Goal: Information Seeking & Learning: Learn about a topic

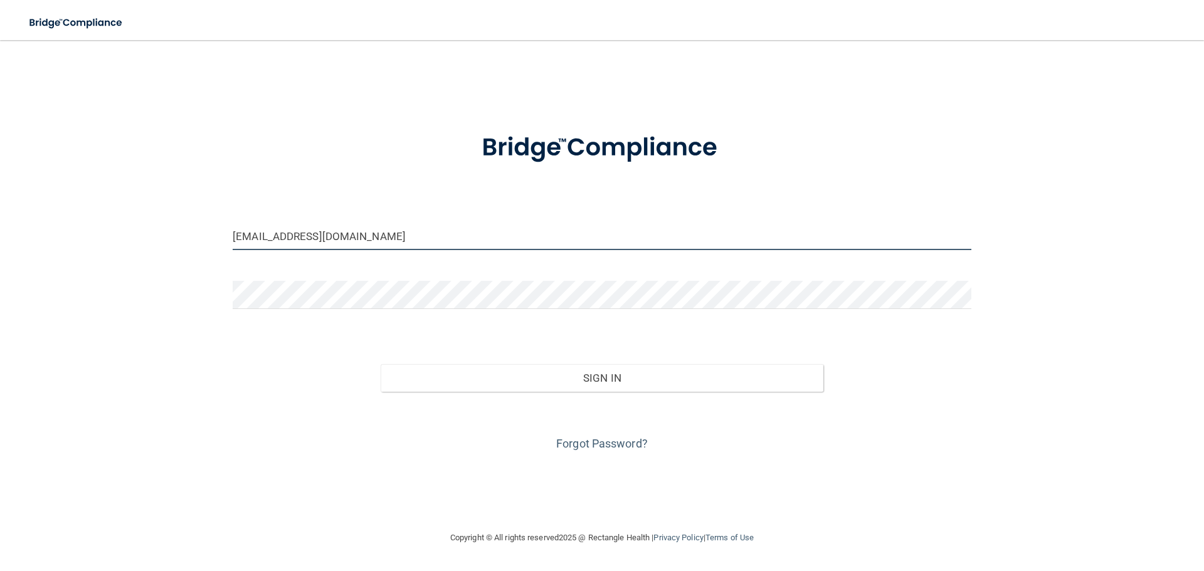
drag, startPoint x: 391, startPoint y: 234, endPoint x: 28, endPoint y: 154, distance: 371.9
click at [28, 154] on div "KYLEMABE8013@GMAIL.COM Invalid email/password. You don't have permission to acc…" at bounding box center [602, 285] width 1154 height 465
type input "[EMAIL_ADDRESS][DOMAIN_NAME]"
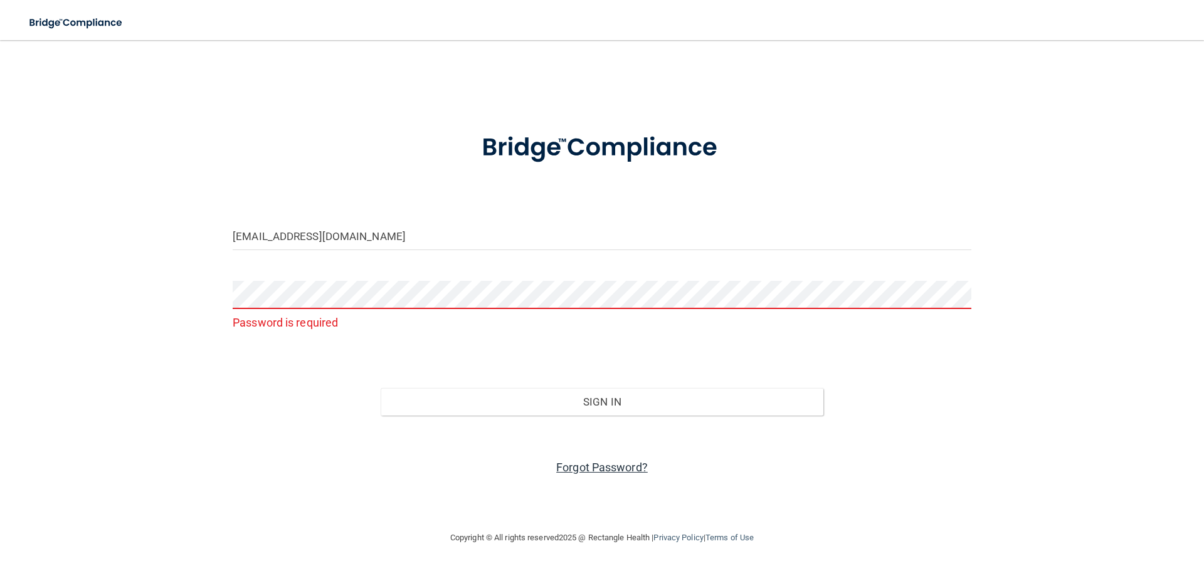
click at [574, 467] on link "Forgot Password?" at bounding box center [602, 467] width 92 height 13
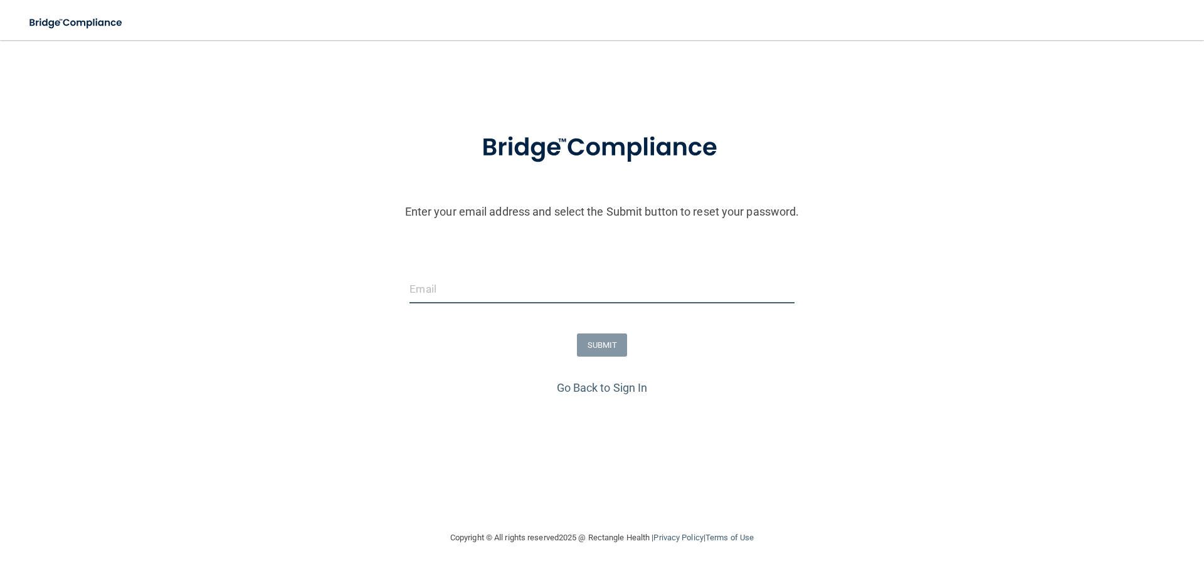
click at [427, 296] on input "email" at bounding box center [602, 289] width 384 height 28
type input "[EMAIL_ADDRESS][DOMAIN_NAME]"
click at [610, 347] on button "SUBMIT" at bounding box center [602, 345] width 51 height 23
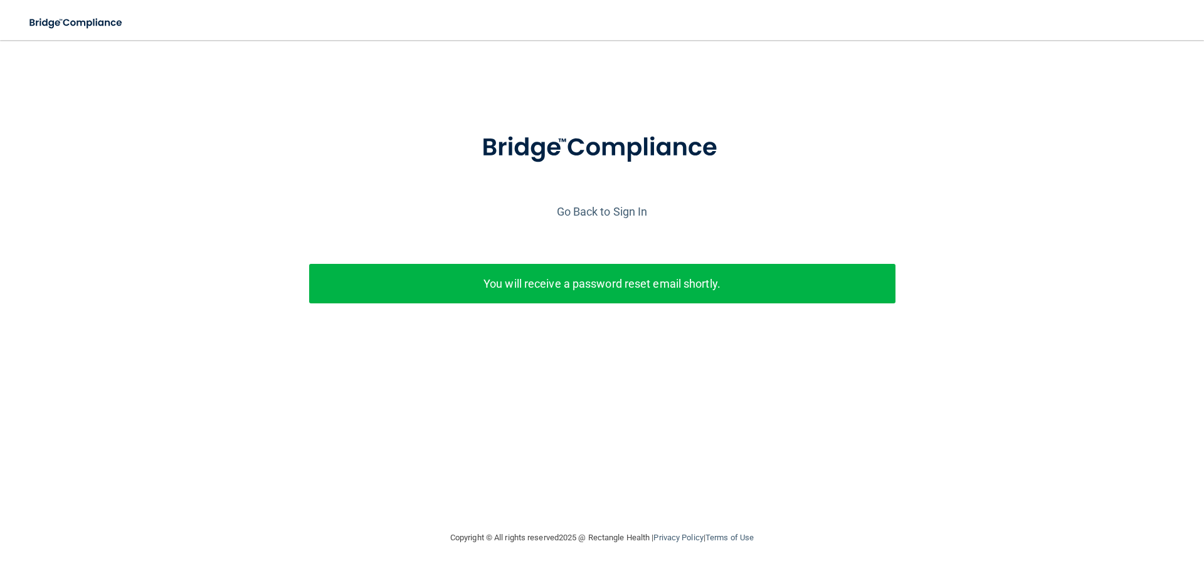
click at [598, 202] on div "Go Back to Sign In" at bounding box center [602, 211] width 1211 height 21
click at [596, 211] on link "Go Back to Sign In" at bounding box center [602, 211] width 91 height 13
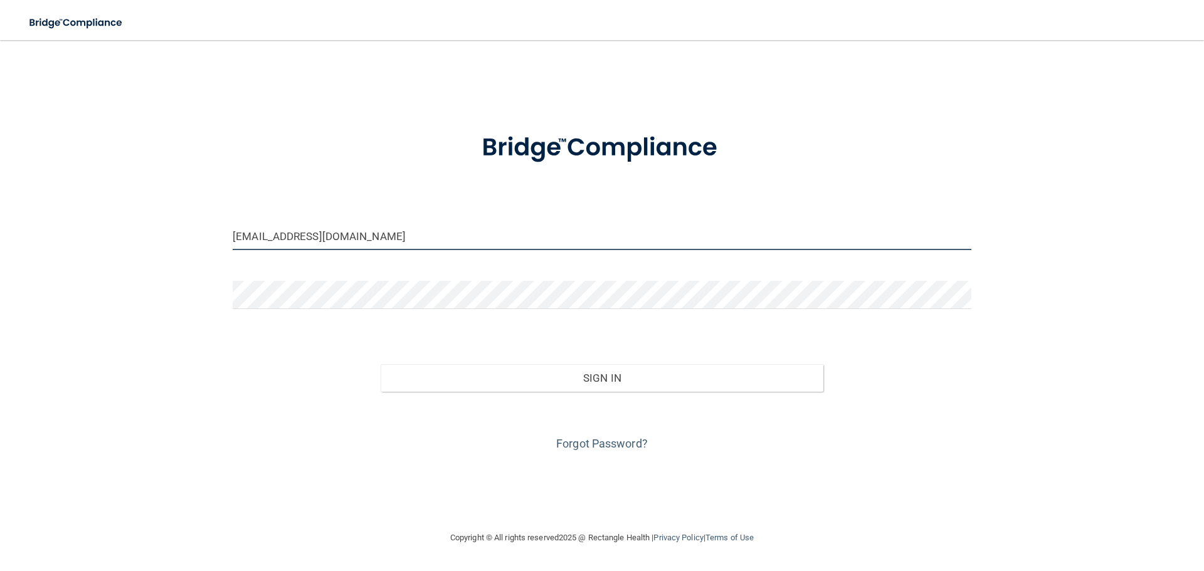
drag, startPoint x: 399, startPoint y: 232, endPoint x: 83, endPoint y: 216, distance: 316.5
click at [142, 230] on div "KYLEMABE8013@GMAIL.COM Invalid email/password. You don't have permission to acc…" at bounding box center [602, 285] width 1154 height 465
type input "[EMAIL_ADDRESS][DOMAIN_NAME]"
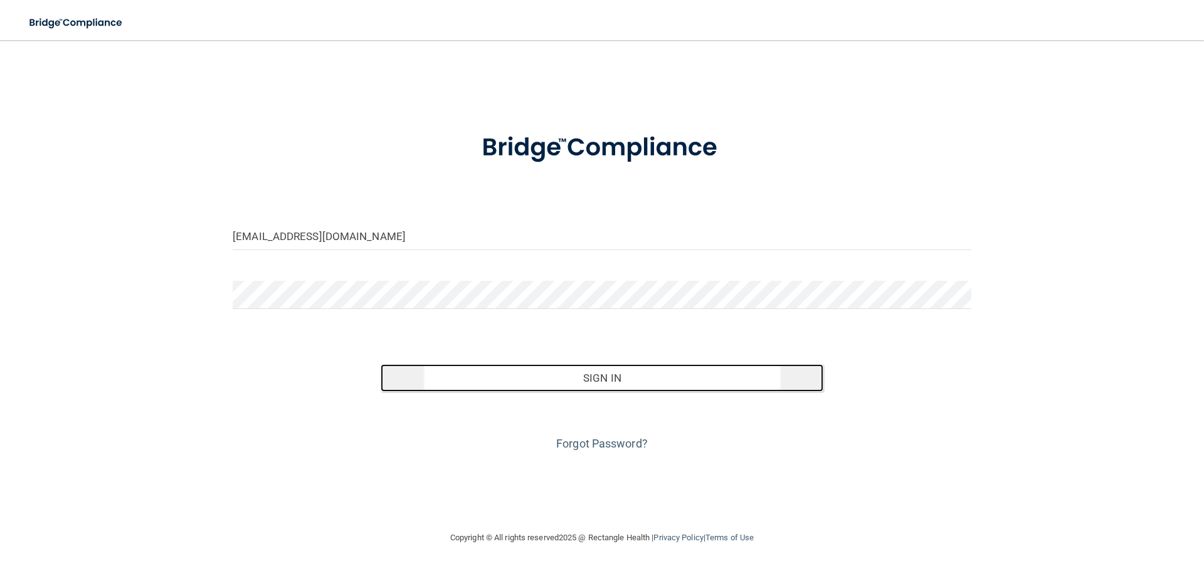
click at [560, 373] on button "Sign In" at bounding box center [602, 378] width 443 height 28
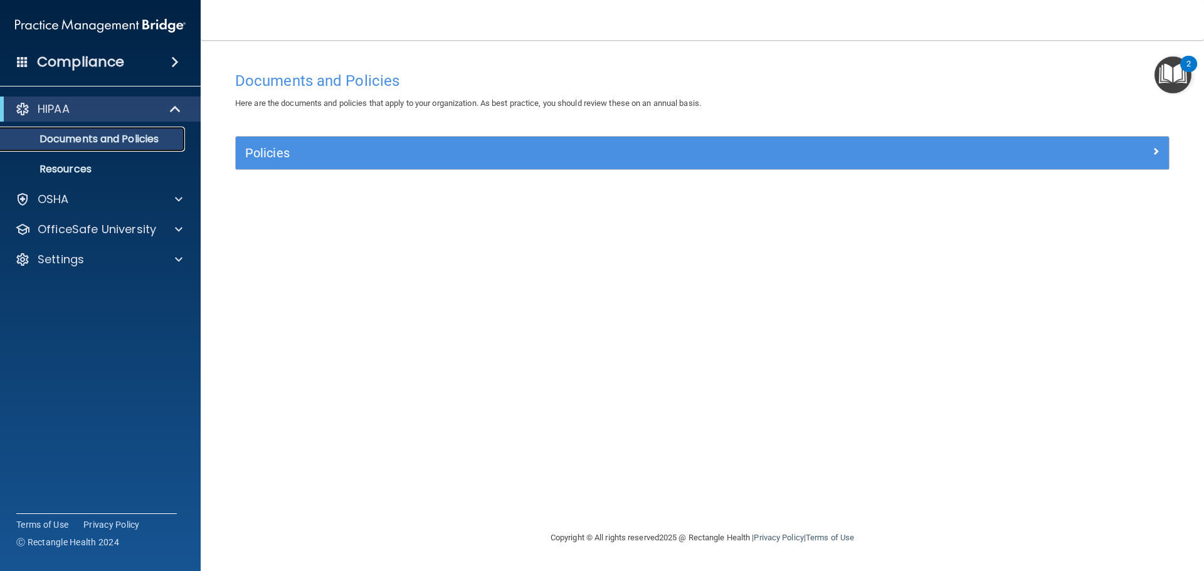
click at [102, 139] on p "Documents and Policies" at bounding box center [93, 139] width 171 height 13
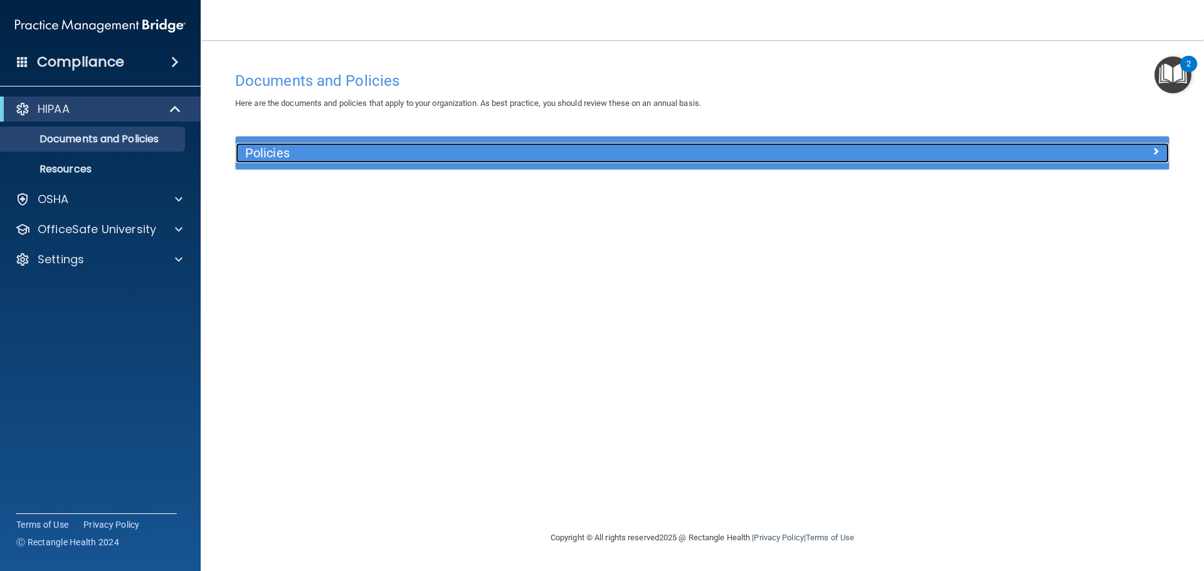
click at [622, 152] on h5 "Policies" at bounding box center [585, 153] width 681 height 14
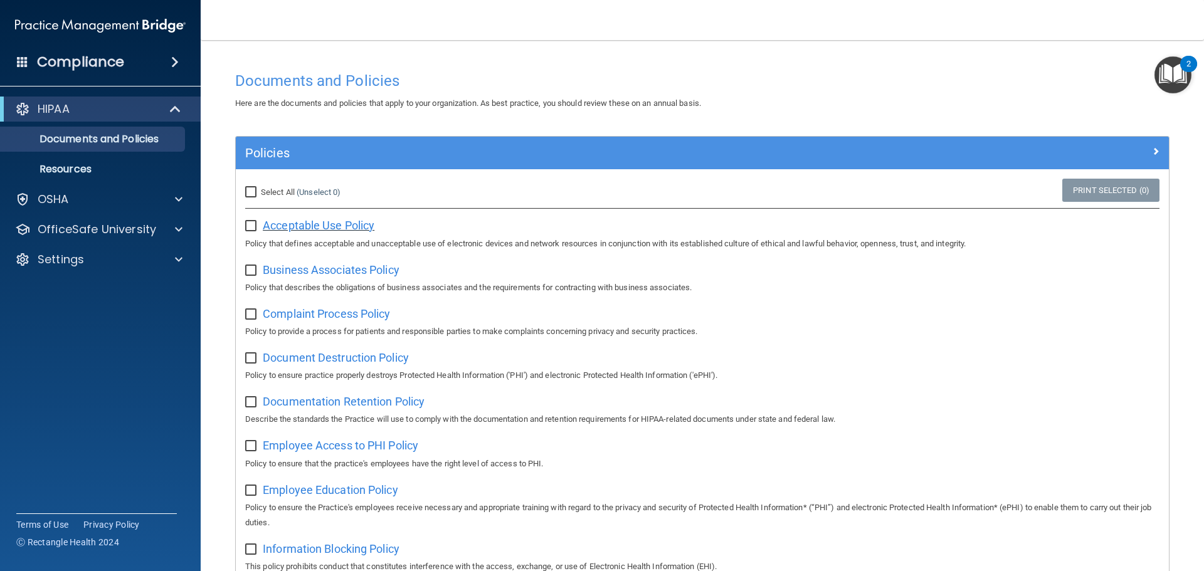
click at [301, 226] on span "Acceptable Use Policy" at bounding box center [319, 225] width 112 height 13
click at [89, 236] on p "OfficeSafe University" at bounding box center [97, 229] width 119 height 15
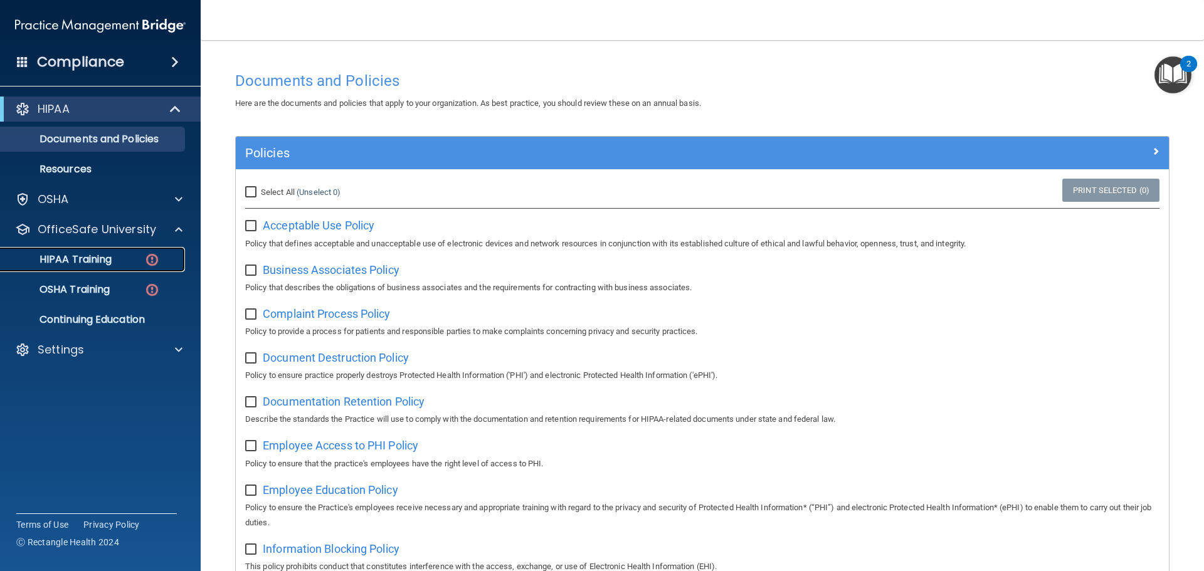
click at [88, 263] on p "HIPAA Training" at bounding box center [59, 259] width 103 height 13
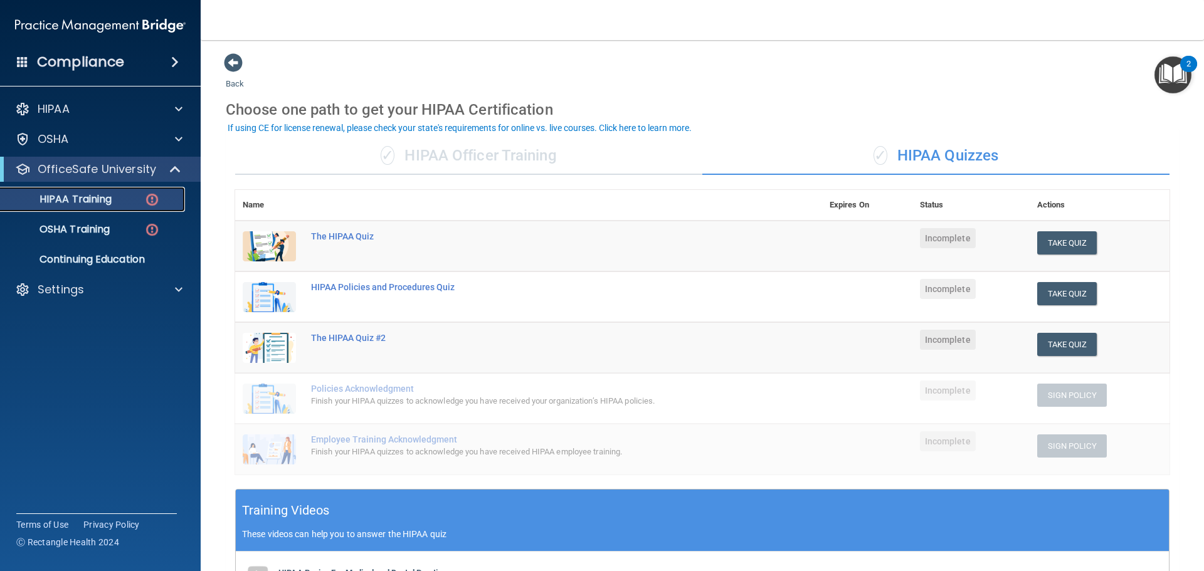
scroll to position [307, 0]
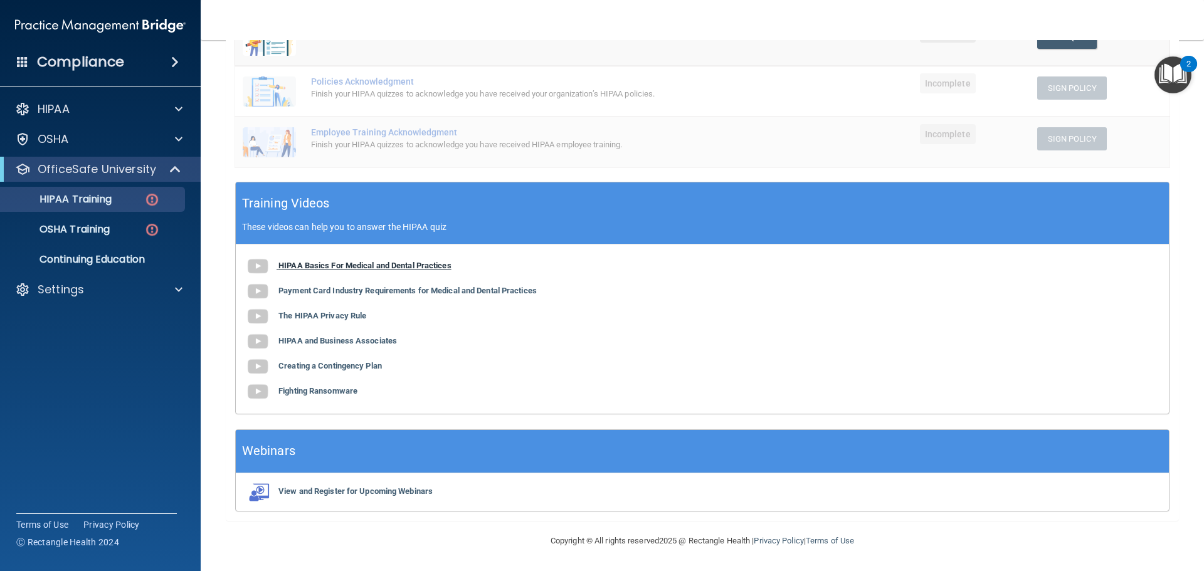
click at [289, 262] on b "HIPAA Basics For Medical and Dental Practices" at bounding box center [364, 265] width 173 height 9
click at [321, 290] on b "Payment Card Industry Requirements for Medical and Dental Practices" at bounding box center [407, 290] width 258 height 9
click at [318, 318] on b "The HIPAA Privacy Rule" at bounding box center [322, 315] width 88 height 9
click at [312, 342] on b "HIPAA and Business Associates" at bounding box center [337, 340] width 119 height 9
click at [289, 368] on b "Creating a Contingency Plan" at bounding box center [329, 365] width 103 height 9
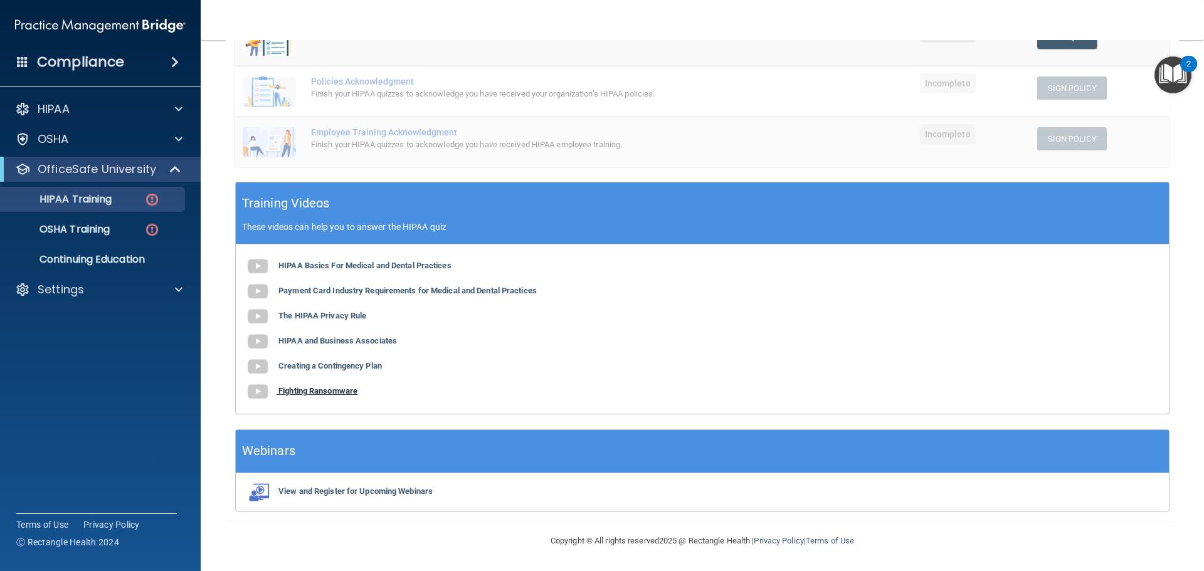
click at [292, 394] on b "Fighting Ransomware" at bounding box center [317, 390] width 79 height 9
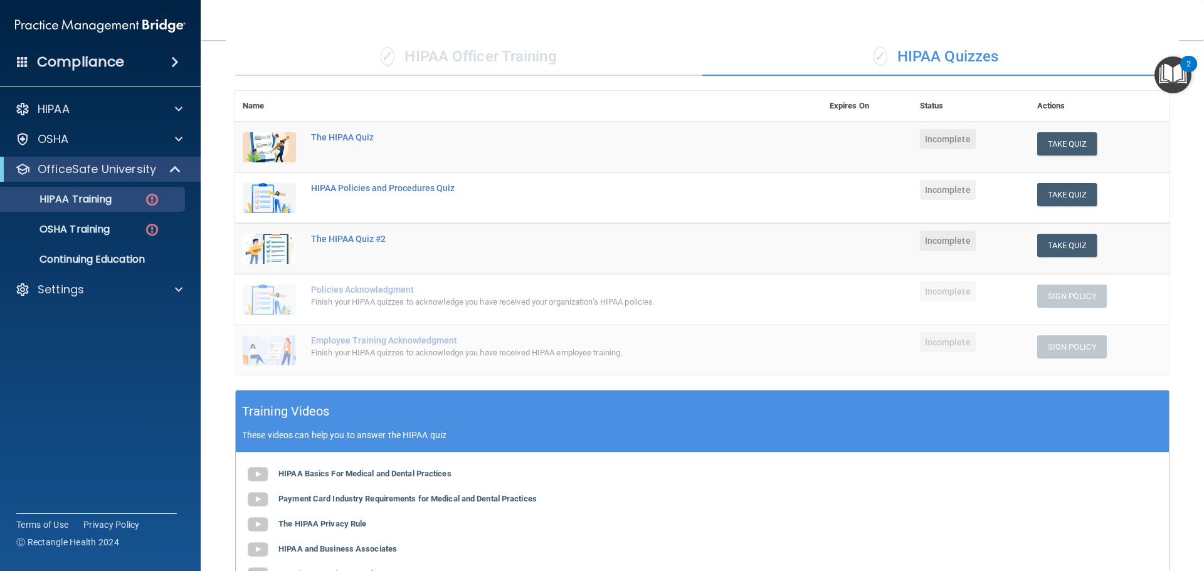
scroll to position [56, 0]
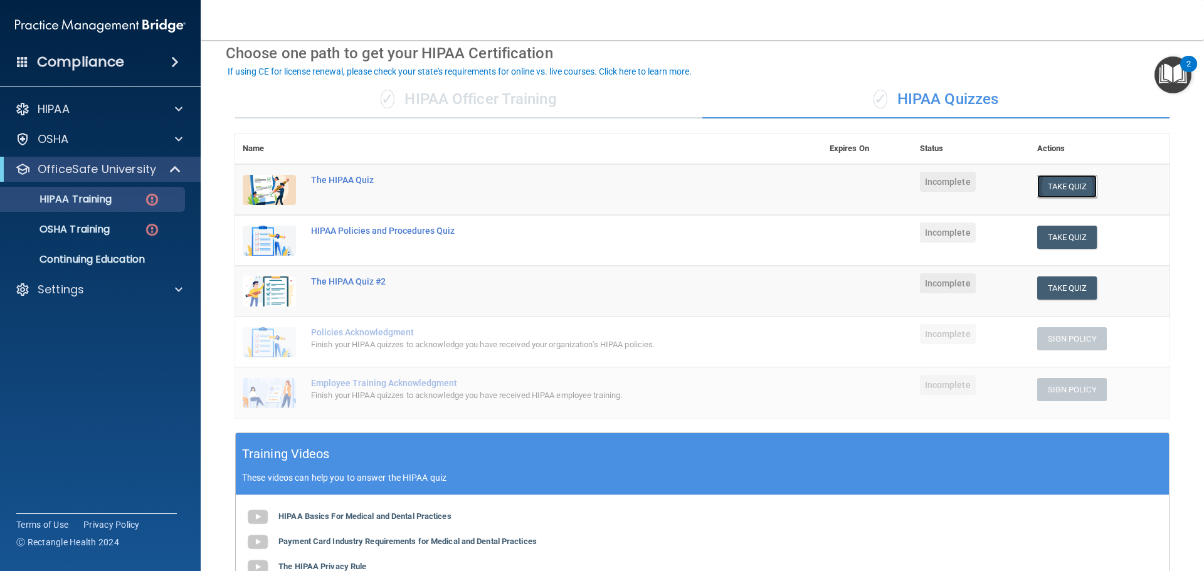
click at [1056, 183] on button "Take Quiz" at bounding box center [1067, 186] width 60 height 23
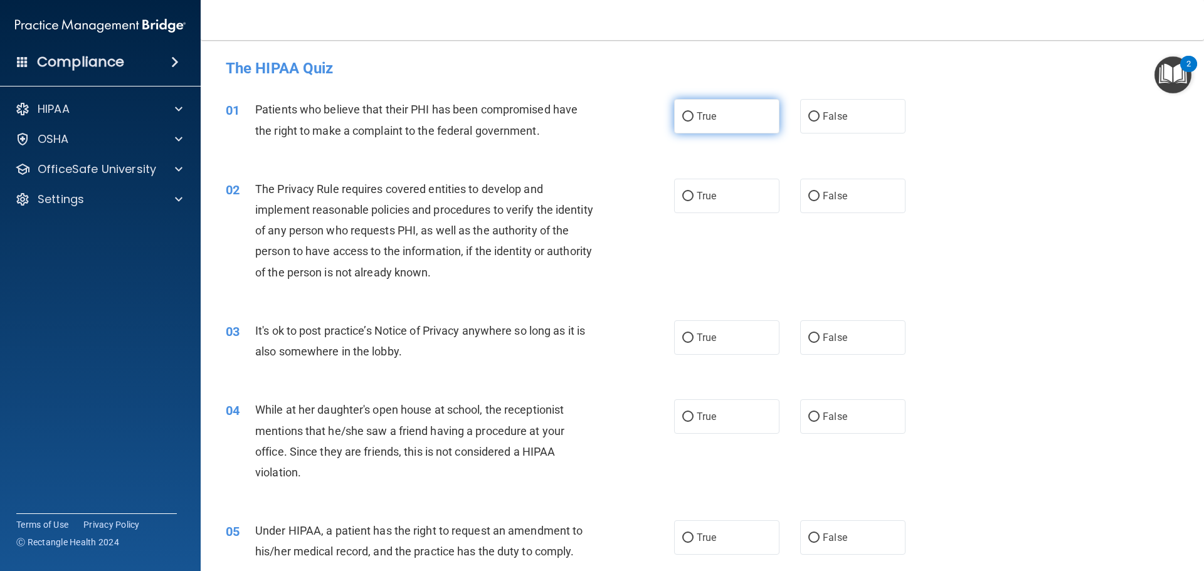
click at [699, 124] on label "True" at bounding box center [726, 116] width 105 height 34
click at [694, 122] on input "True" at bounding box center [687, 116] width 11 height 9
radio input "true"
click at [682, 194] on input "True" at bounding box center [687, 196] width 11 height 9
radio input "true"
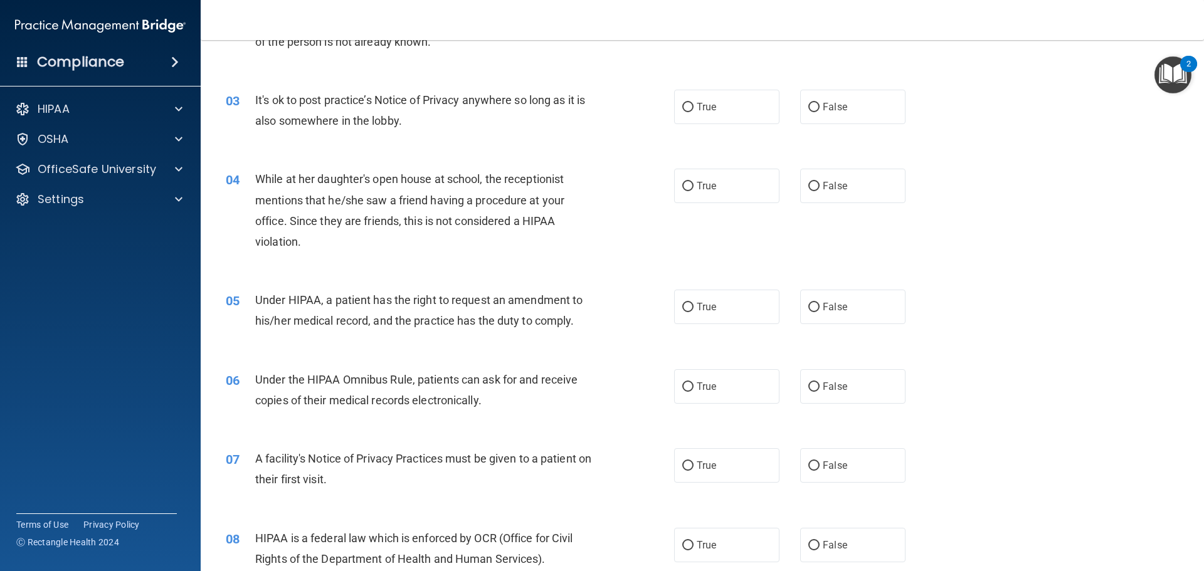
scroll to position [251, 0]
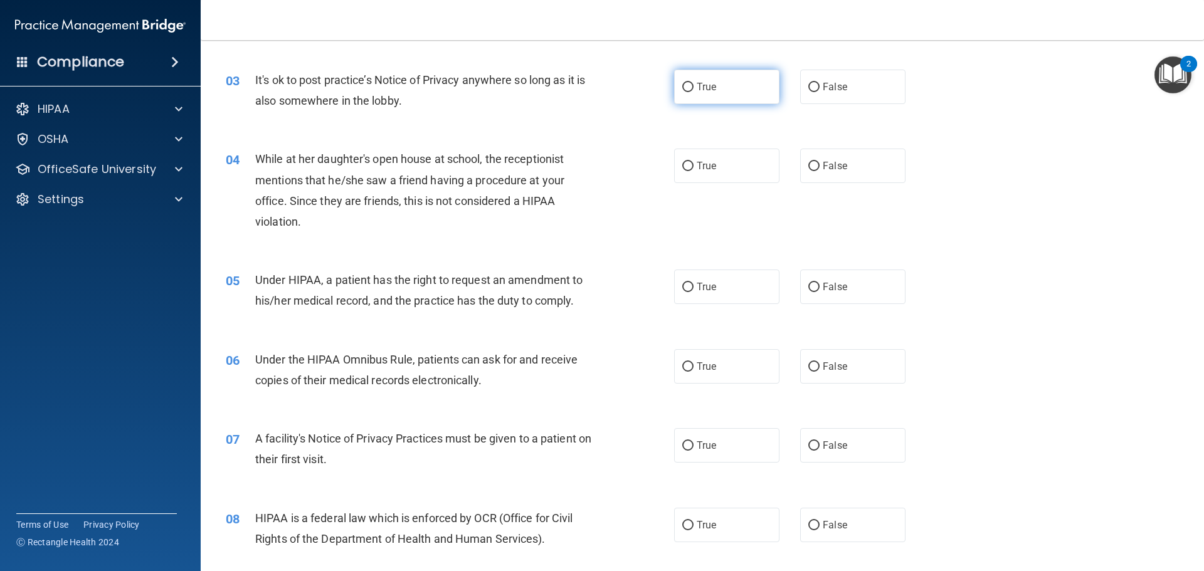
click at [685, 87] on input "True" at bounding box center [687, 87] width 11 height 9
radio input "true"
click at [808, 168] on input "False" at bounding box center [813, 166] width 11 height 9
radio input "true"
click at [682, 284] on input "True" at bounding box center [687, 287] width 11 height 9
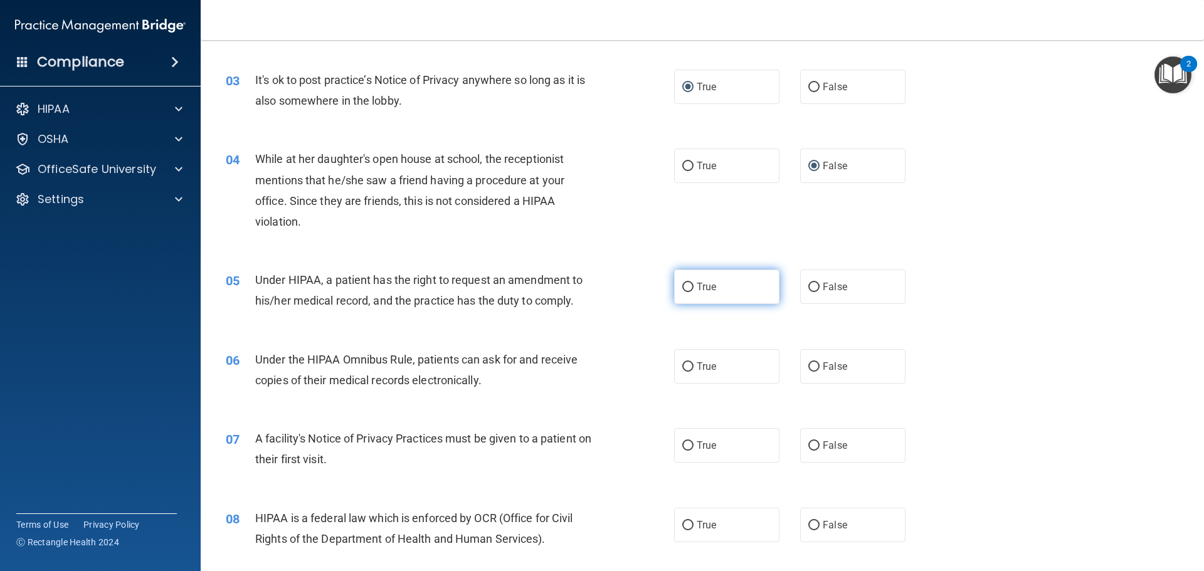
radio input "true"
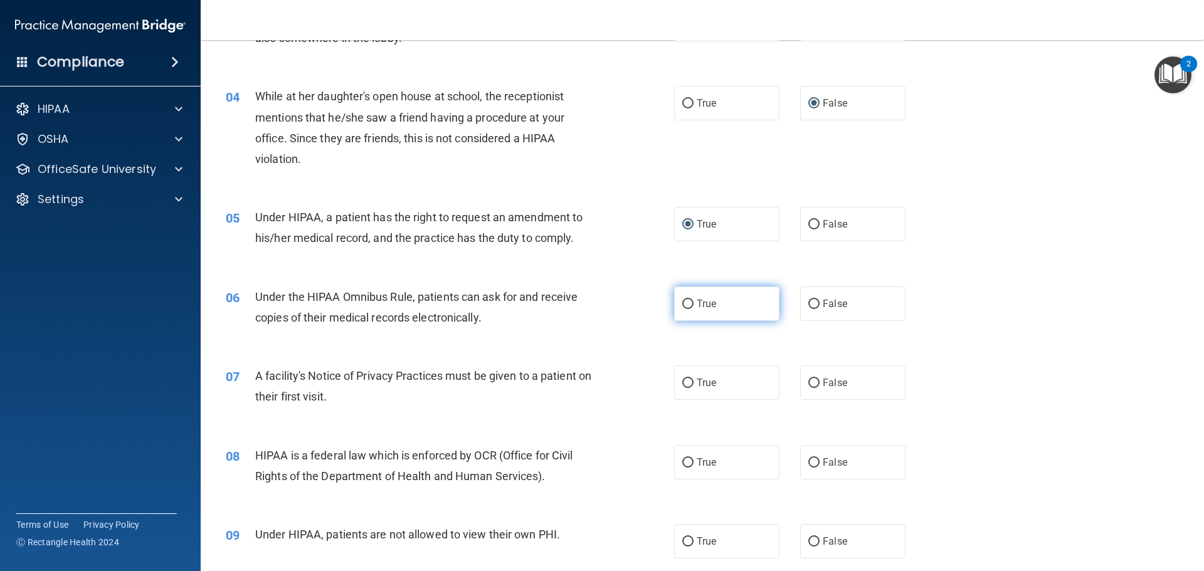
click at [682, 304] on input "True" at bounding box center [687, 304] width 11 height 9
radio input "true"
click at [684, 381] on input "True" at bounding box center [687, 383] width 11 height 9
radio input "true"
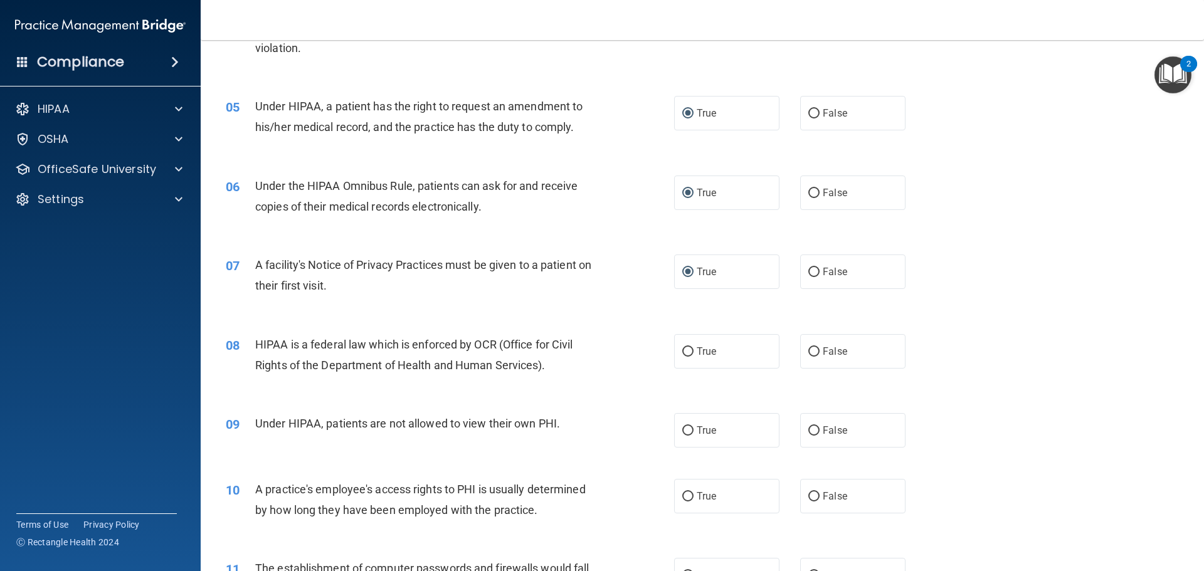
scroll to position [502, 0]
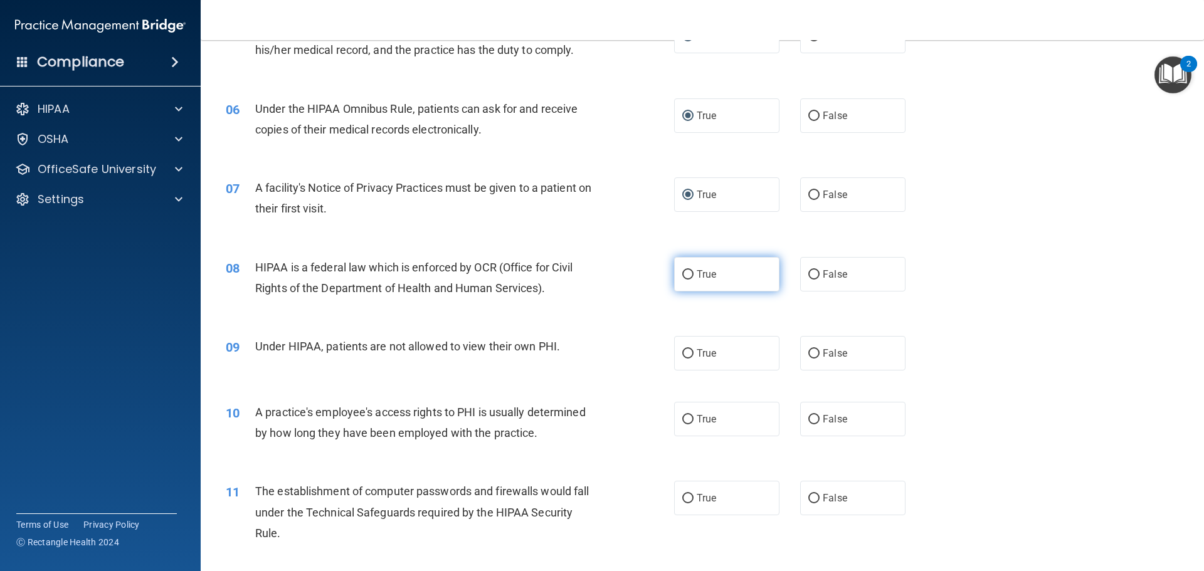
click at [689, 272] on input "True" at bounding box center [687, 274] width 11 height 9
radio input "true"
click at [808, 351] on input "False" at bounding box center [813, 353] width 11 height 9
radio input "true"
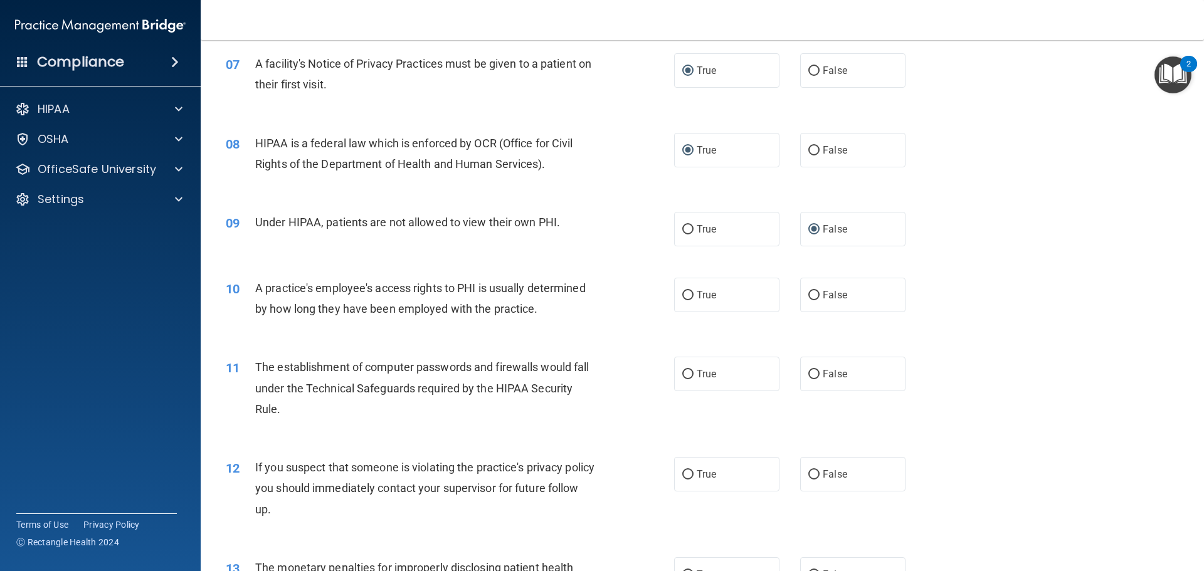
scroll to position [627, 0]
click at [808, 293] on input "False" at bounding box center [813, 294] width 11 height 9
radio input "true"
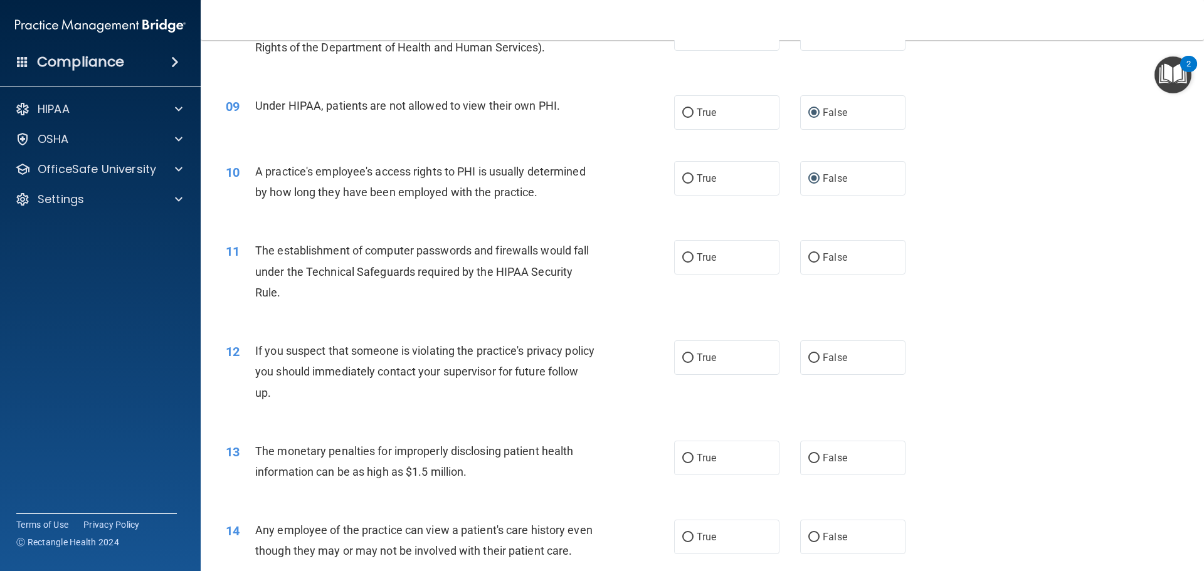
scroll to position [753, 0]
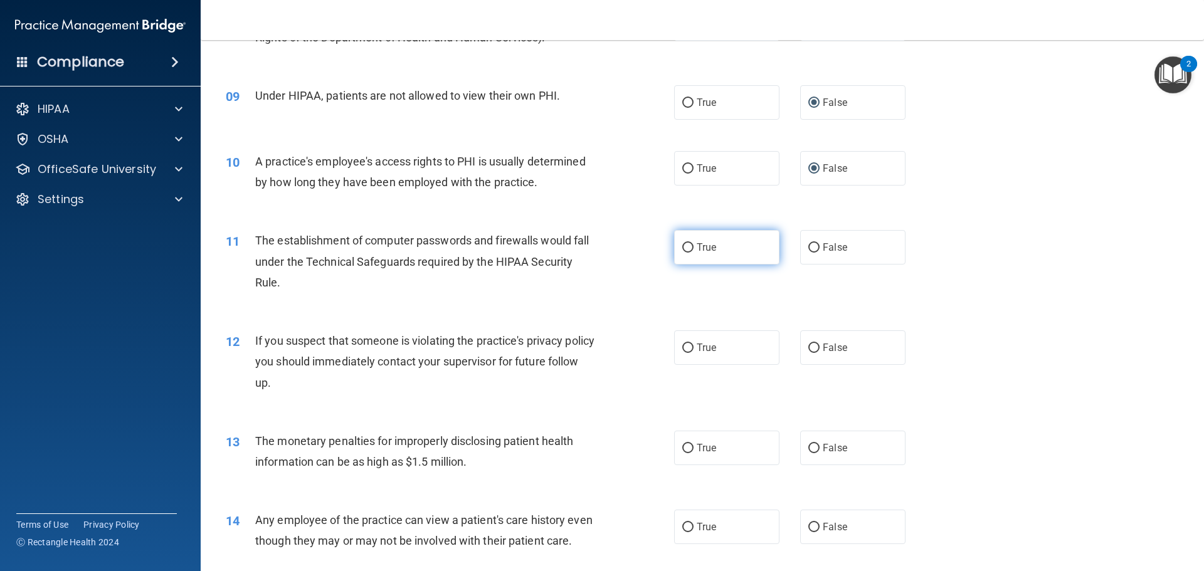
click at [686, 248] on input "True" at bounding box center [687, 247] width 11 height 9
radio input "true"
click at [685, 348] on input "True" at bounding box center [687, 348] width 11 height 9
radio input "true"
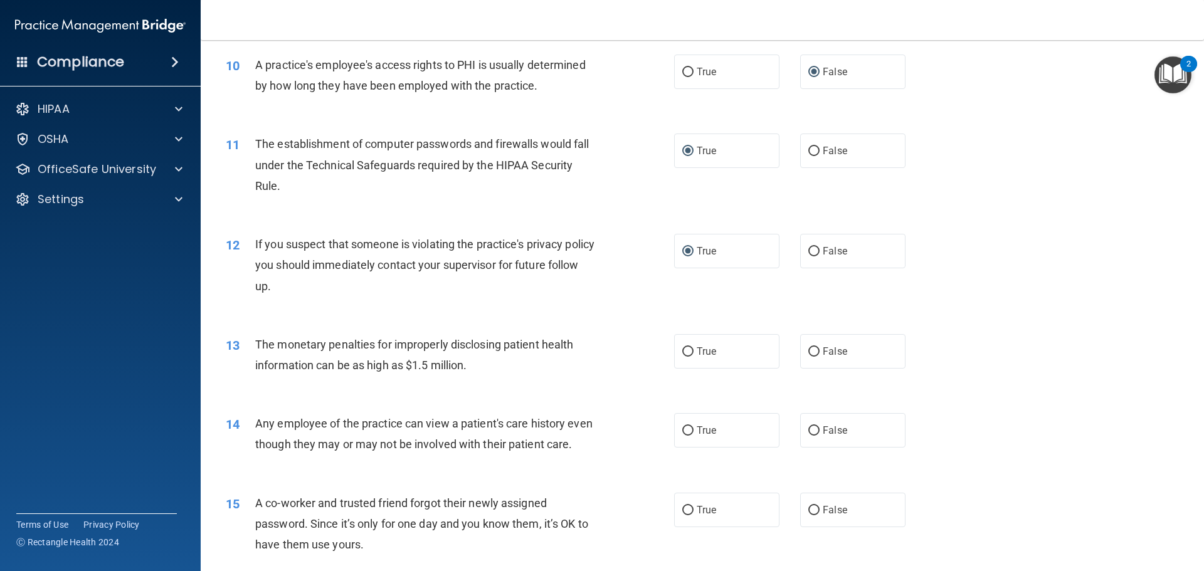
scroll to position [878, 0]
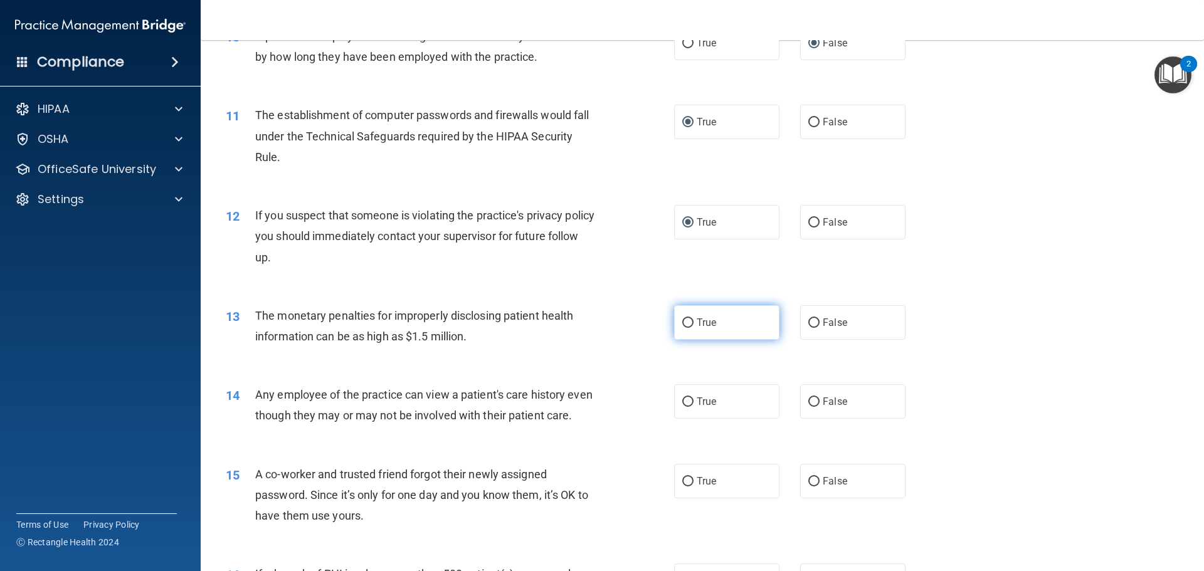
click at [684, 325] on input "True" at bounding box center [687, 323] width 11 height 9
radio input "true"
click at [808, 402] on input "False" at bounding box center [813, 402] width 11 height 9
radio input "true"
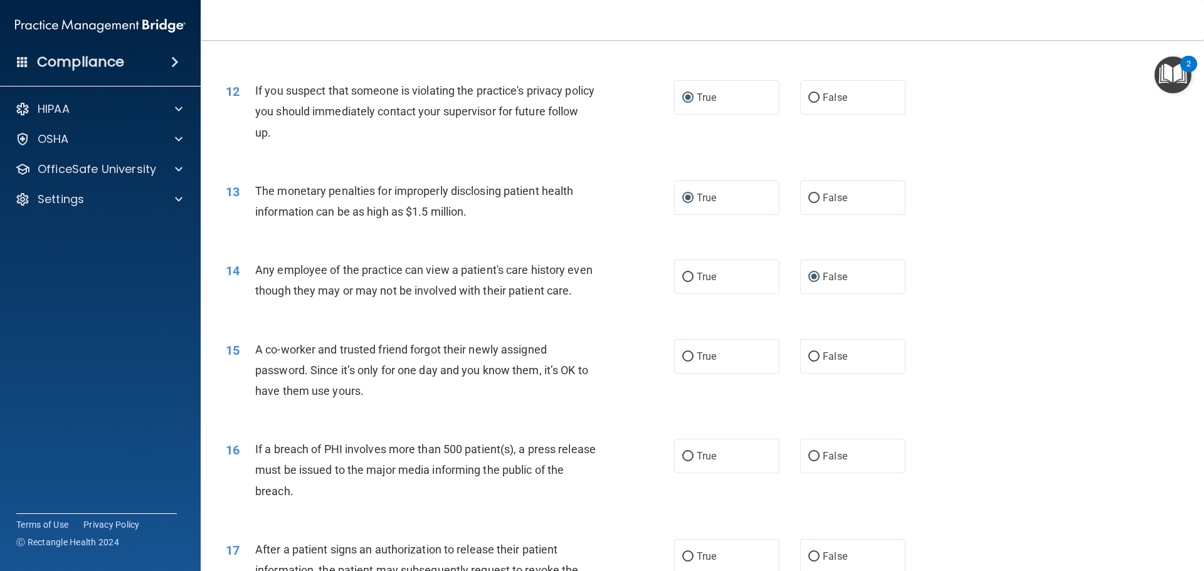
scroll to position [1004, 0]
click at [808, 361] on input "False" at bounding box center [813, 356] width 11 height 9
radio input "true"
drag, startPoint x: 679, startPoint y: 475, endPoint x: 607, endPoint y: 467, distance: 72.6
click at [682, 461] on input "True" at bounding box center [687, 456] width 11 height 9
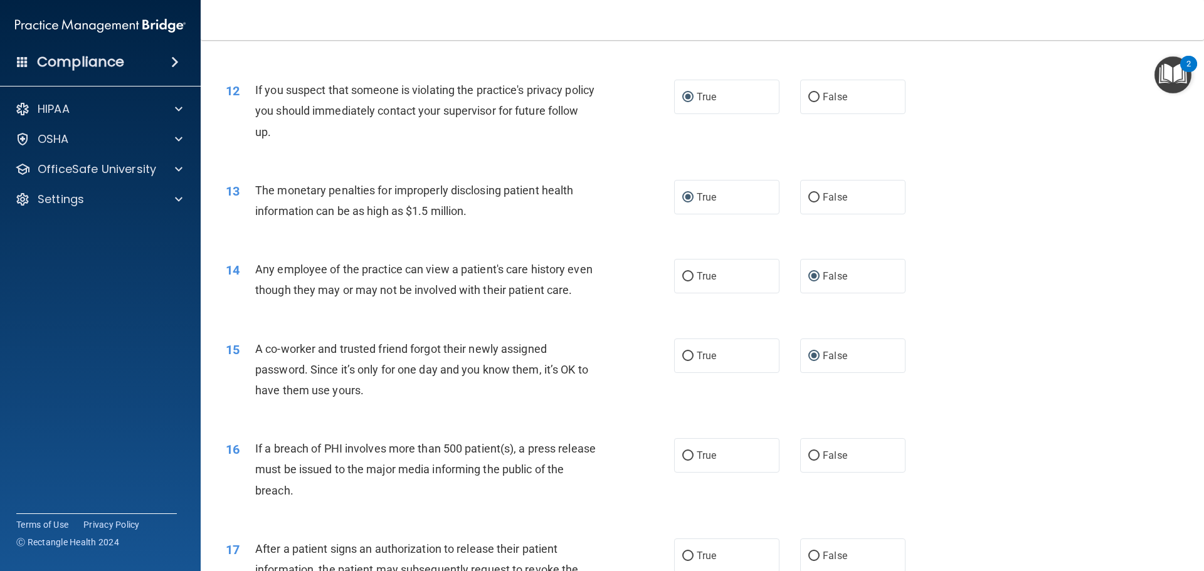
radio input "true"
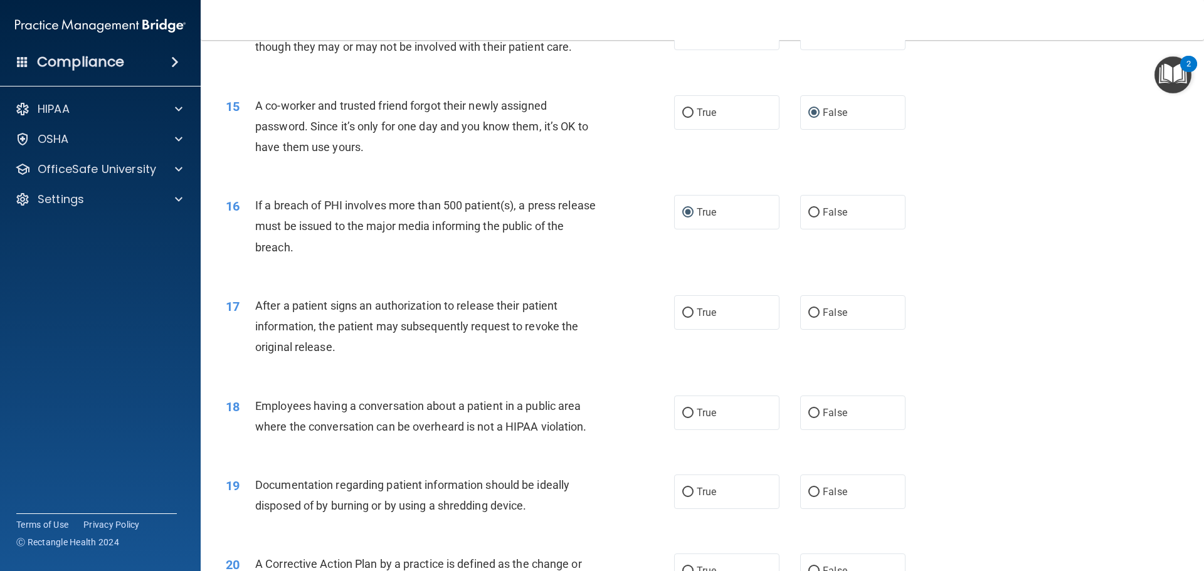
scroll to position [1254, 0]
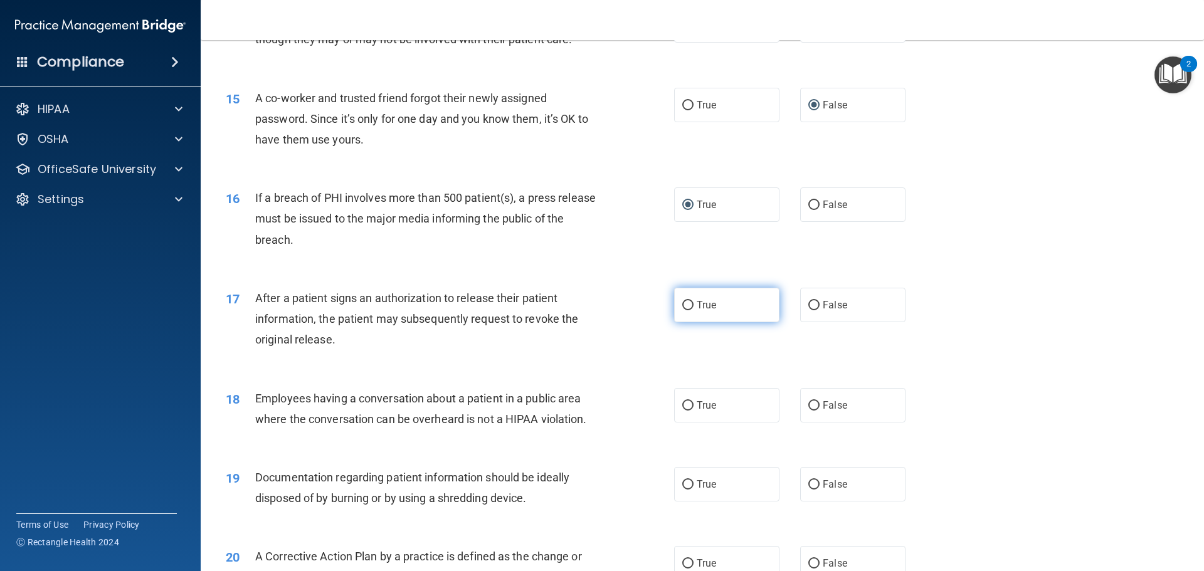
click at [684, 310] on input "True" at bounding box center [687, 305] width 11 height 9
radio input "true"
click at [682, 411] on input "True" at bounding box center [687, 405] width 11 height 9
radio input "true"
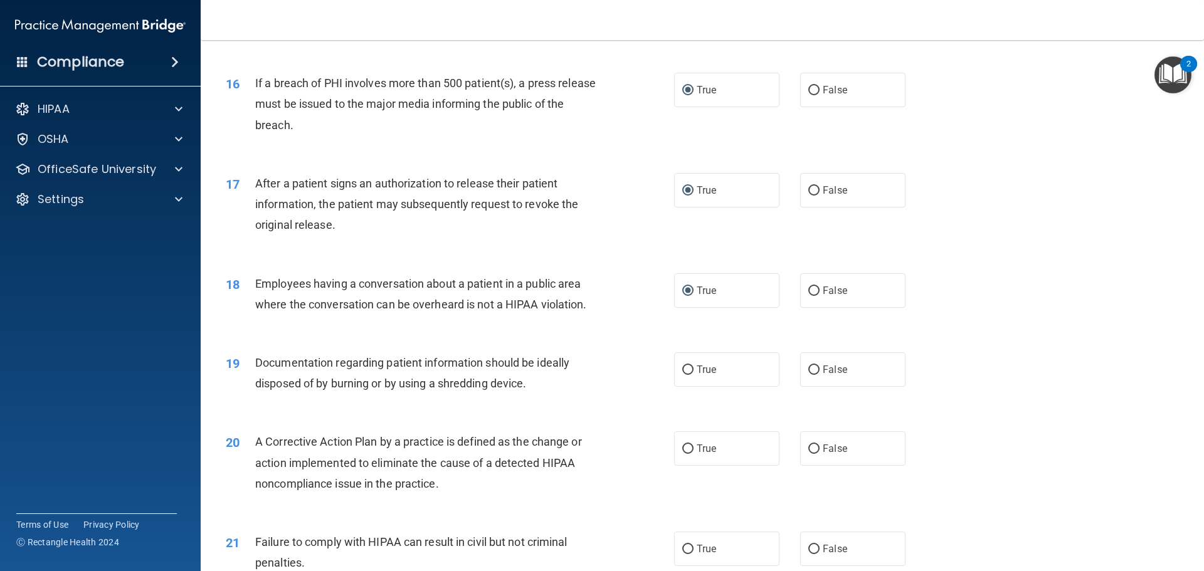
scroll to position [1443, 0]
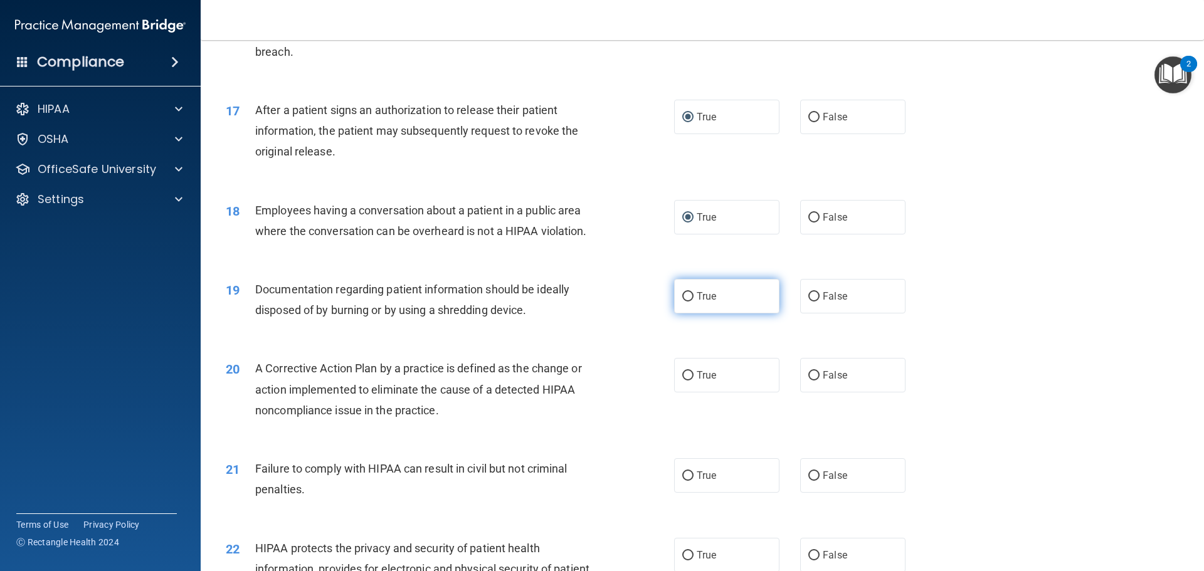
click at [684, 302] on input "True" at bounding box center [687, 296] width 11 height 9
radio input "true"
click at [682, 381] on input "True" at bounding box center [687, 375] width 11 height 9
radio input "true"
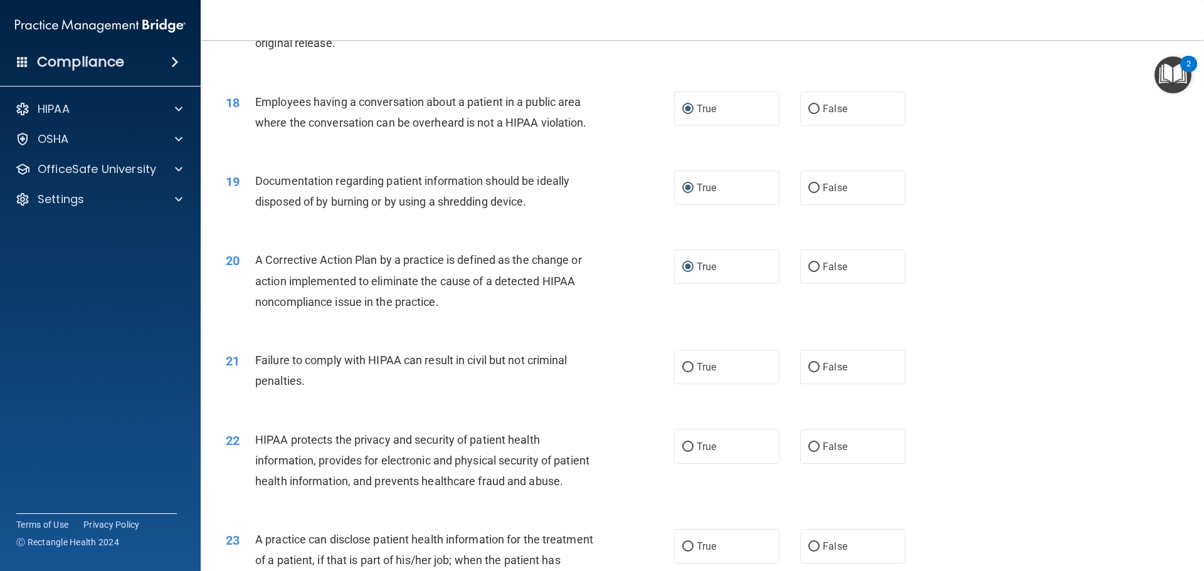
scroll to position [1631, 0]
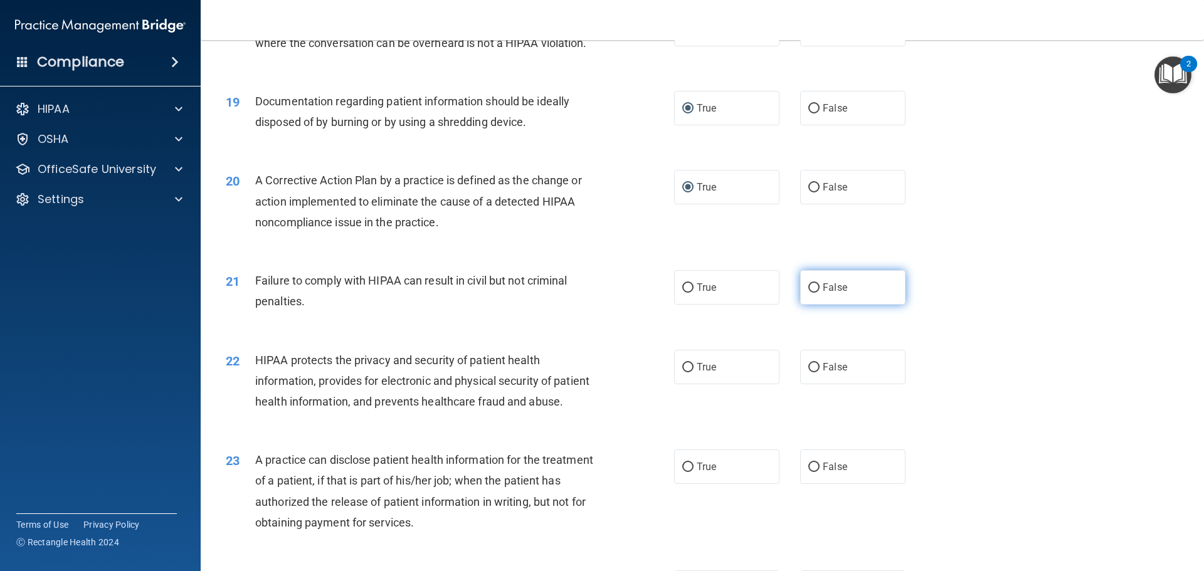
click at [810, 293] on input "False" at bounding box center [813, 287] width 11 height 9
radio input "true"
click at [682, 373] on input "True" at bounding box center [687, 367] width 11 height 9
radio input "true"
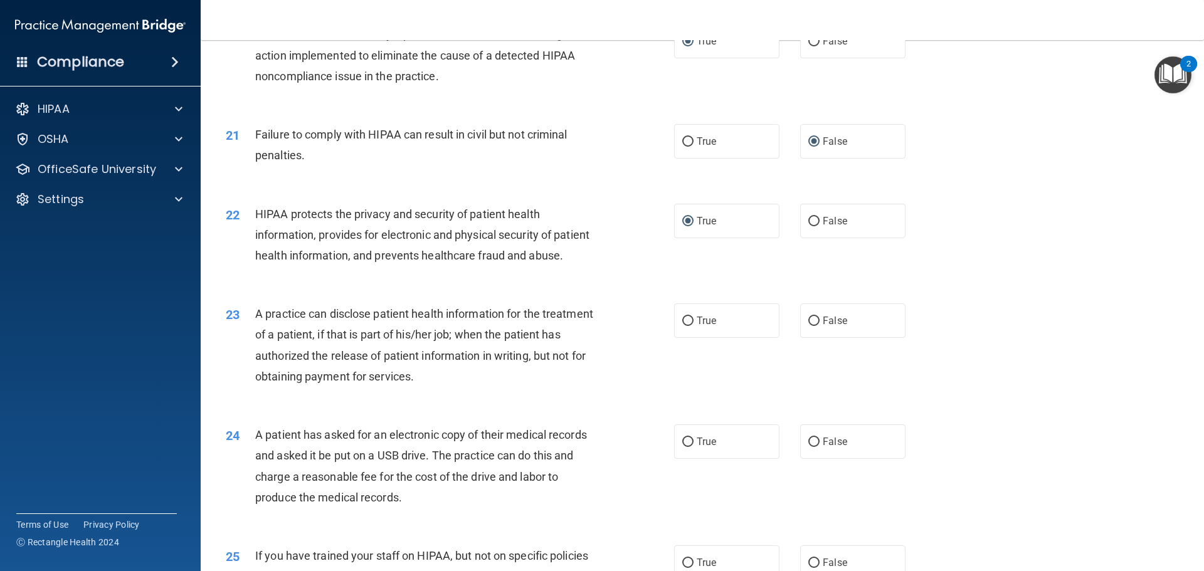
scroll to position [1819, 0]
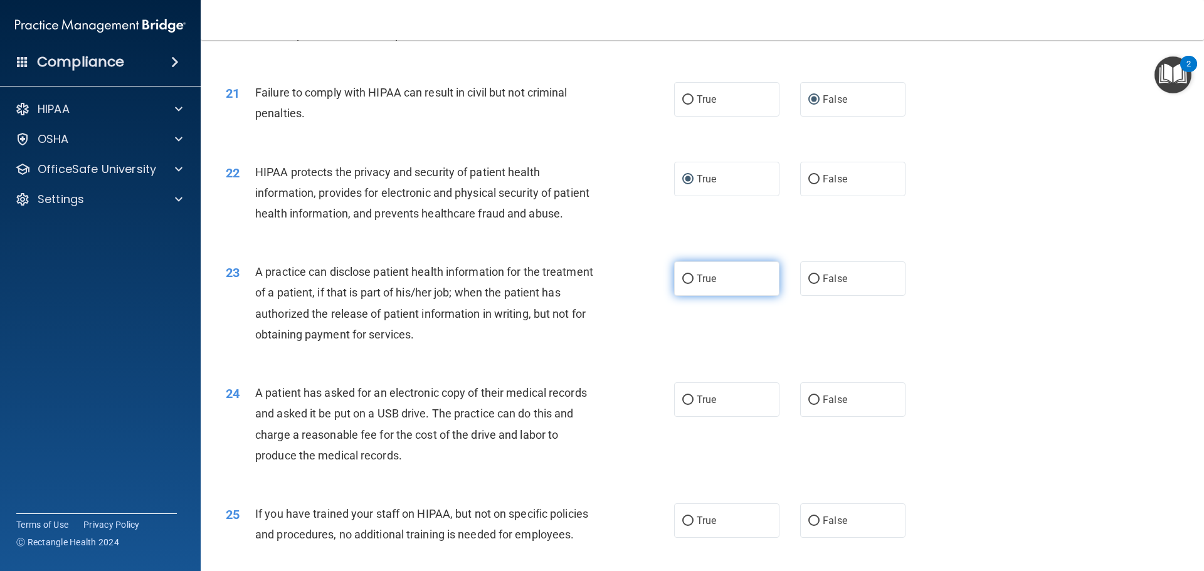
click at [690, 296] on label "True" at bounding box center [726, 279] width 105 height 34
click at [690, 284] on input "True" at bounding box center [687, 279] width 11 height 9
radio input "true"
click at [815, 296] on label "False" at bounding box center [852, 279] width 105 height 34
click at [815, 284] on input "False" at bounding box center [813, 279] width 11 height 9
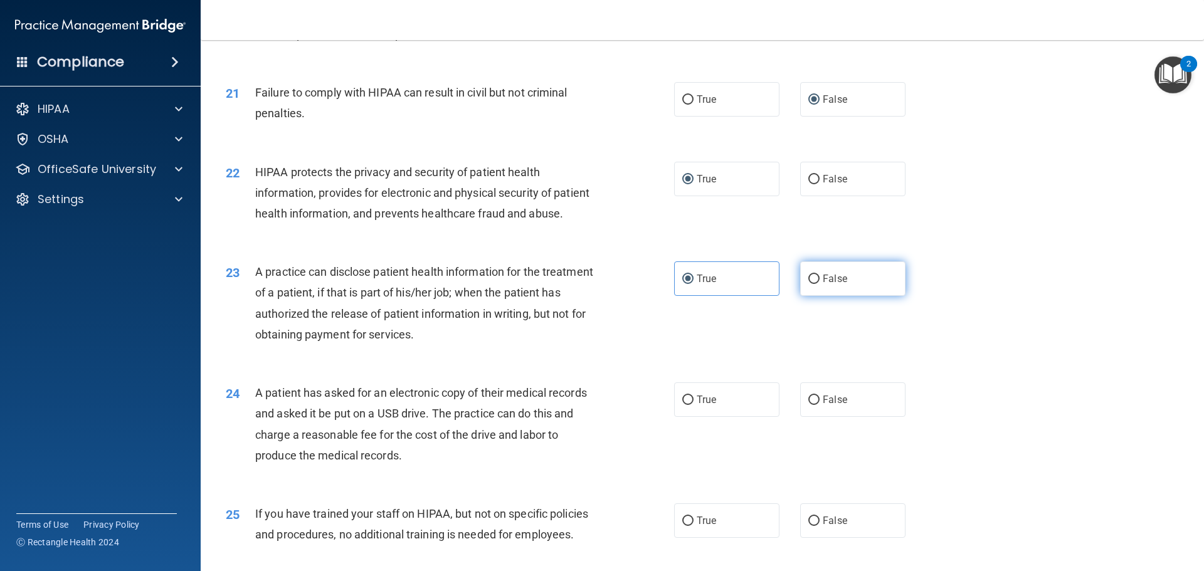
radio input "true"
radio input "false"
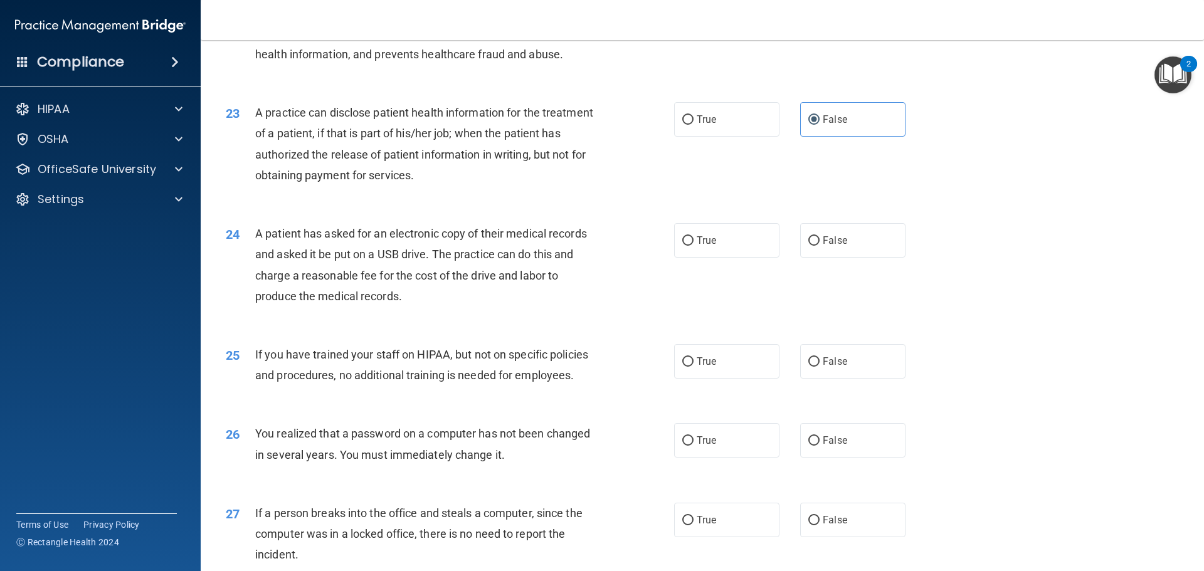
scroll to position [2007, 0]
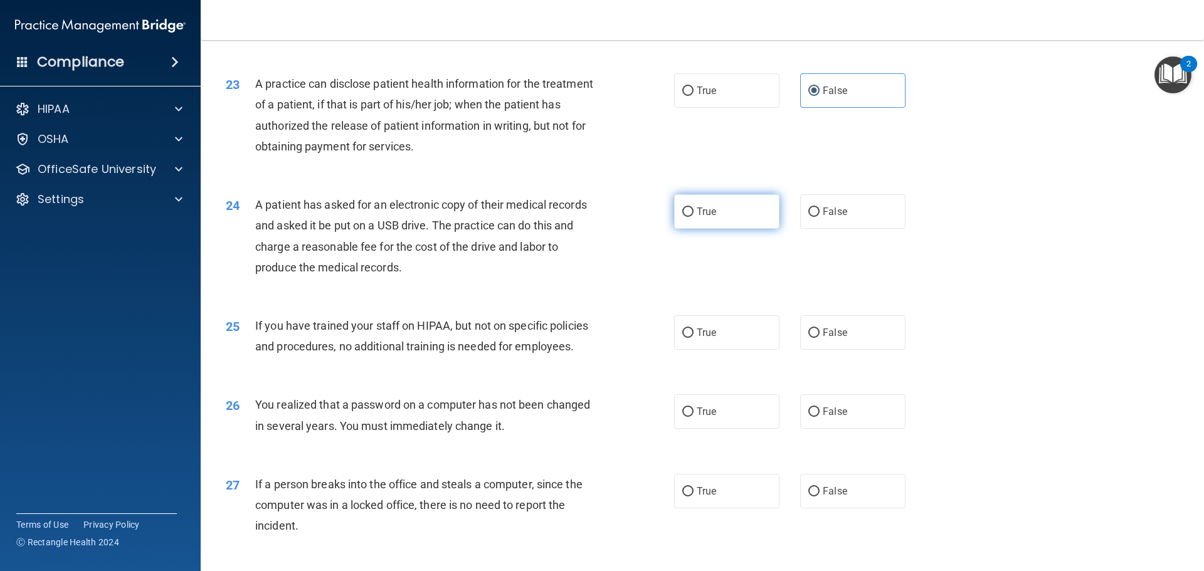
click at [683, 217] on input "True" at bounding box center [687, 212] width 11 height 9
radio input "true"
click at [809, 338] on input "False" at bounding box center [813, 333] width 11 height 9
radio input "true"
click at [682, 417] on input "True" at bounding box center [687, 412] width 11 height 9
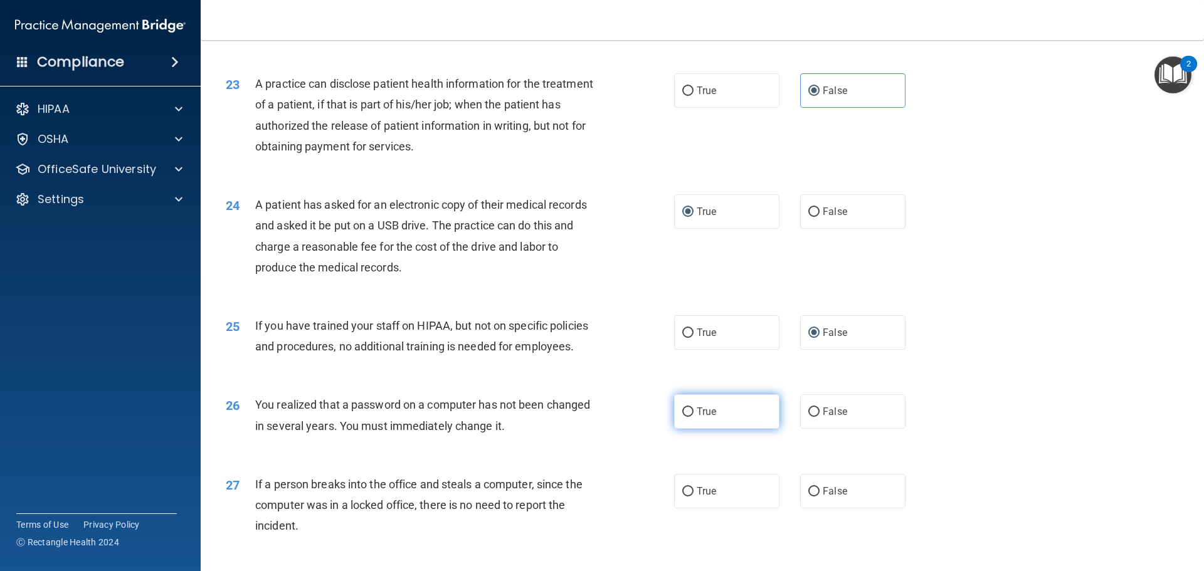
radio input "true"
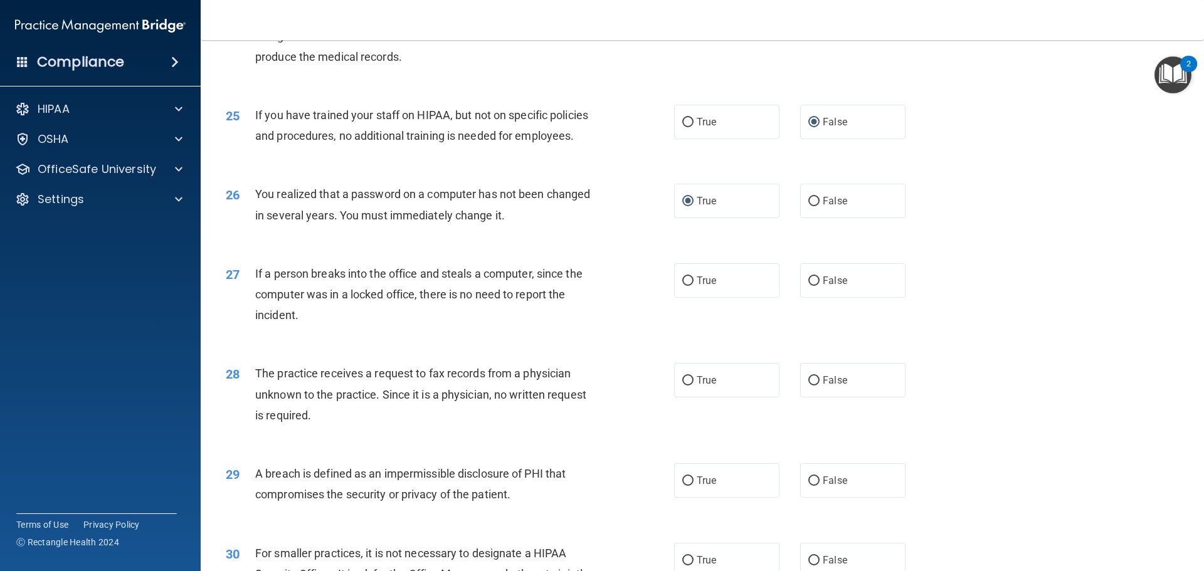
scroll to position [2258, 0]
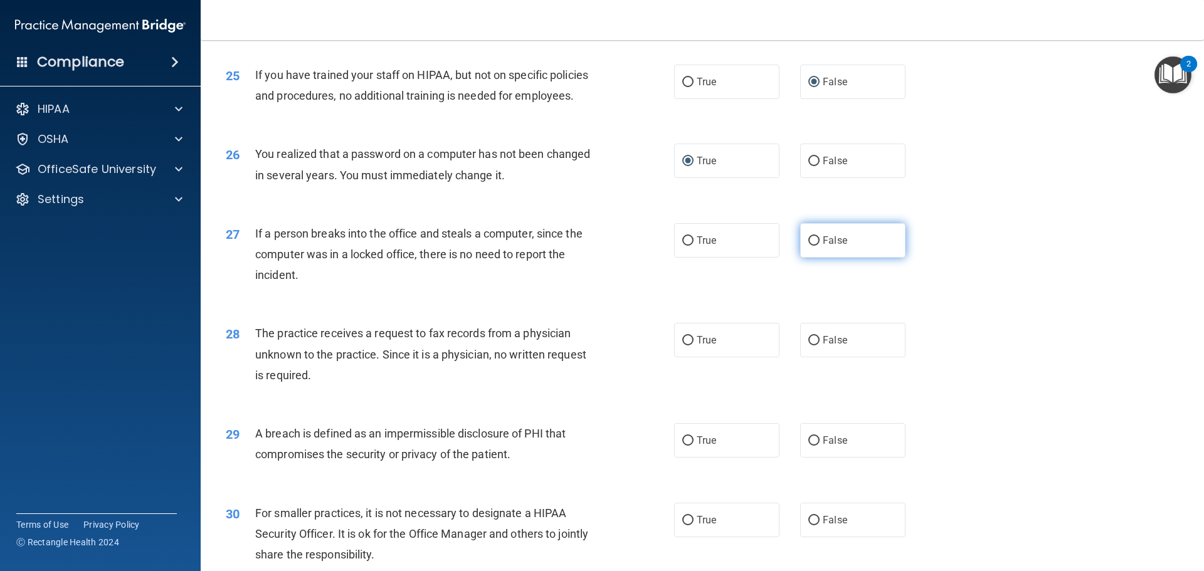
click at [808, 246] on input "False" at bounding box center [813, 240] width 11 height 9
radio input "true"
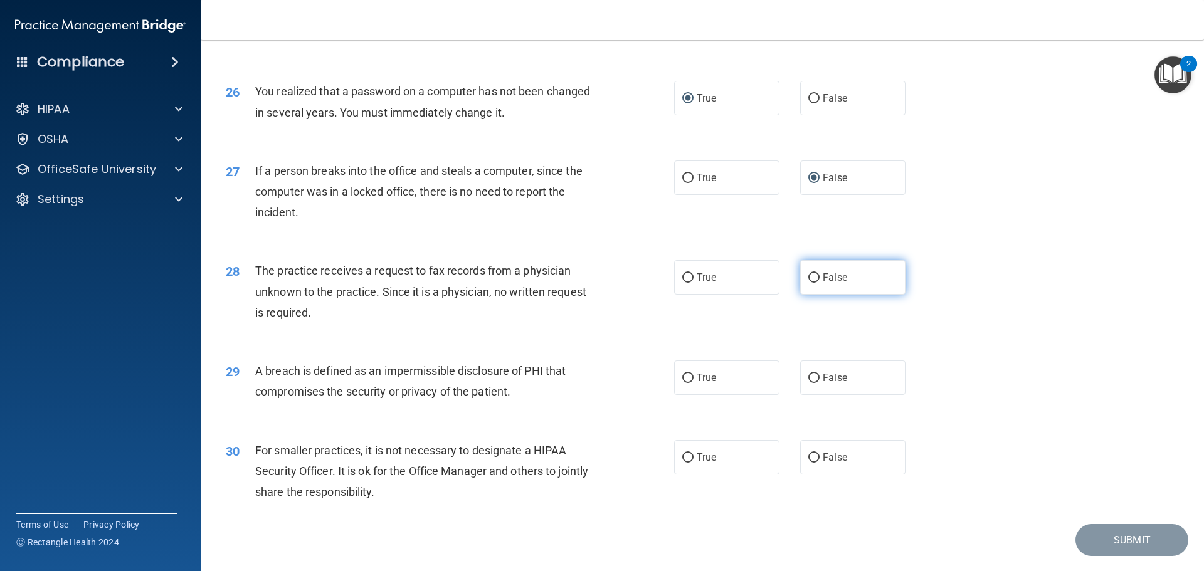
click at [813, 283] on input "False" at bounding box center [813, 277] width 11 height 9
radio input "true"
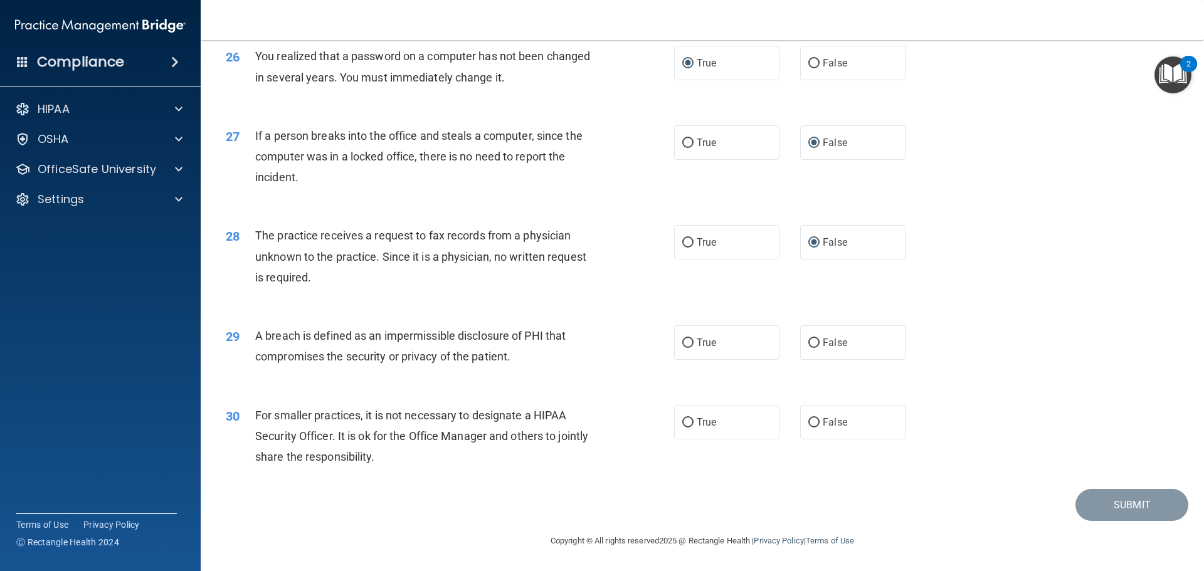
scroll to position [2397, 0]
click at [687, 346] on input "True" at bounding box center [687, 343] width 11 height 9
radio input "true"
click at [686, 420] on input "True" at bounding box center [687, 422] width 11 height 9
radio input "true"
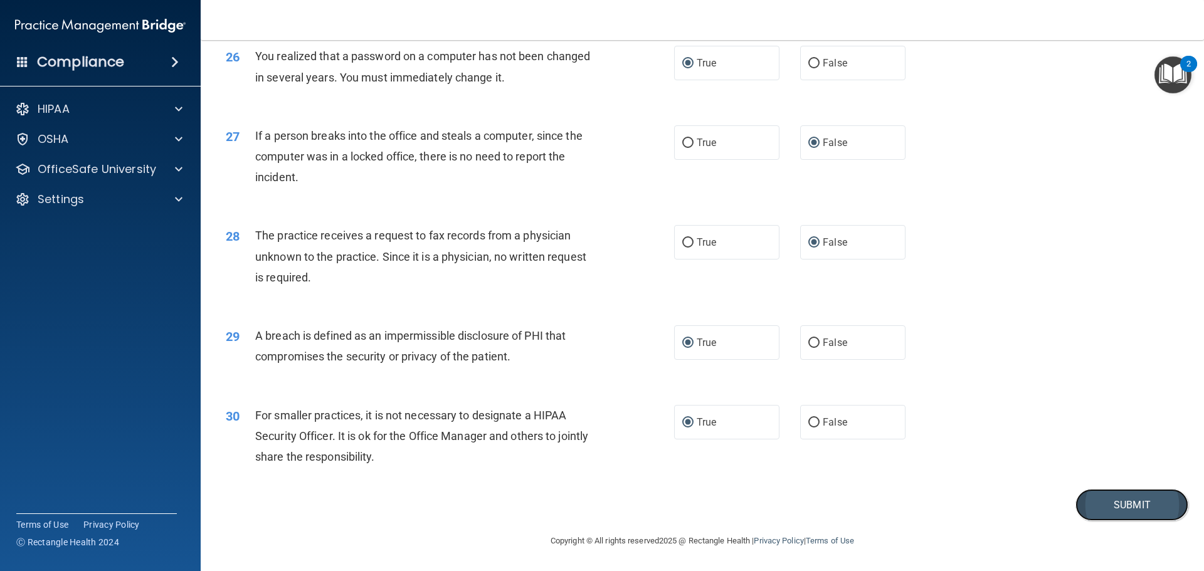
click at [1124, 509] on button "Submit" at bounding box center [1132, 505] width 113 height 32
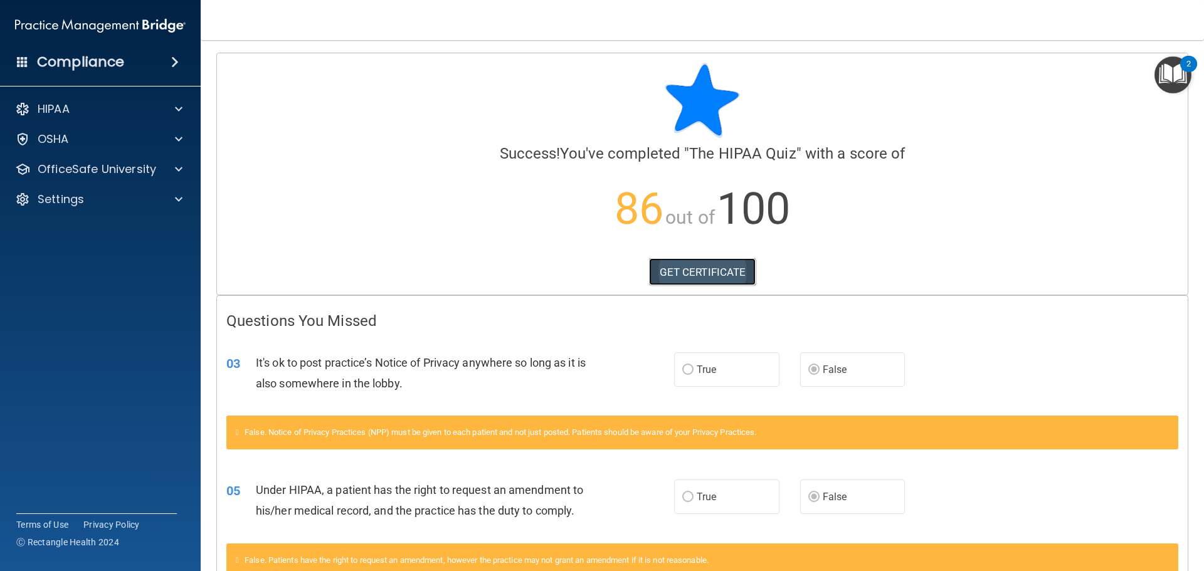
click at [671, 273] on link "GET CERTIFICATE" at bounding box center [702, 272] width 107 height 28
click at [177, 110] on span at bounding box center [179, 109] width 8 height 15
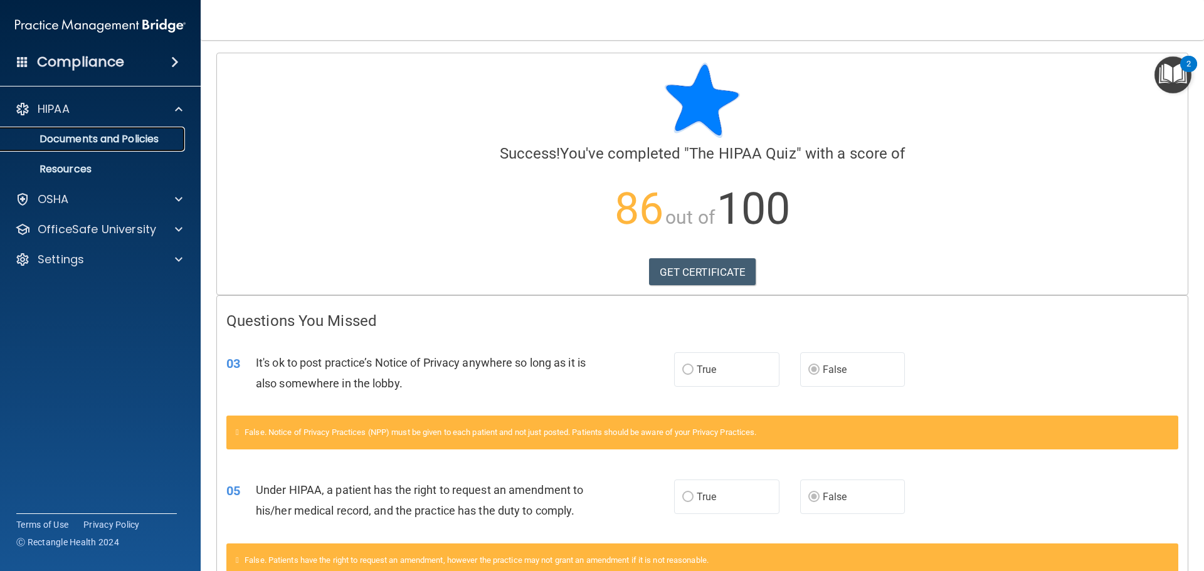
click at [151, 135] on p "Documents and Policies" at bounding box center [93, 139] width 171 height 13
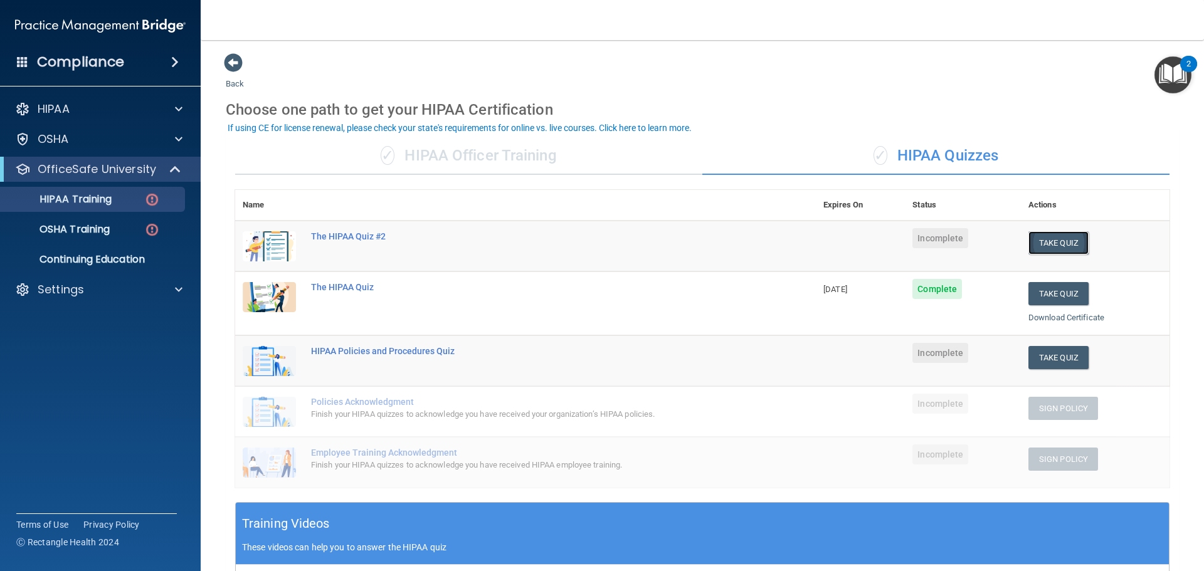
click at [1053, 238] on button "Take Quiz" at bounding box center [1059, 242] width 60 height 23
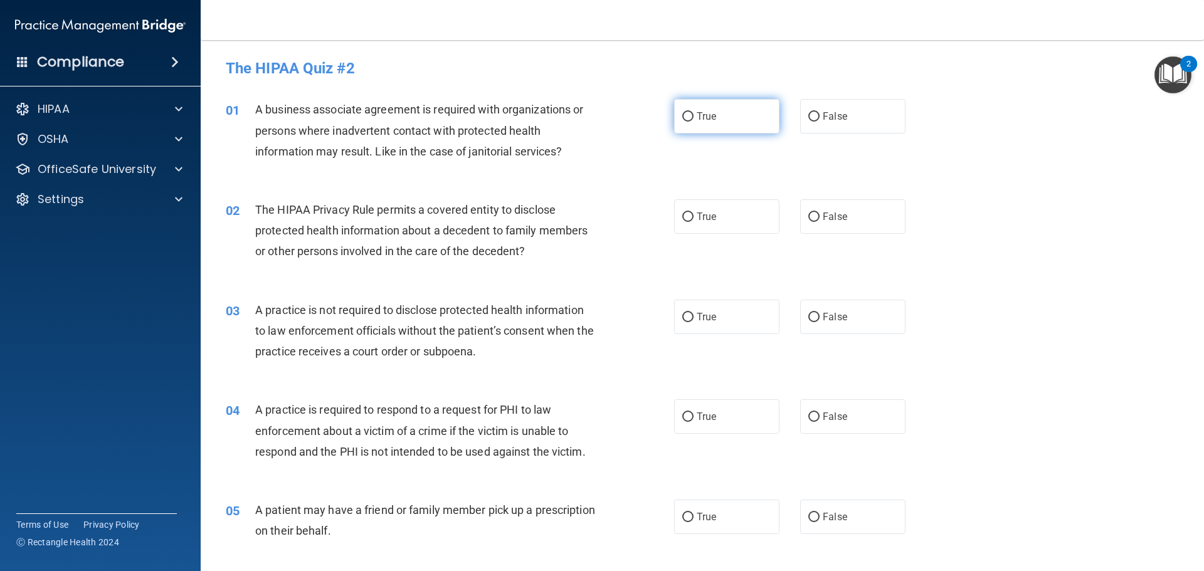
click at [682, 115] on input "True" at bounding box center [687, 116] width 11 height 9
radio input "true"
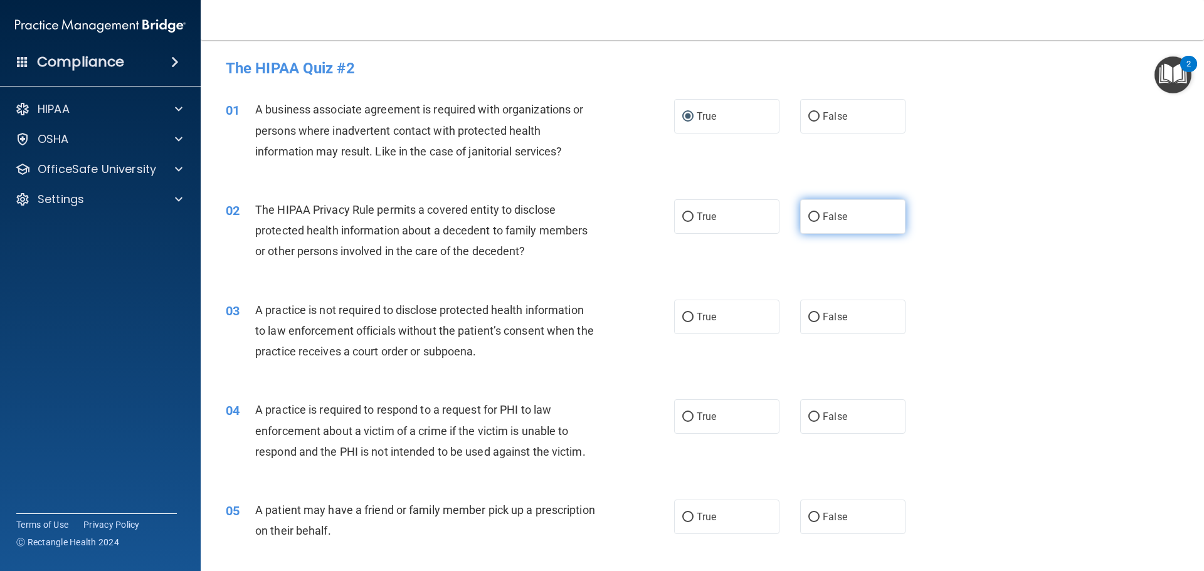
click at [809, 214] on input "False" at bounding box center [813, 217] width 11 height 9
radio input "true"
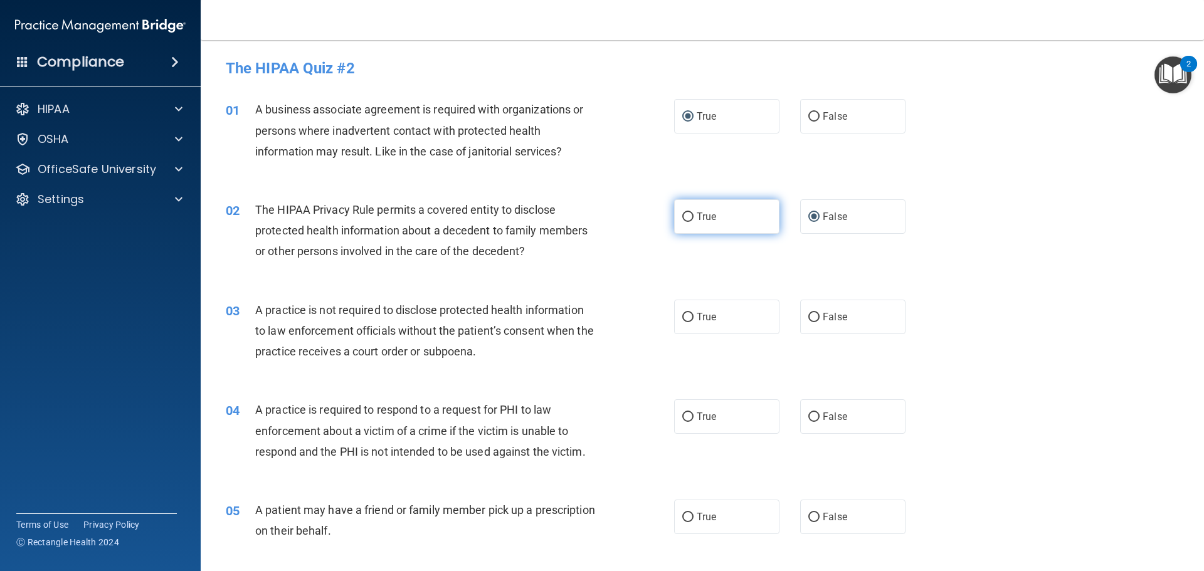
click at [687, 214] on input "True" at bounding box center [687, 217] width 11 height 9
radio input "true"
radio input "false"
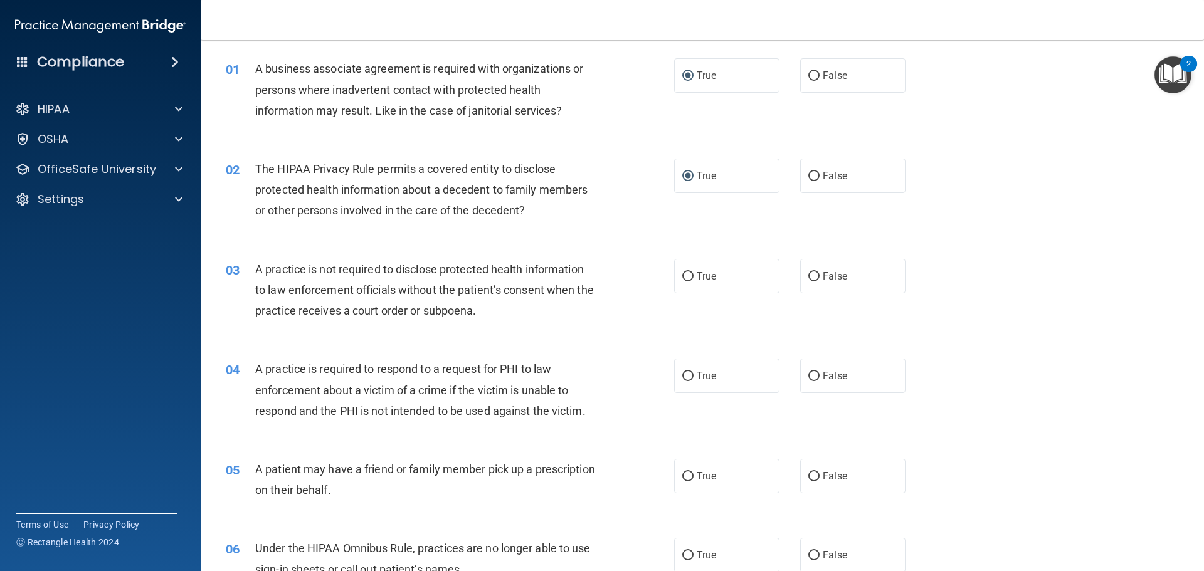
scroll to position [63, 0]
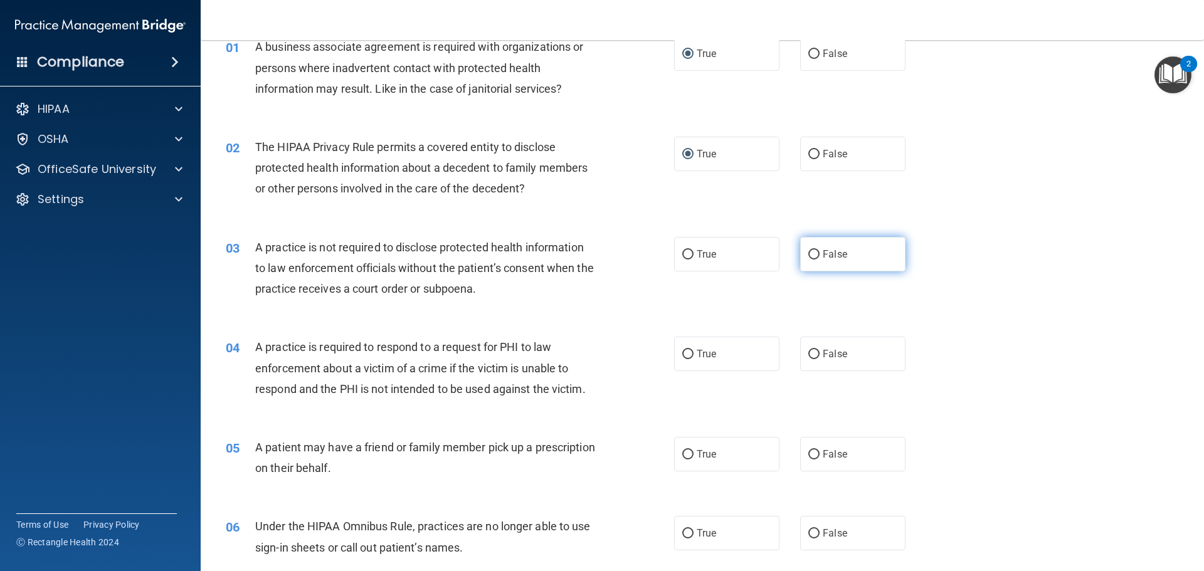
click at [812, 253] on input "False" at bounding box center [813, 254] width 11 height 9
radio input "true"
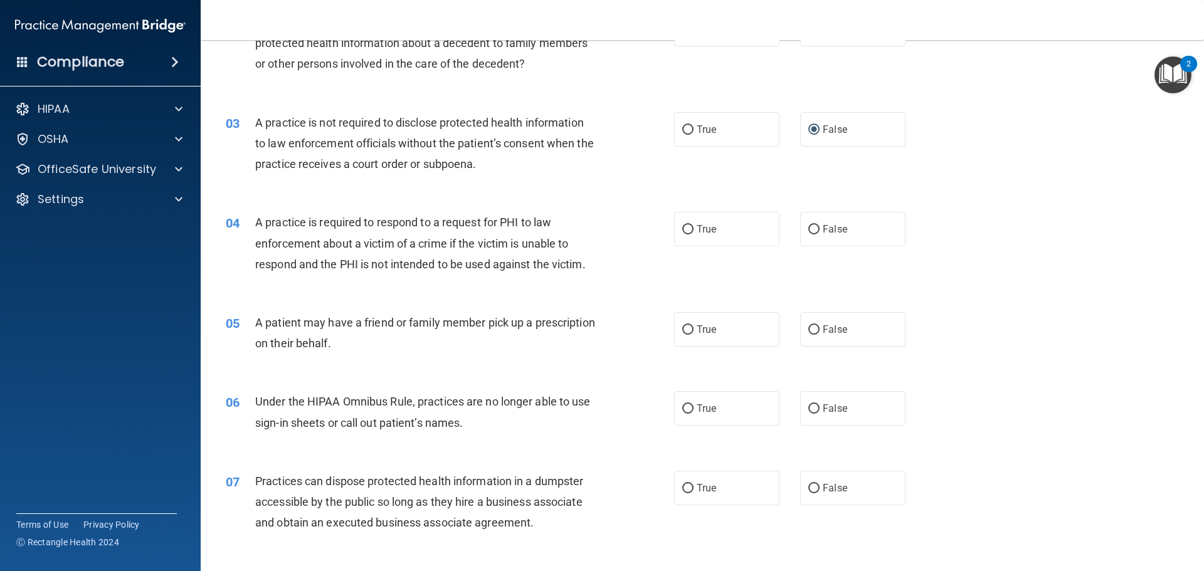
scroll to position [188, 0]
click at [815, 227] on label "False" at bounding box center [852, 228] width 105 height 34
click at [815, 227] on input "False" at bounding box center [813, 229] width 11 height 9
radio input "true"
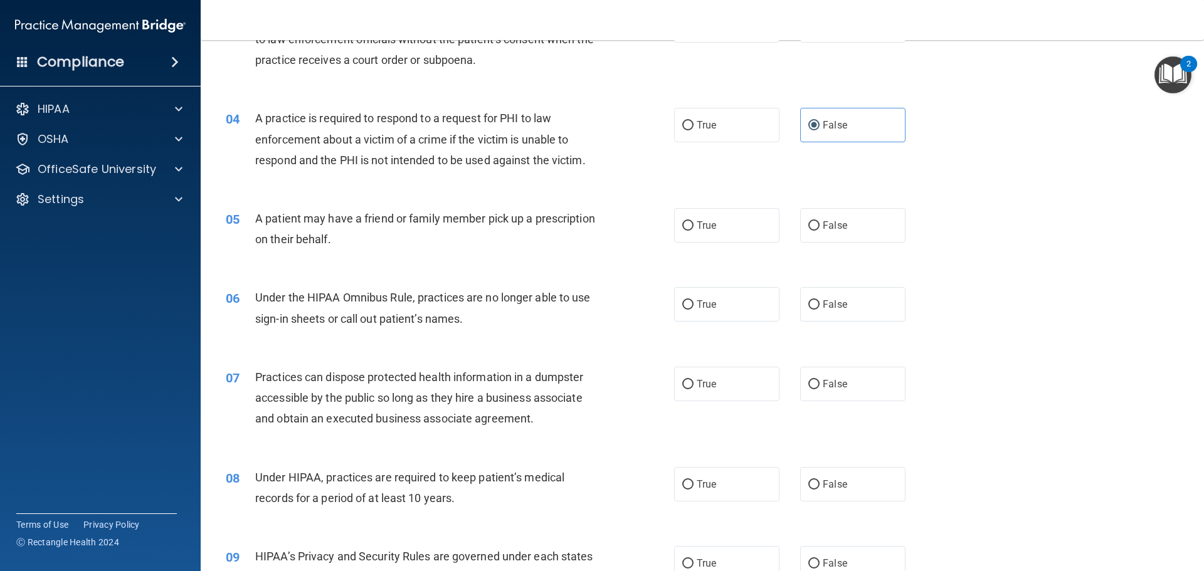
scroll to position [314, 0]
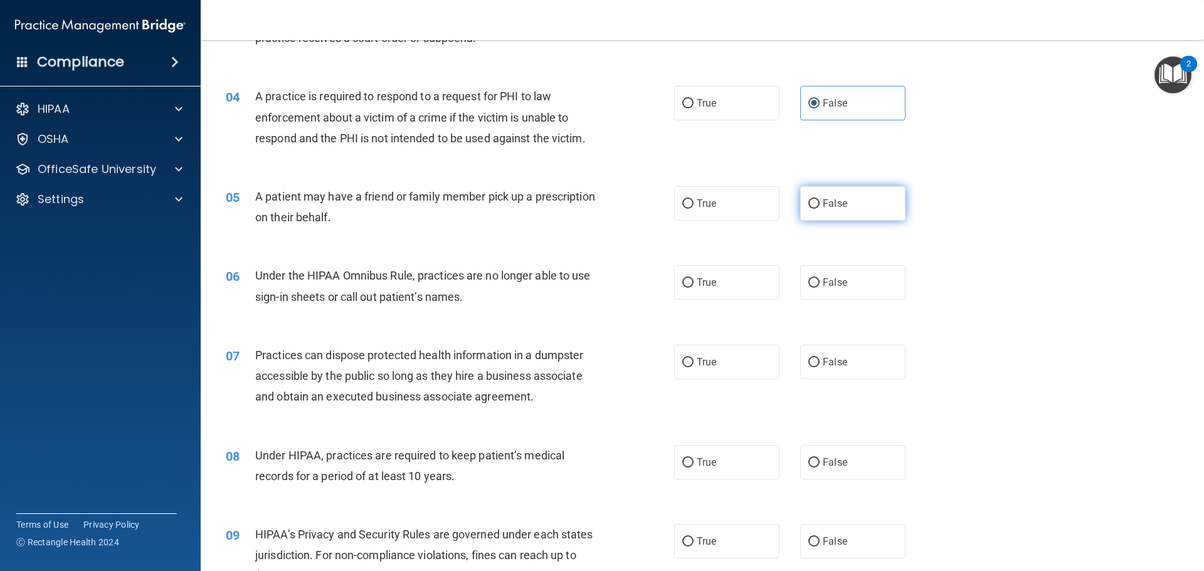
click at [812, 201] on input "False" at bounding box center [813, 203] width 11 height 9
radio input "true"
click at [808, 280] on input "False" at bounding box center [813, 282] width 11 height 9
radio input "true"
click at [808, 359] on input "False" at bounding box center [813, 362] width 11 height 9
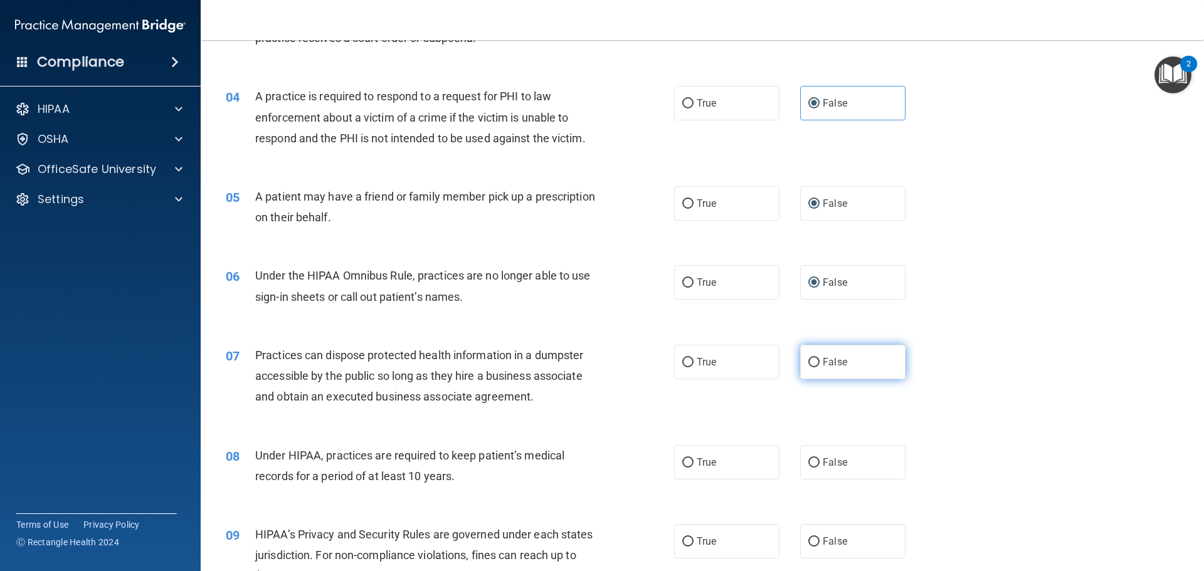
radio input "true"
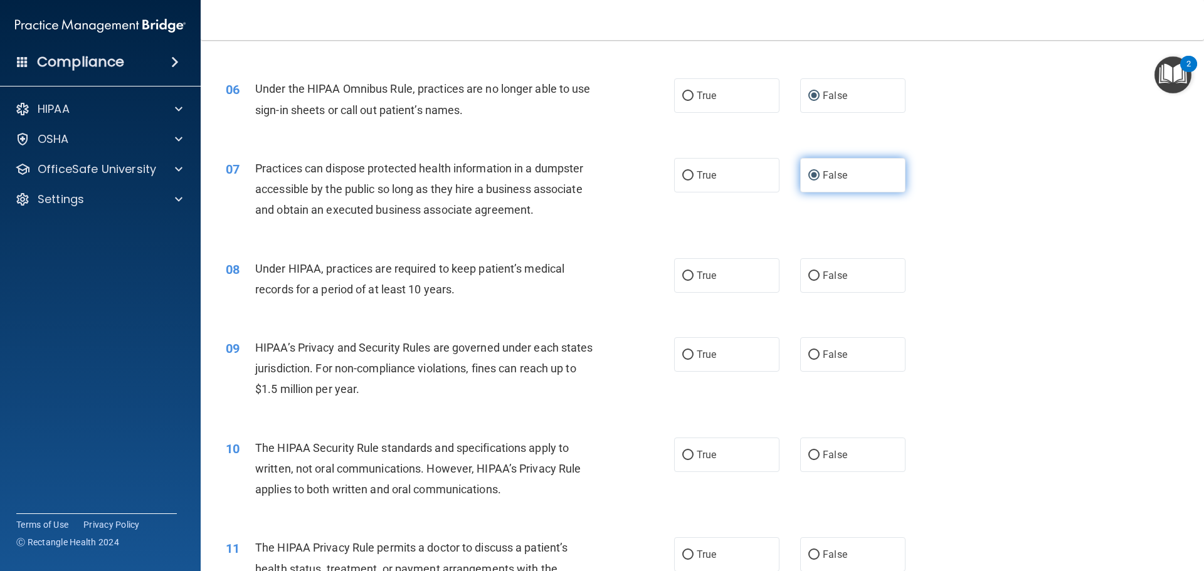
scroll to position [502, 0]
click at [685, 275] on input "True" at bounding box center [687, 274] width 11 height 9
radio input "true"
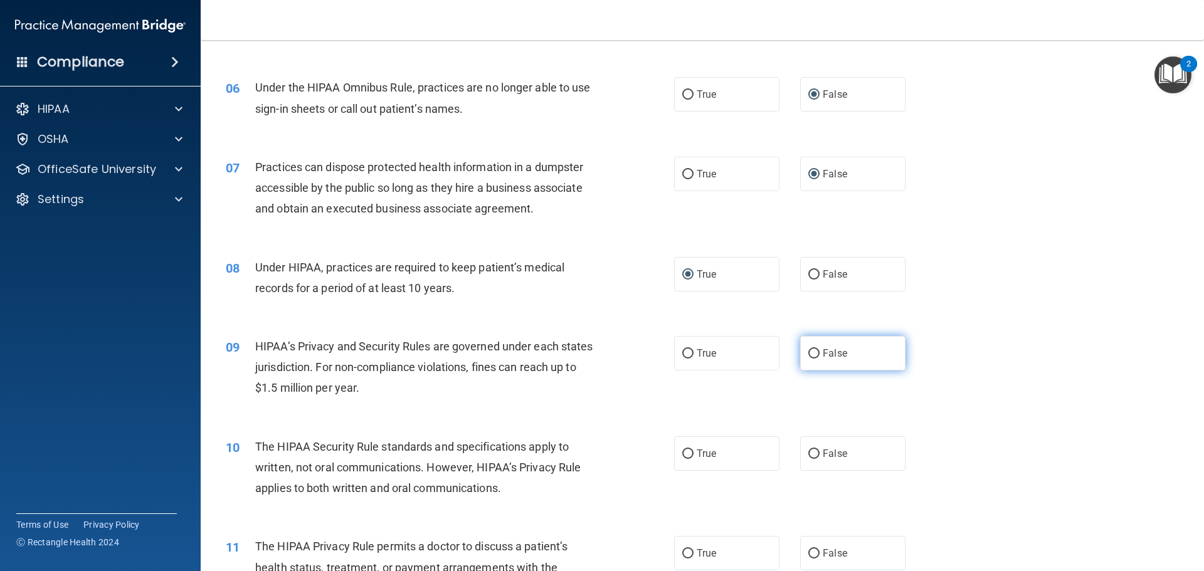
click at [809, 352] on input "False" at bounding box center [813, 353] width 11 height 9
radio input "true"
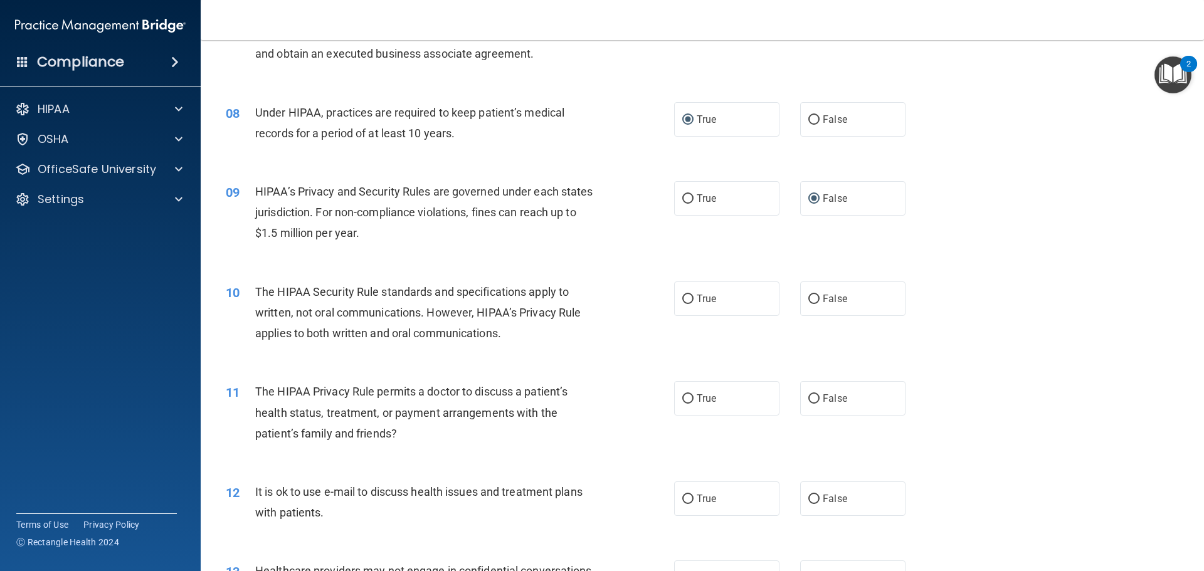
scroll to position [690, 0]
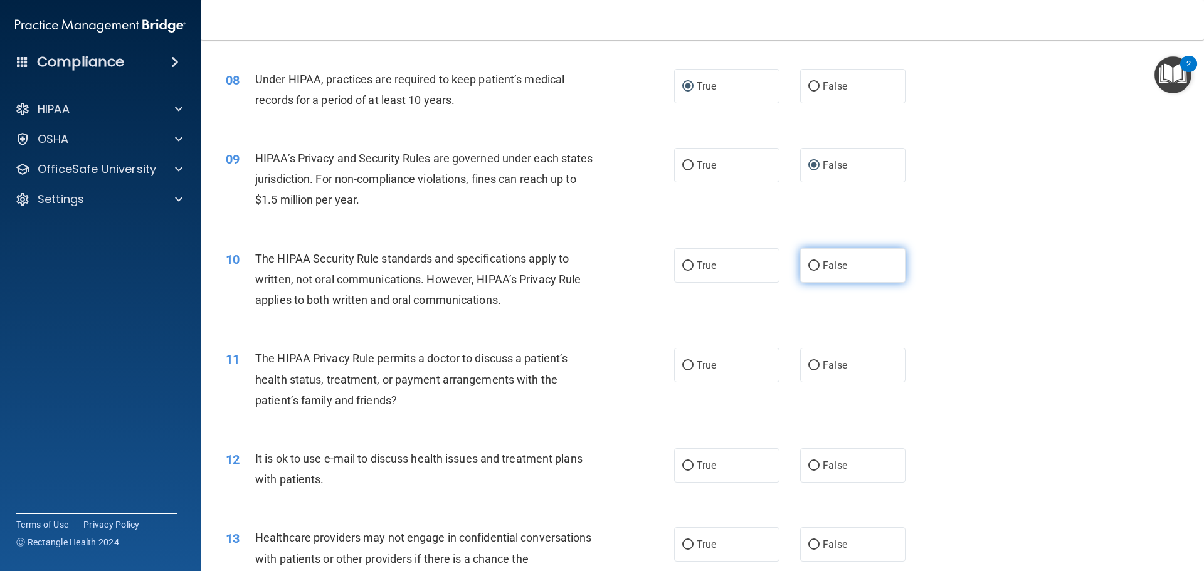
click at [808, 265] on input "False" at bounding box center [813, 266] width 11 height 9
radio input "true"
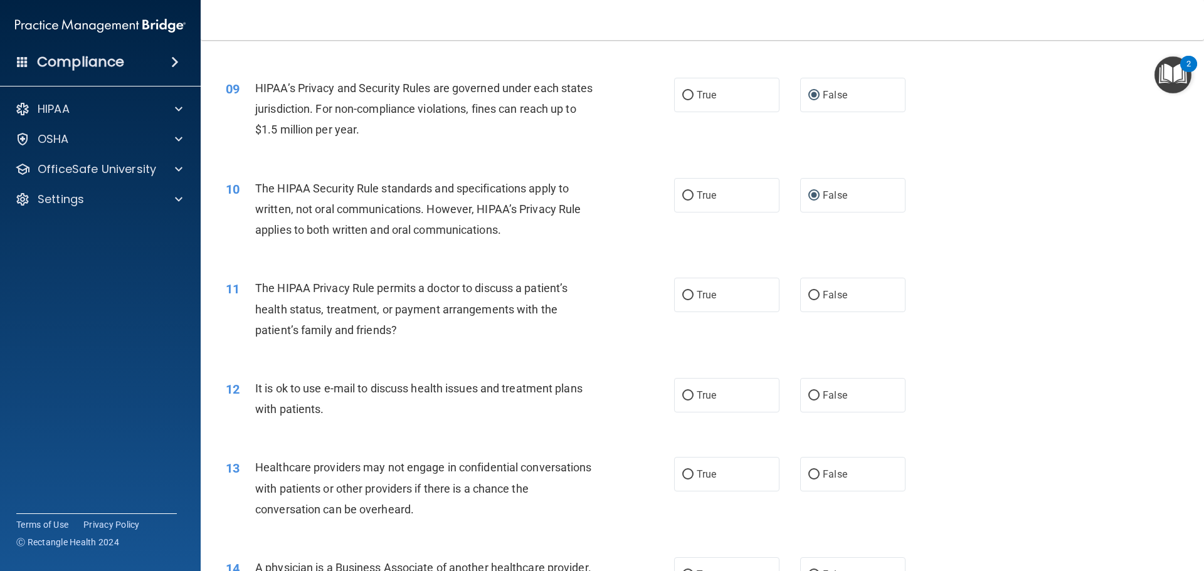
scroll to position [815, 0]
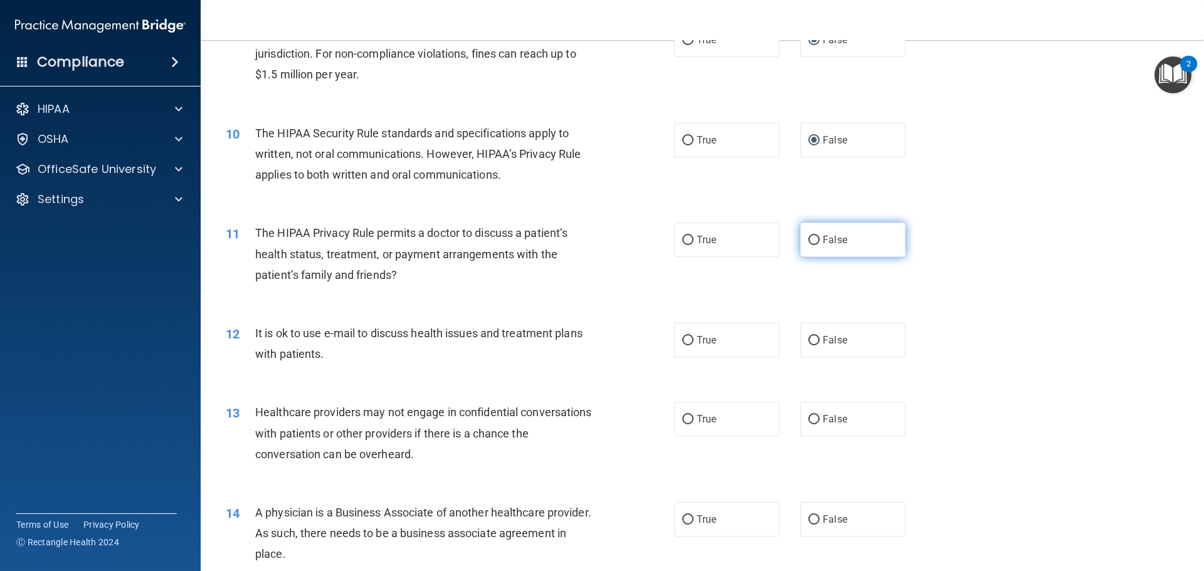
click at [808, 238] on input "False" at bounding box center [813, 240] width 11 height 9
radio input "true"
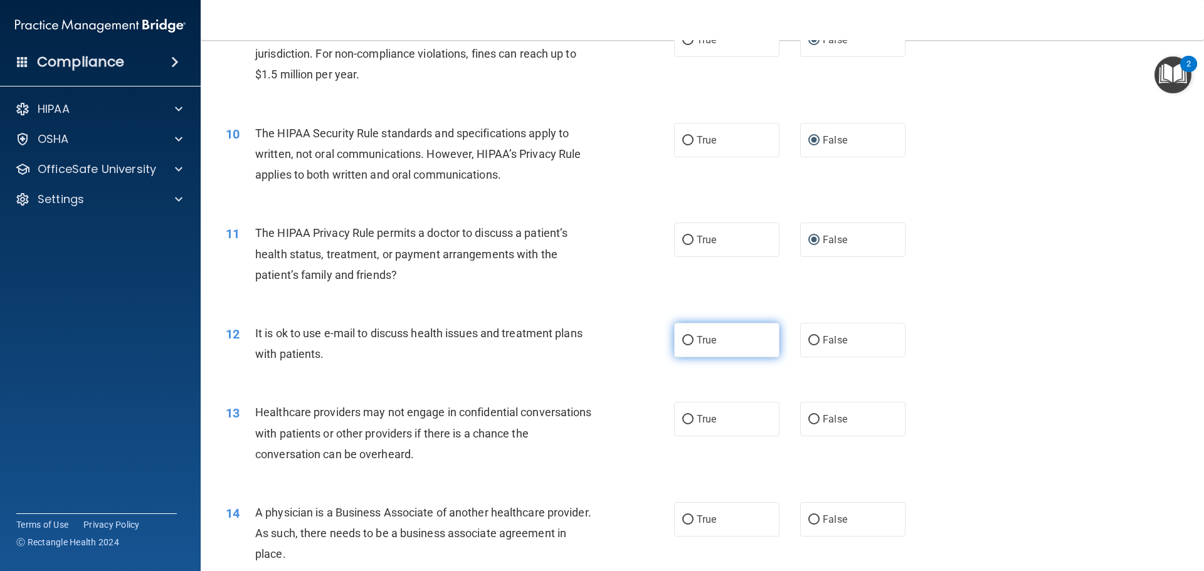
click at [682, 342] on input "True" at bounding box center [687, 340] width 11 height 9
radio input "true"
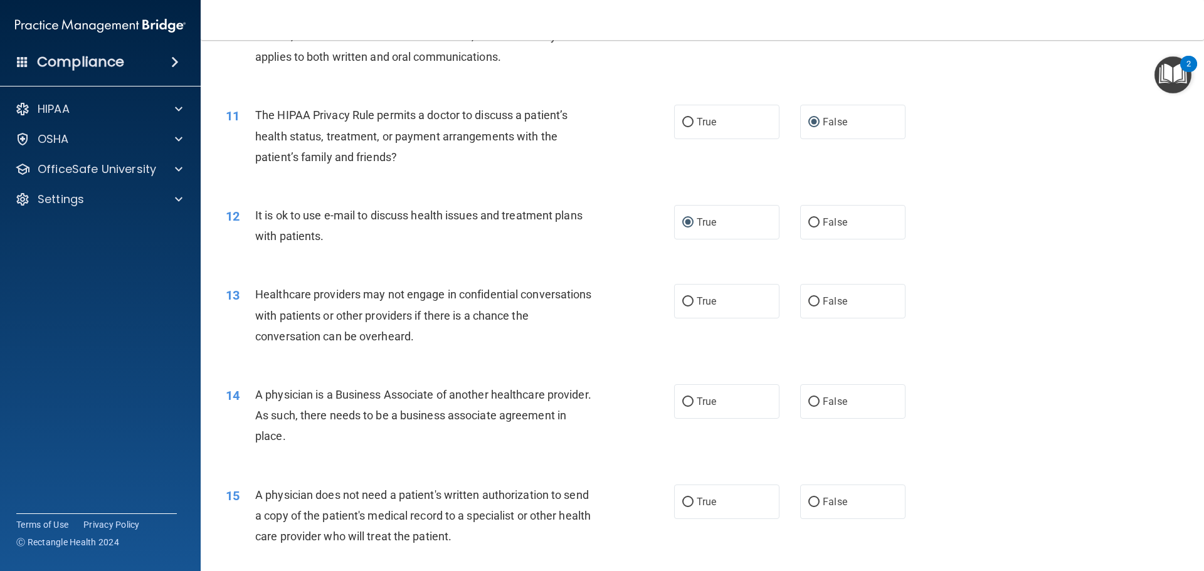
scroll to position [941, 0]
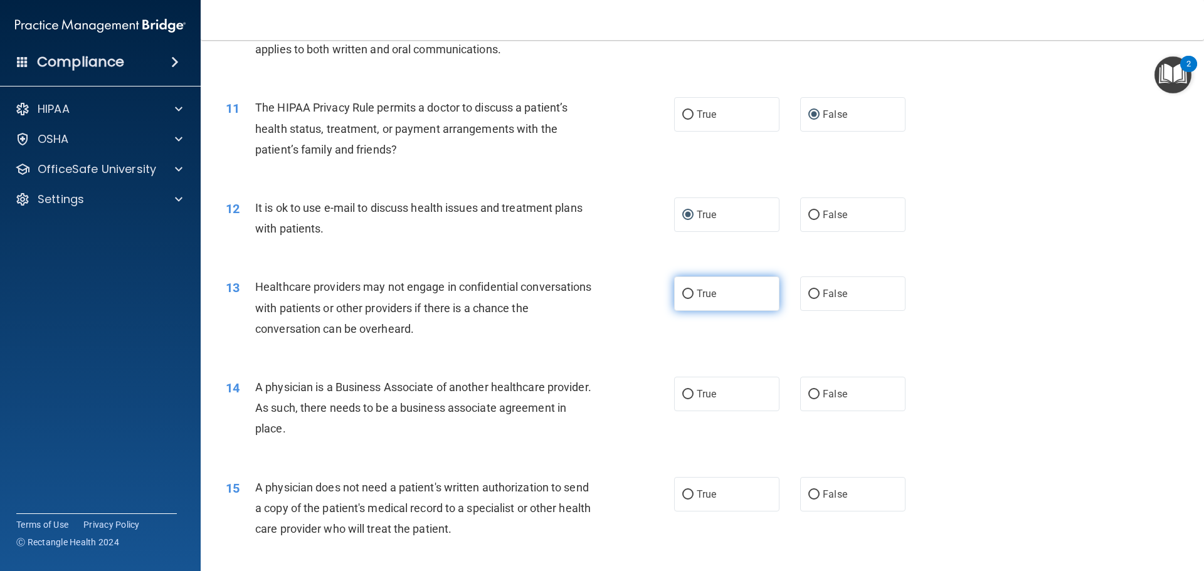
click at [684, 292] on input "True" at bounding box center [687, 294] width 11 height 9
radio input "true"
click at [811, 393] on input "False" at bounding box center [813, 394] width 11 height 9
radio input "true"
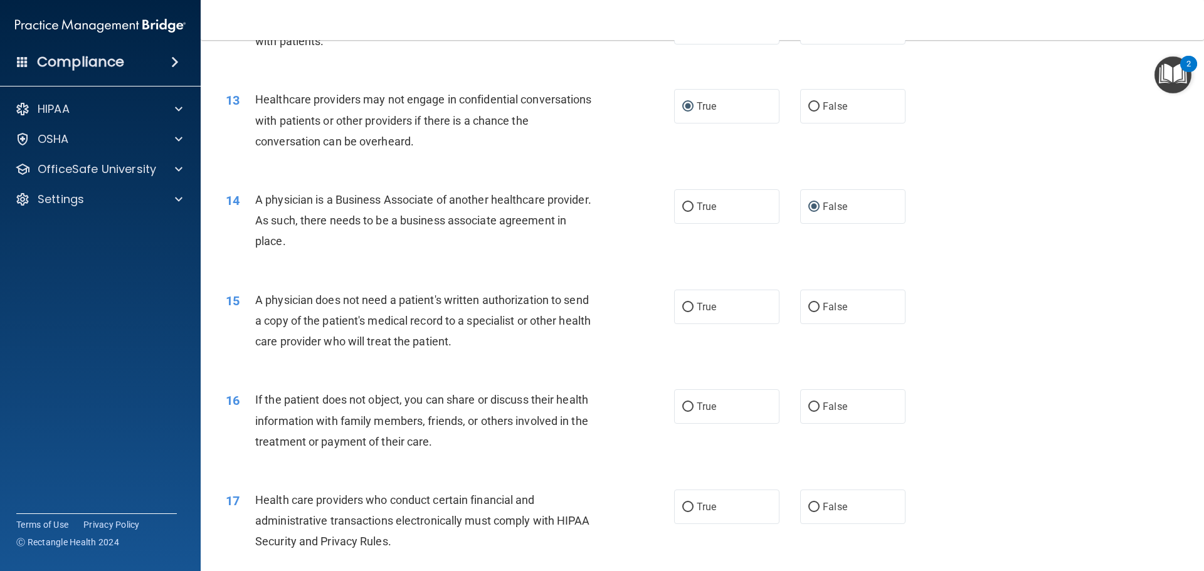
scroll to position [1129, 0]
click at [682, 306] on input "True" at bounding box center [687, 306] width 11 height 9
radio input "true"
click at [683, 408] on input "True" at bounding box center [687, 406] width 11 height 9
radio input "true"
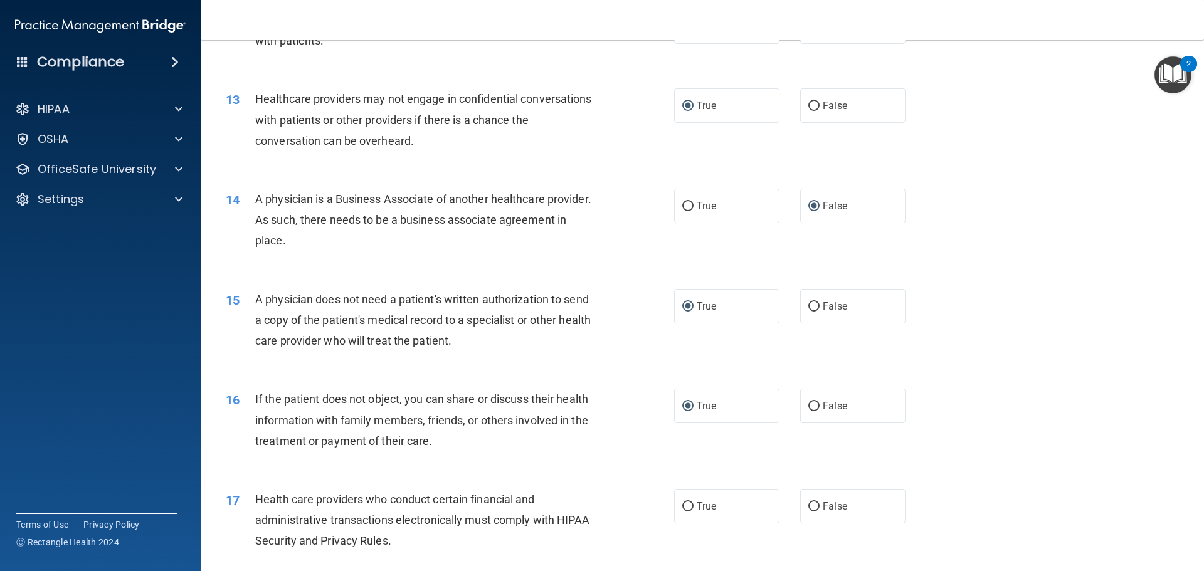
scroll to position [1192, 0]
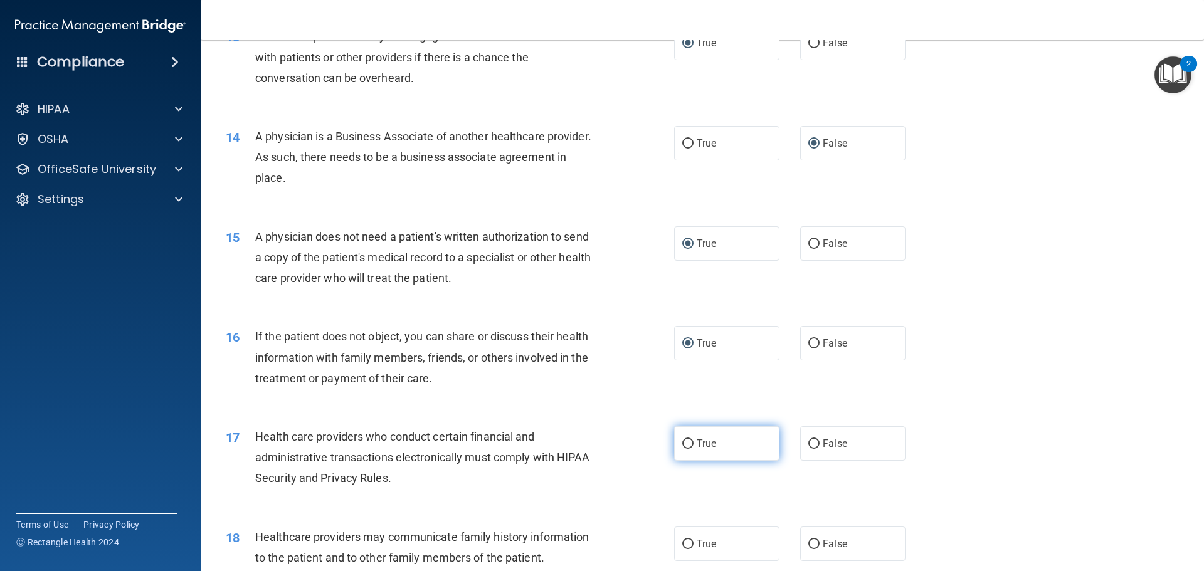
click at [682, 442] on input "True" at bounding box center [687, 444] width 11 height 9
radio input "true"
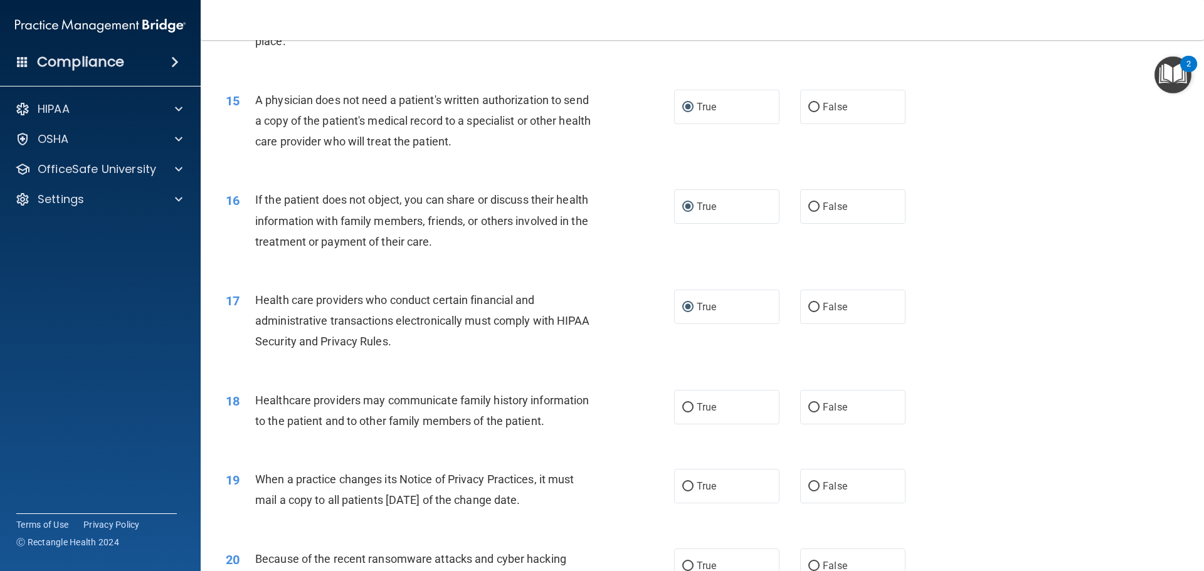
scroll to position [1380, 0]
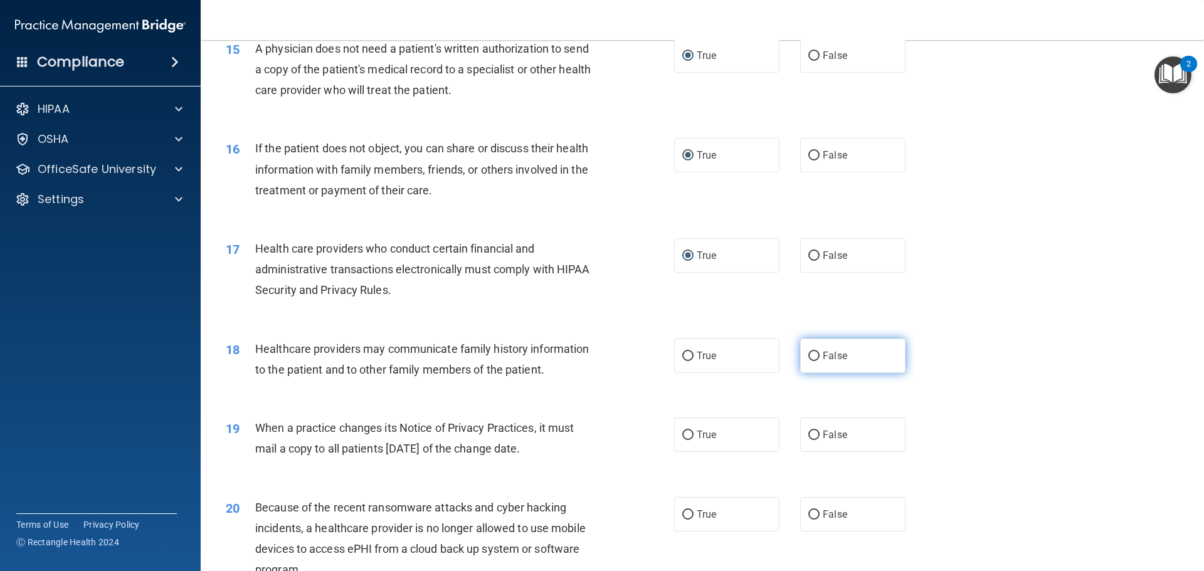
click at [810, 357] on input "False" at bounding box center [813, 356] width 11 height 9
radio input "true"
click at [682, 435] on input "True" at bounding box center [687, 435] width 11 height 9
radio input "true"
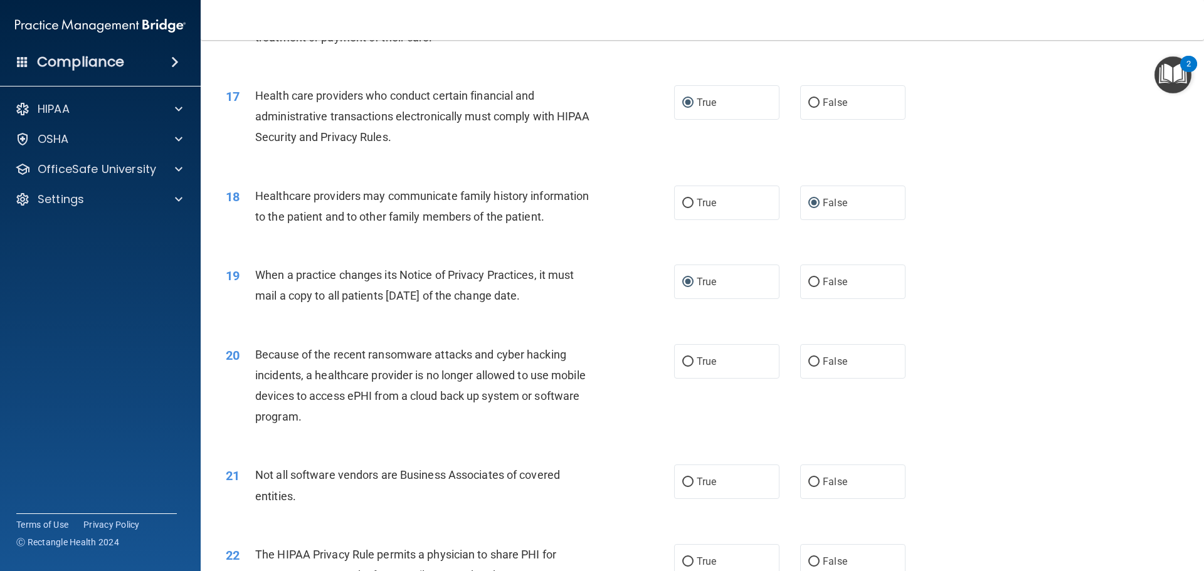
scroll to position [1568, 0]
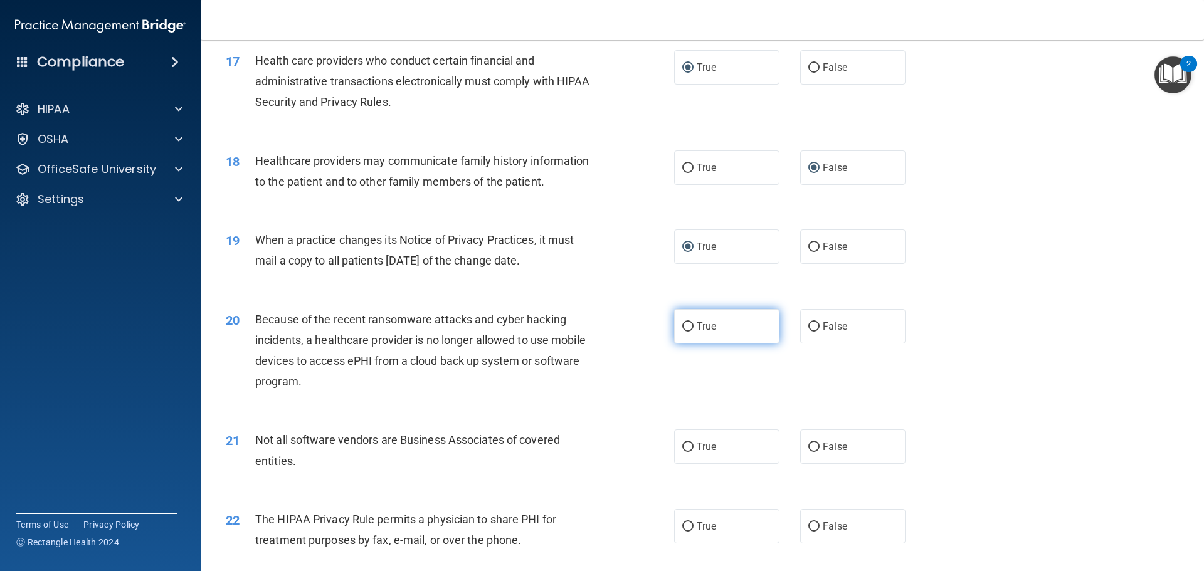
click at [679, 321] on label "True" at bounding box center [726, 326] width 105 height 34
click at [682, 322] on input "True" at bounding box center [687, 326] width 11 height 9
radio input "true"
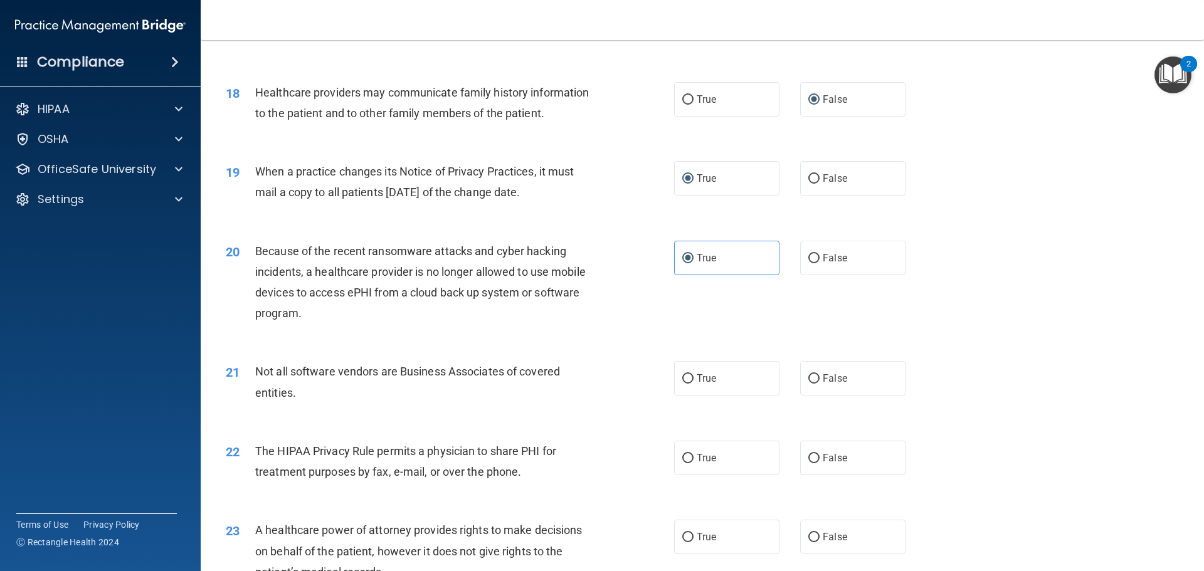
scroll to position [1693, 0]
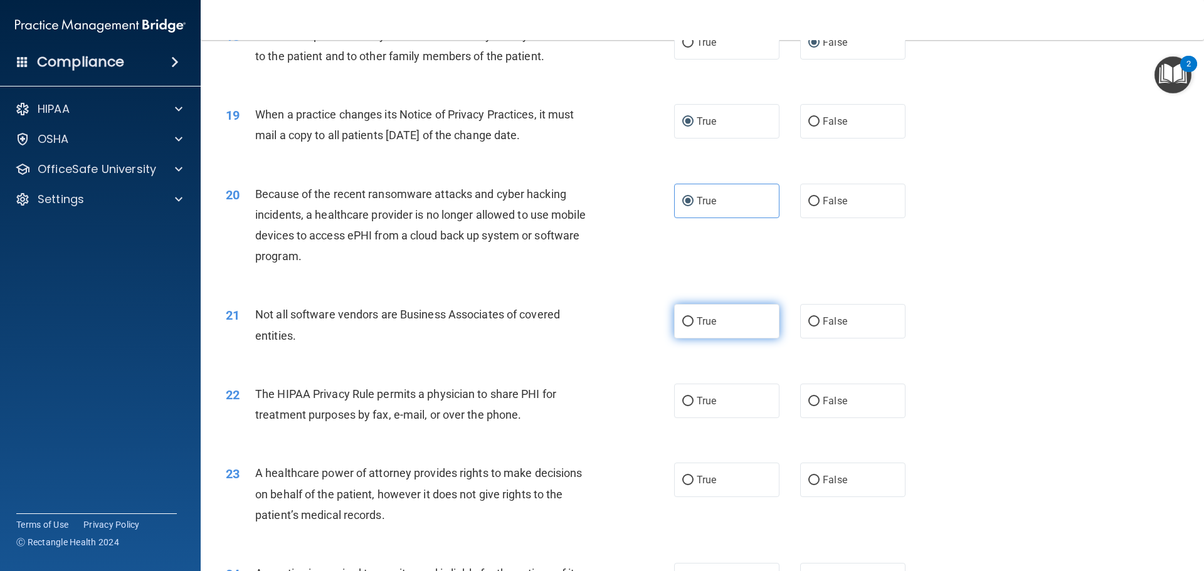
click at [684, 321] on input "True" at bounding box center [687, 321] width 11 height 9
radio input "true"
click at [682, 401] on input "True" at bounding box center [687, 401] width 11 height 9
radio input "true"
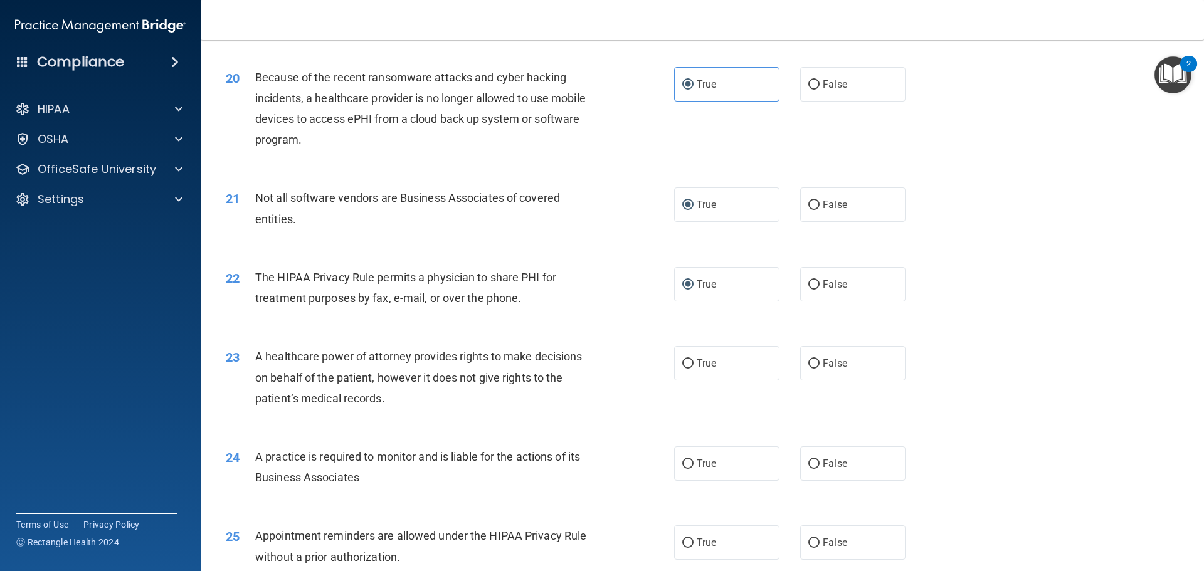
scroll to position [1819, 0]
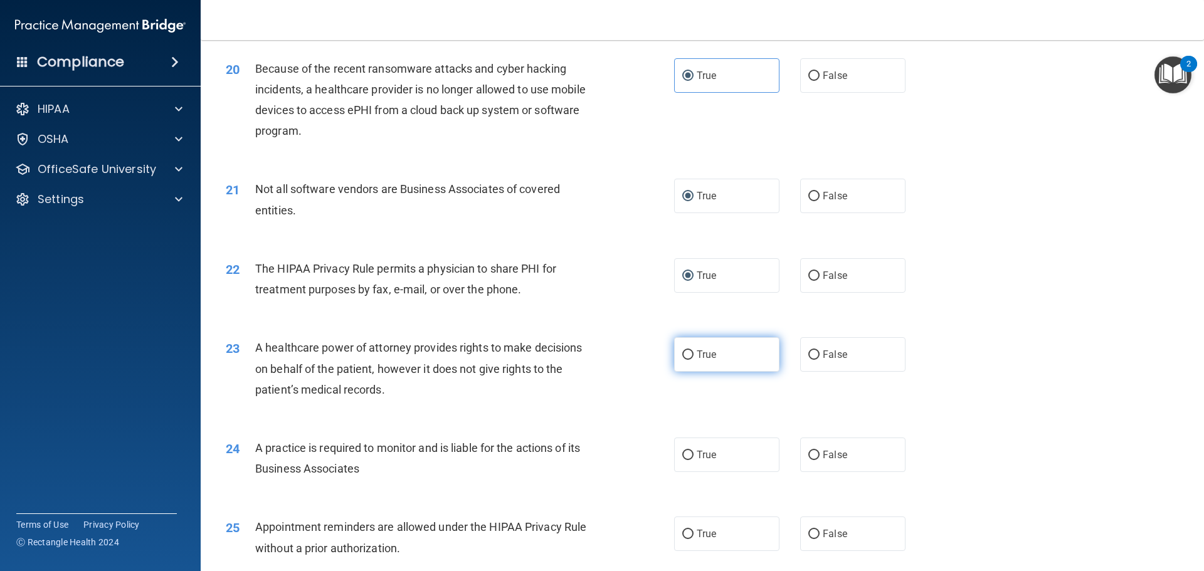
click at [684, 355] on input "True" at bounding box center [687, 355] width 11 height 9
radio input "true"
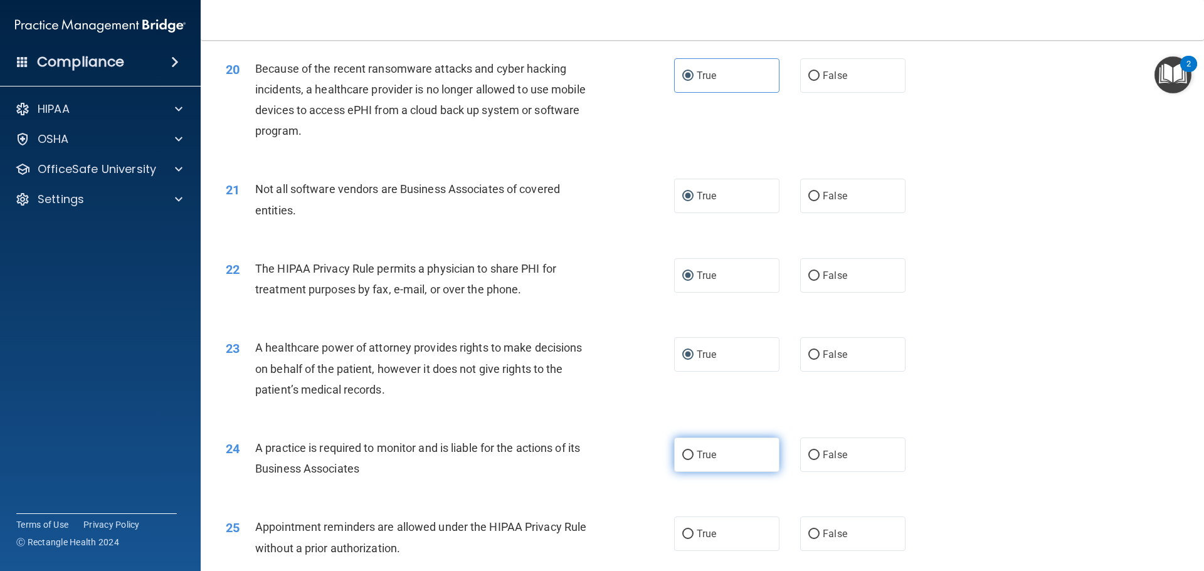
click at [682, 454] on input "True" at bounding box center [687, 455] width 11 height 9
radio input "true"
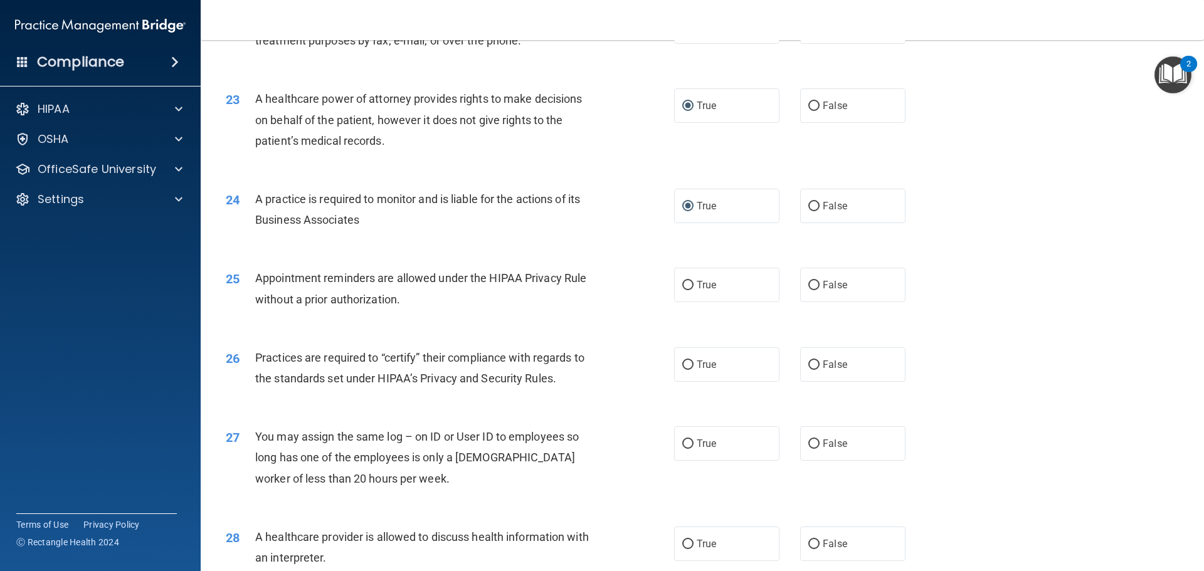
scroll to position [2070, 0]
click at [682, 279] on input "True" at bounding box center [687, 283] width 11 height 9
radio input "true"
click at [687, 364] on input "True" at bounding box center [687, 363] width 11 height 9
radio input "true"
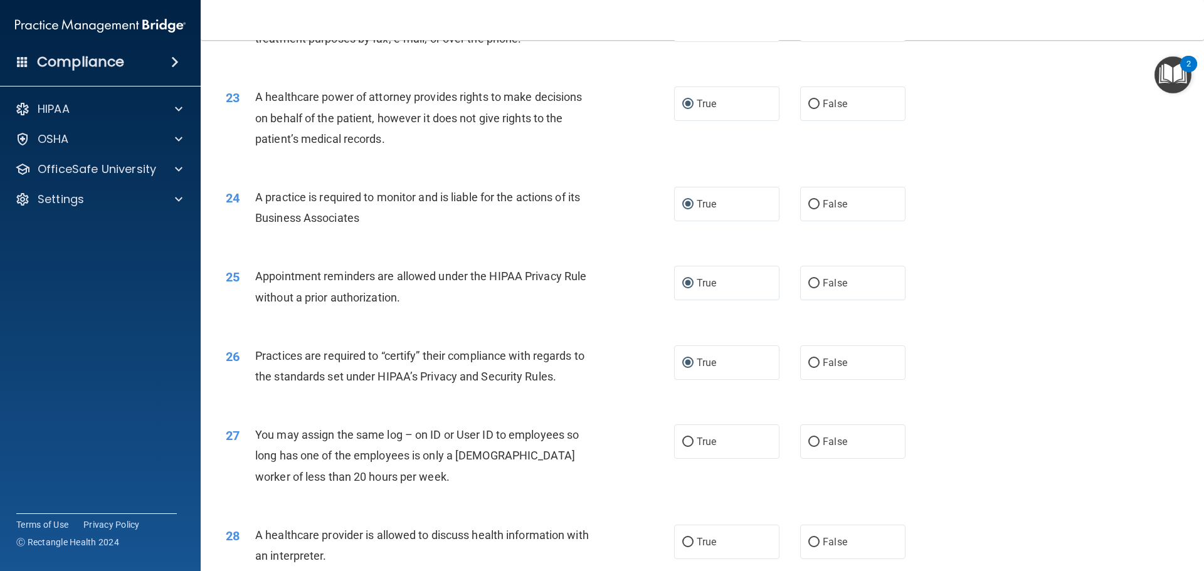
scroll to position [2133, 0]
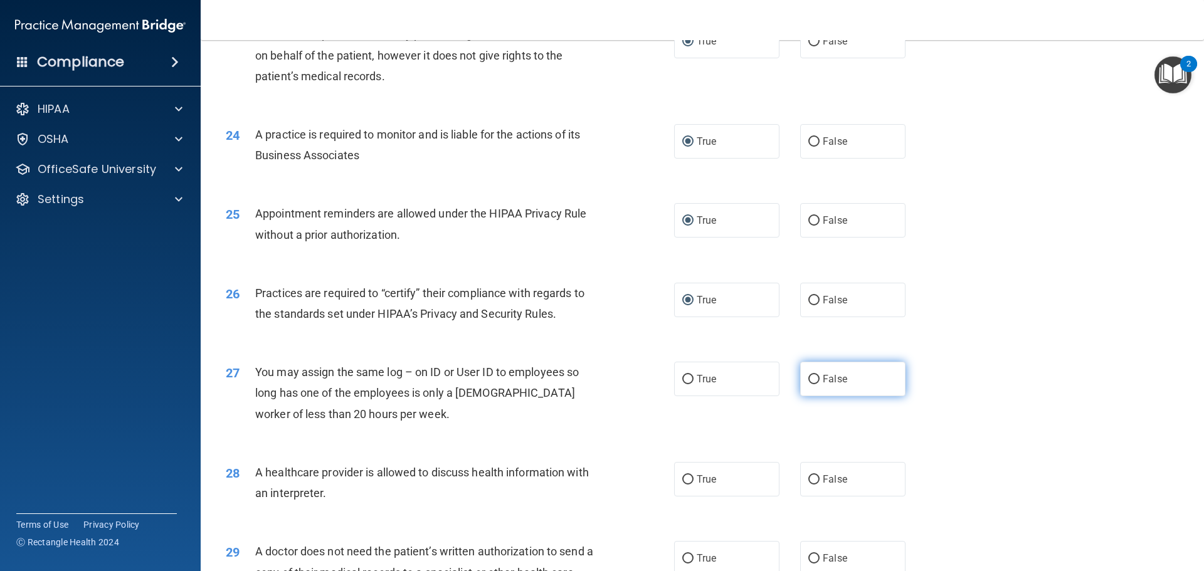
click at [809, 375] on input "False" at bounding box center [813, 379] width 11 height 9
radio input "true"
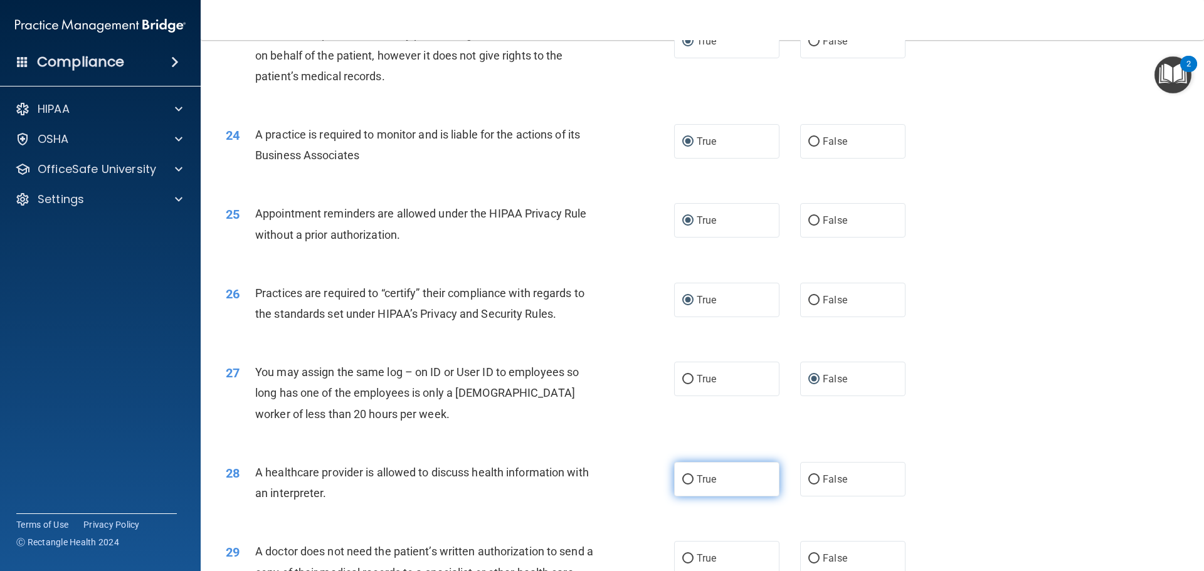
click at [687, 474] on label "True" at bounding box center [726, 479] width 105 height 34
click at [687, 475] on input "True" at bounding box center [687, 479] width 11 height 9
radio input "true"
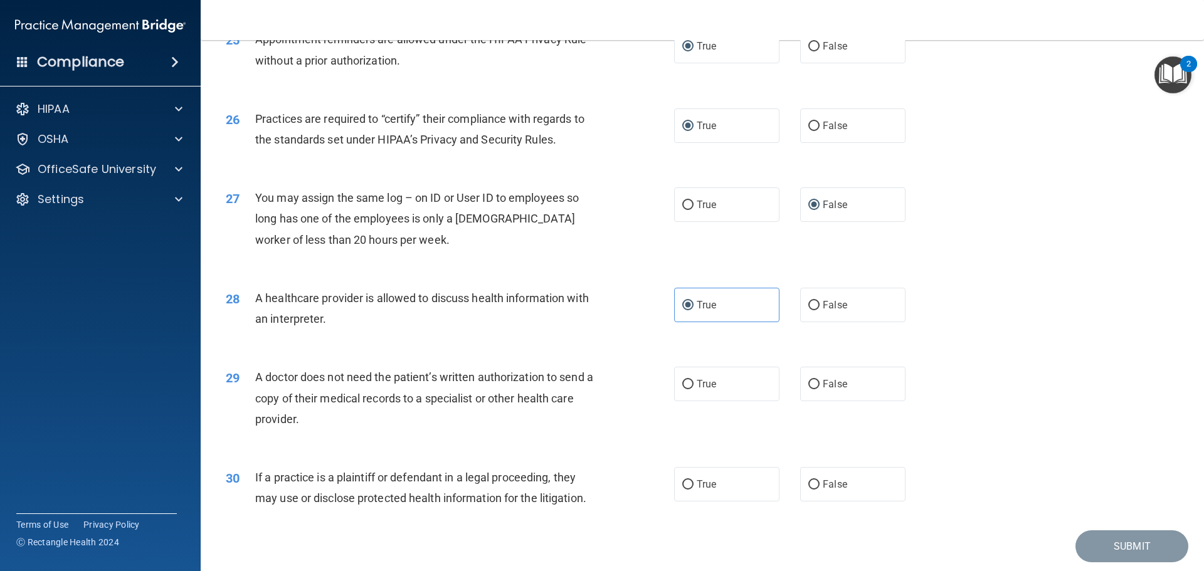
scroll to position [2321, 0]
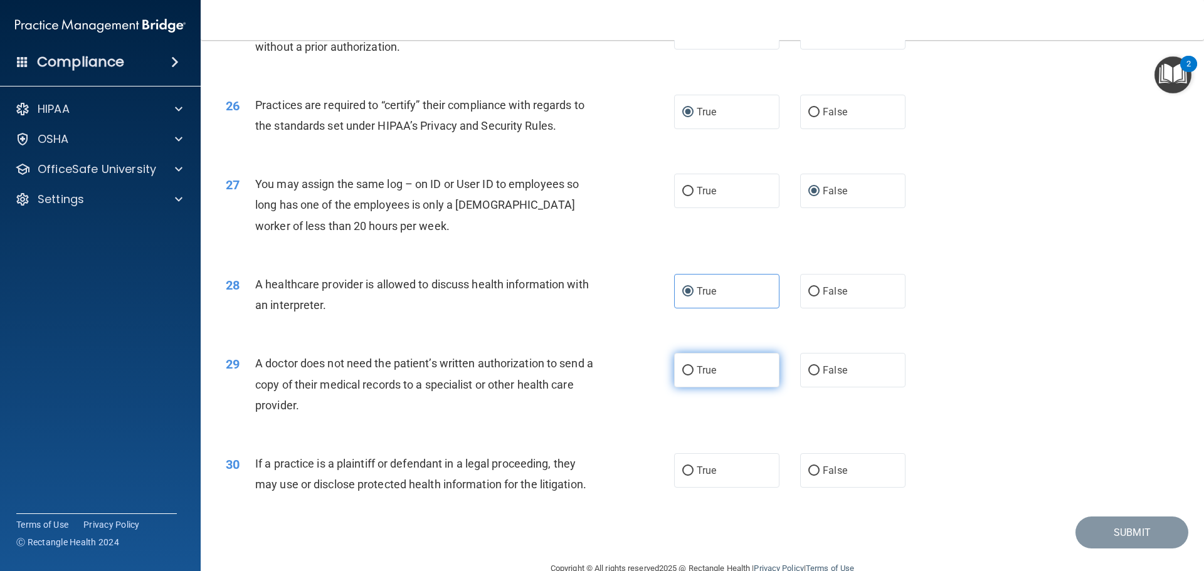
click at [686, 369] on input "True" at bounding box center [687, 370] width 11 height 9
radio input "true"
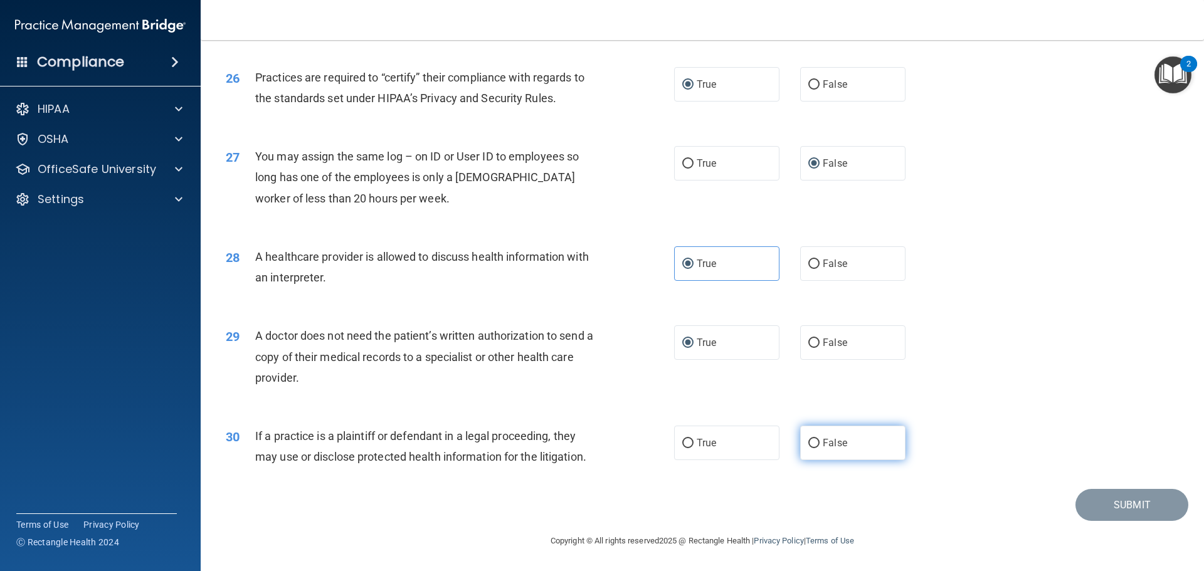
click at [810, 443] on input "False" at bounding box center [813, 443] width 11 height 9
radio input "true"
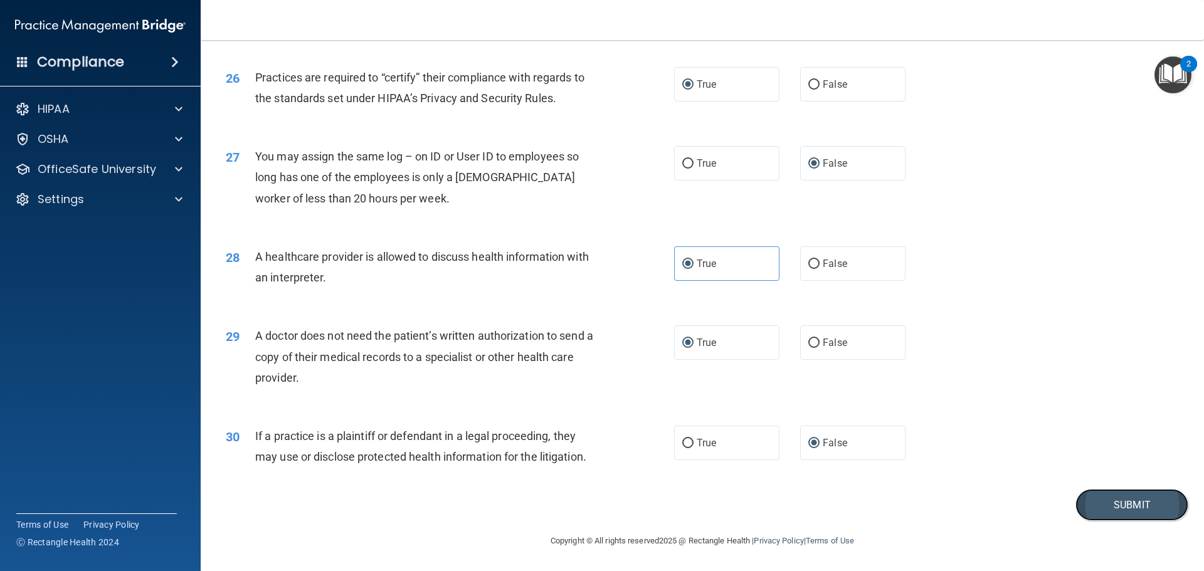
click at [1136, 501] on button "Submit" at bounding box center [1132, 505] width 113 height 32
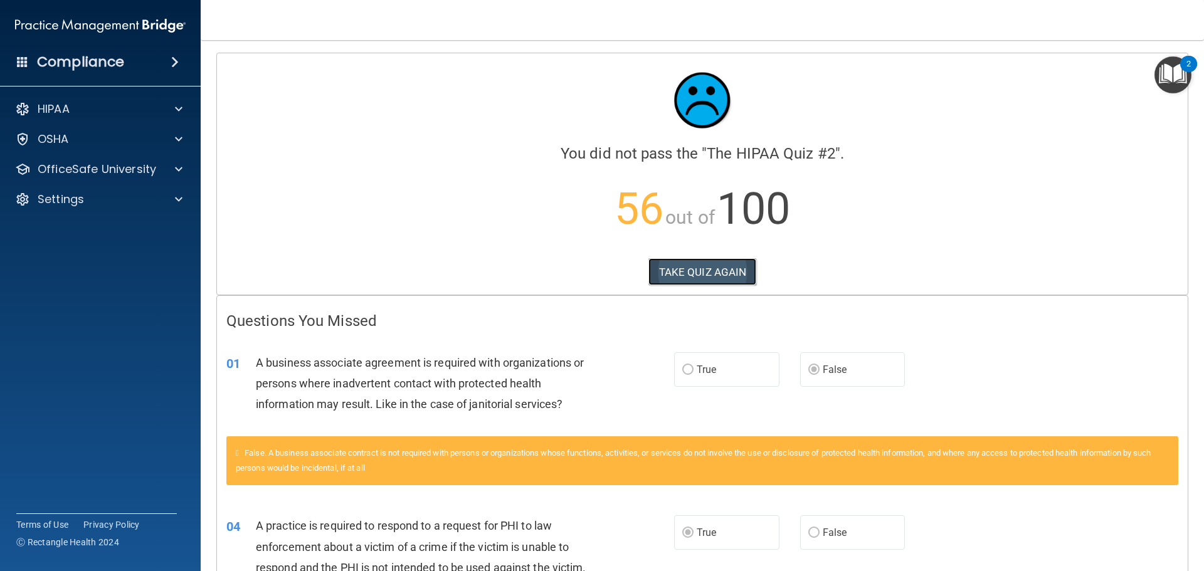
click at [695, 271] on button "TAKE QUIZ AGAIN" at bounding box center [703, 272] width 109 height 28
click at [655, 272] on button "TAKE QUIZ AGAIN" at bounding box center [703, 272] width 109 height 28
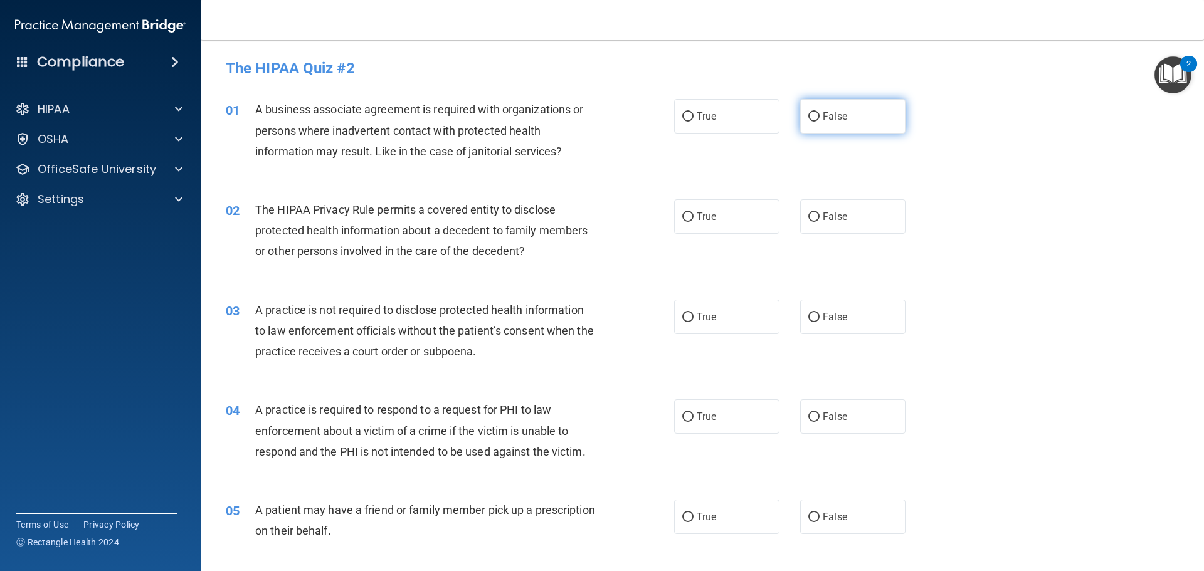
click at [808, 115] on input "False" at bounding box center [813, 116] width 11 height 9
radio input "true"
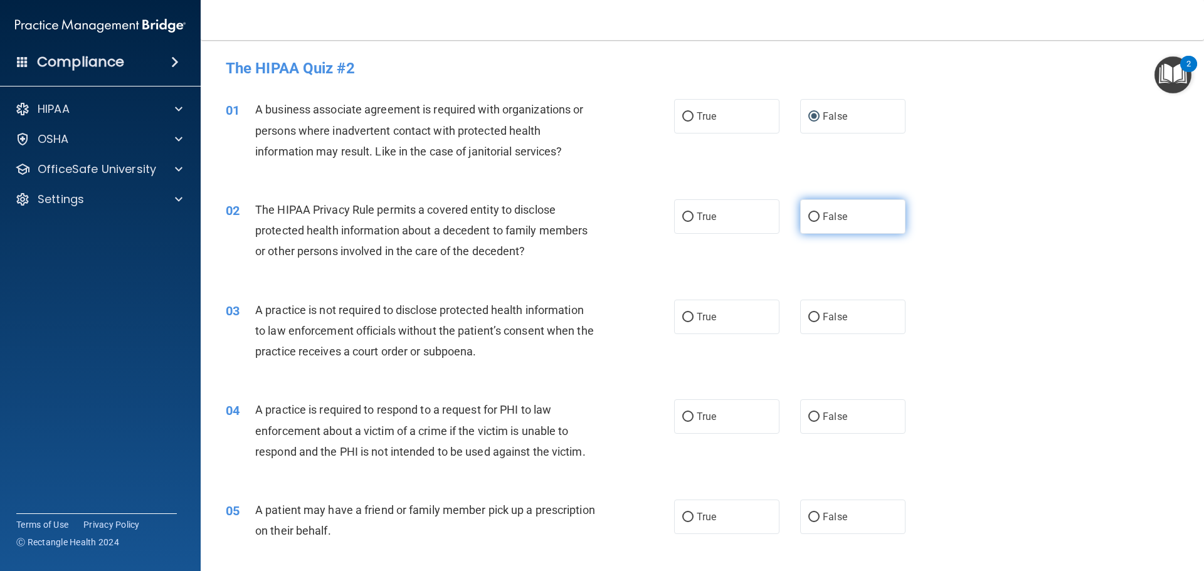
click at [808, 216] on input "False" at bounding box center [813, 217] width 11 height 9
radio input "true"
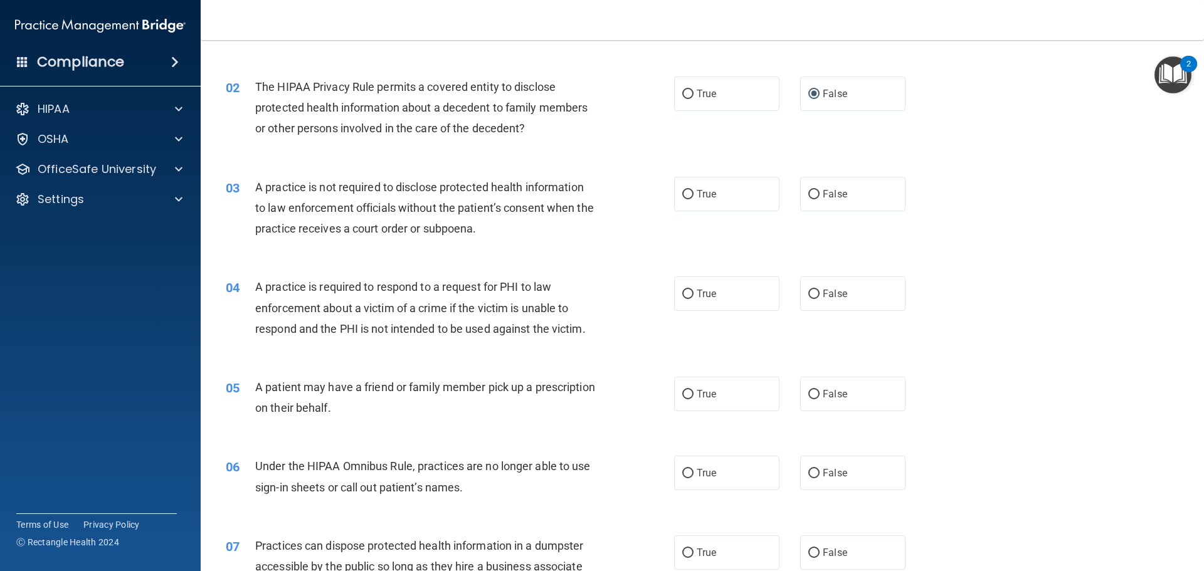
scroll to position [125, 0]
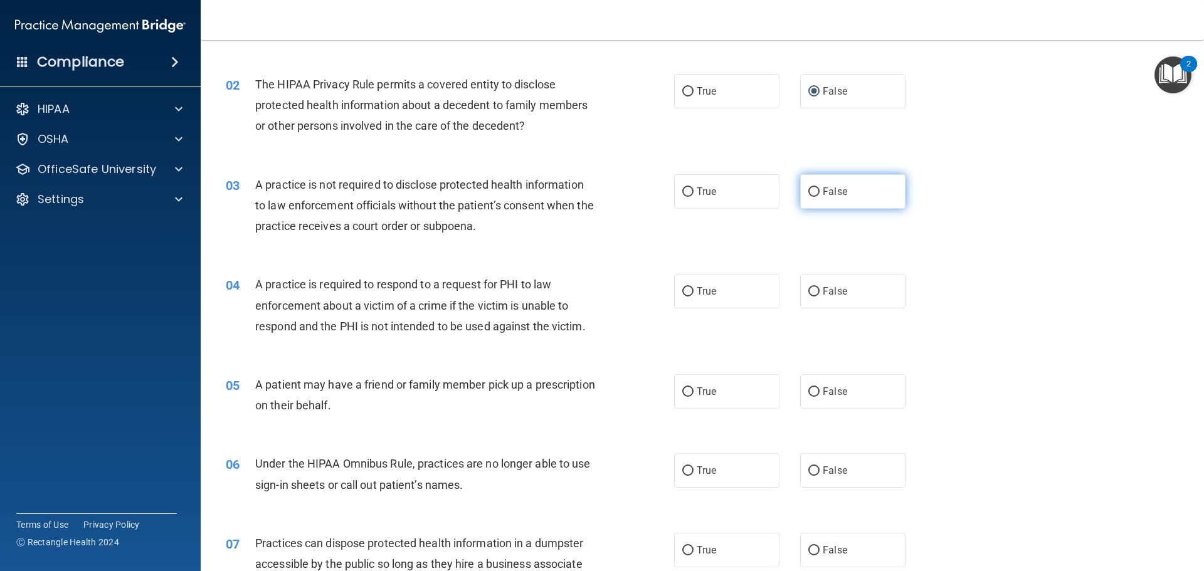
click at [812, 190] on input "False" at bounding box center [813, 192] width 11 height 9
radio input "true"
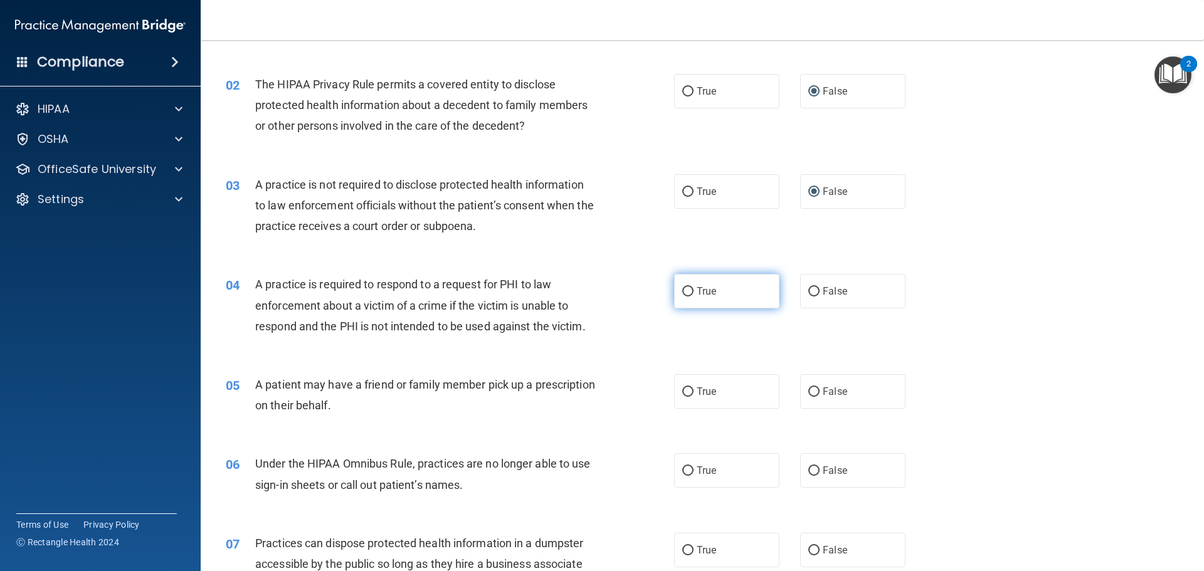
click at [682, 292] on input "True" at bounding box center [687, 291] width 11 height 9
radio input "true"
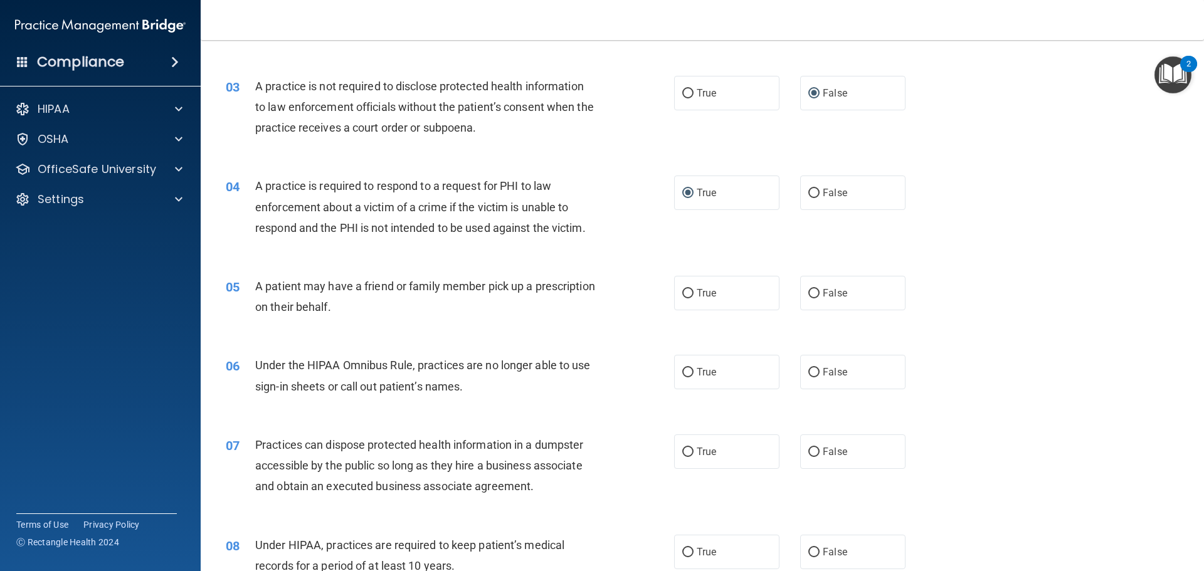
scroll to position [251, 0]
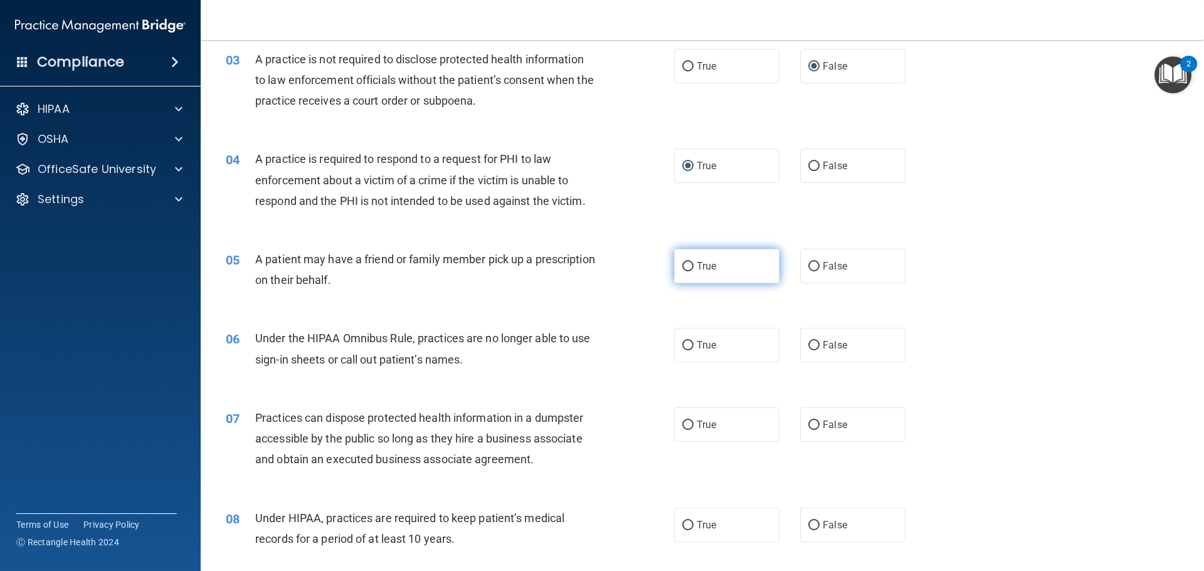
click at [688, 265] on input "True" at bounding box center [687, 266] width 11 height 9
radio input "true"
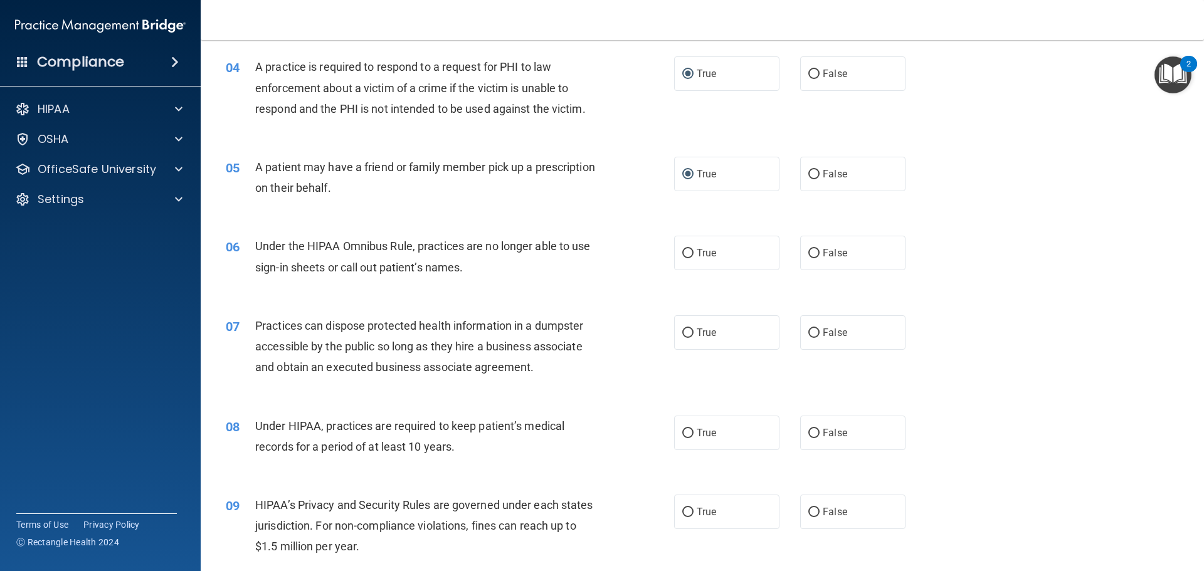
scroll to position [376, 0]
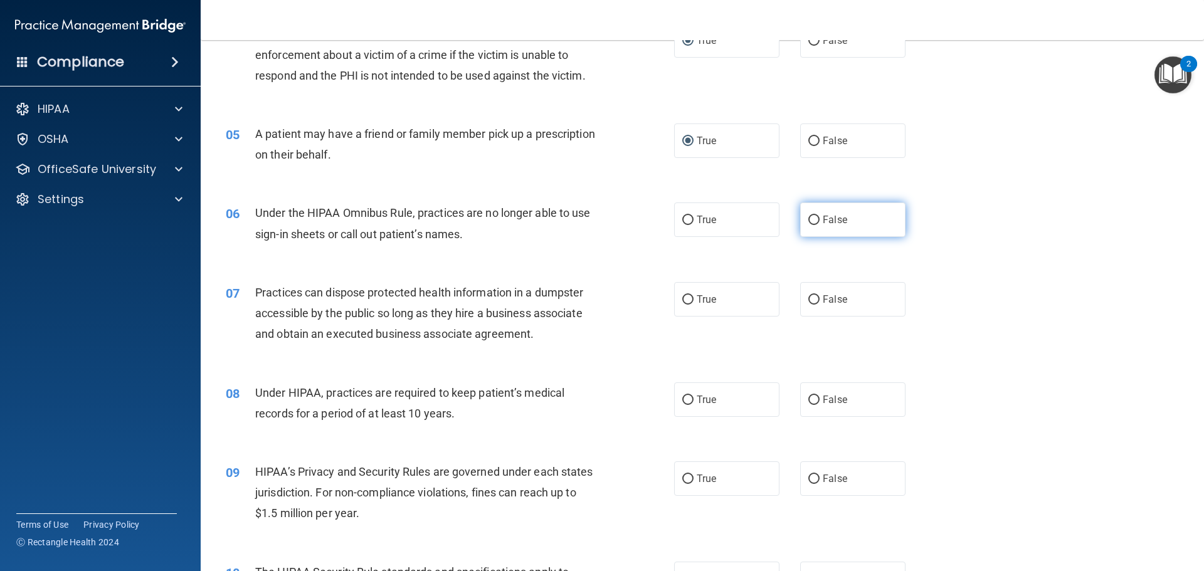
click at [812, 218] on input "False" at bounding box center [813, 220] width 11 height 9
radio input "true"
click at [809, 300] on input "False" at bounding box center [813, 299] width 11 height 9
radio input "true"
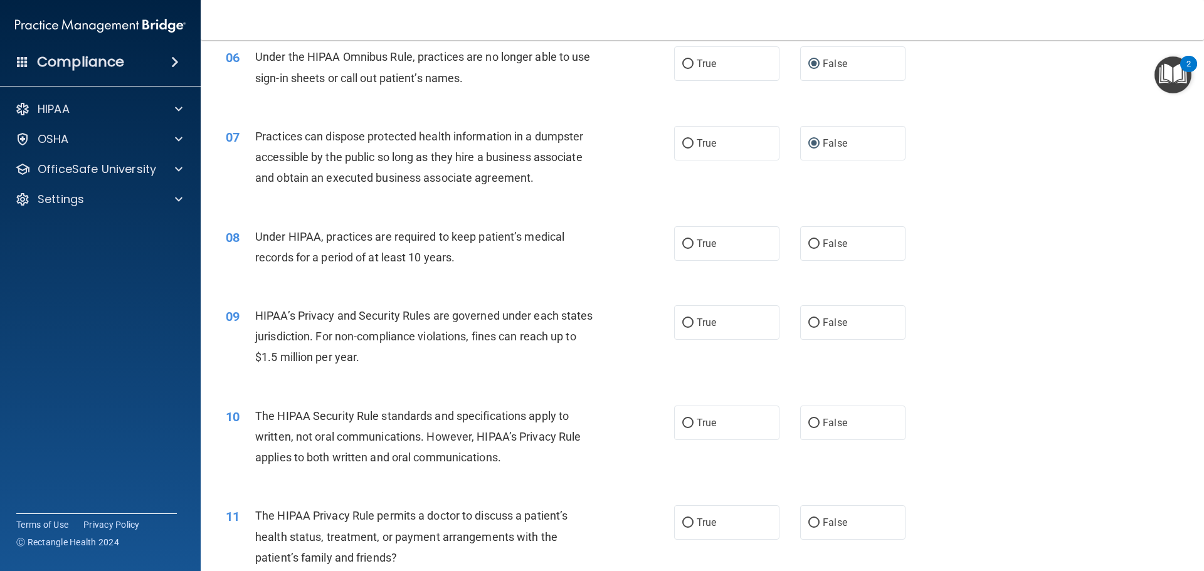
scroll to position [564, 0]
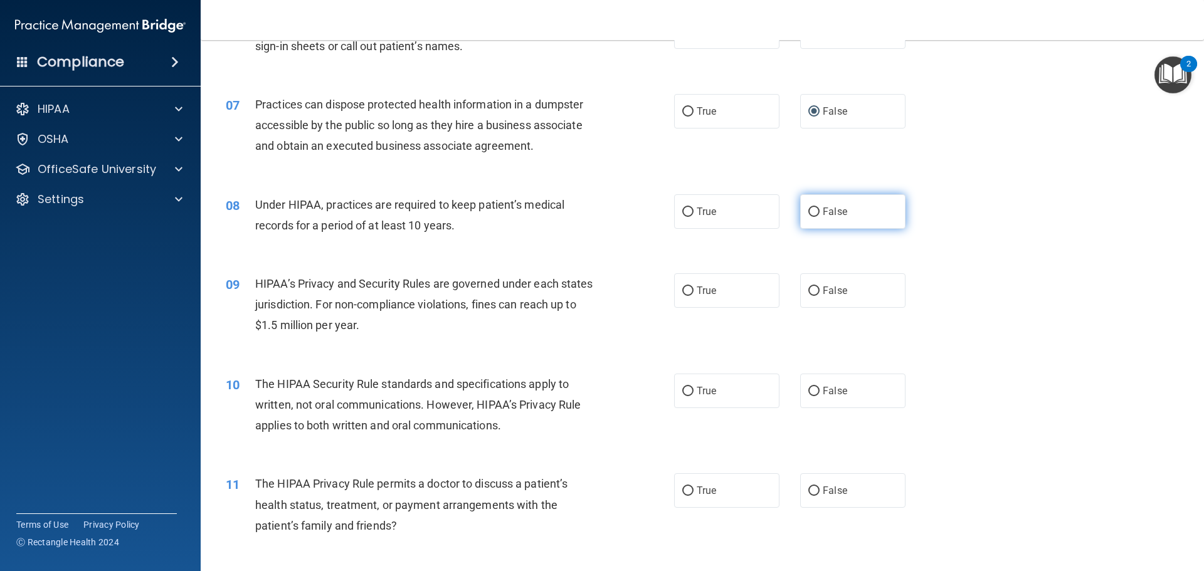
click at [808, 210] on input "False" at bounding box center [813, 212] width 11 height 9
radio input "true"
click at [808, 290] on input "False" at bounding box center [813, 291] width 11 height 9
radio input "true"
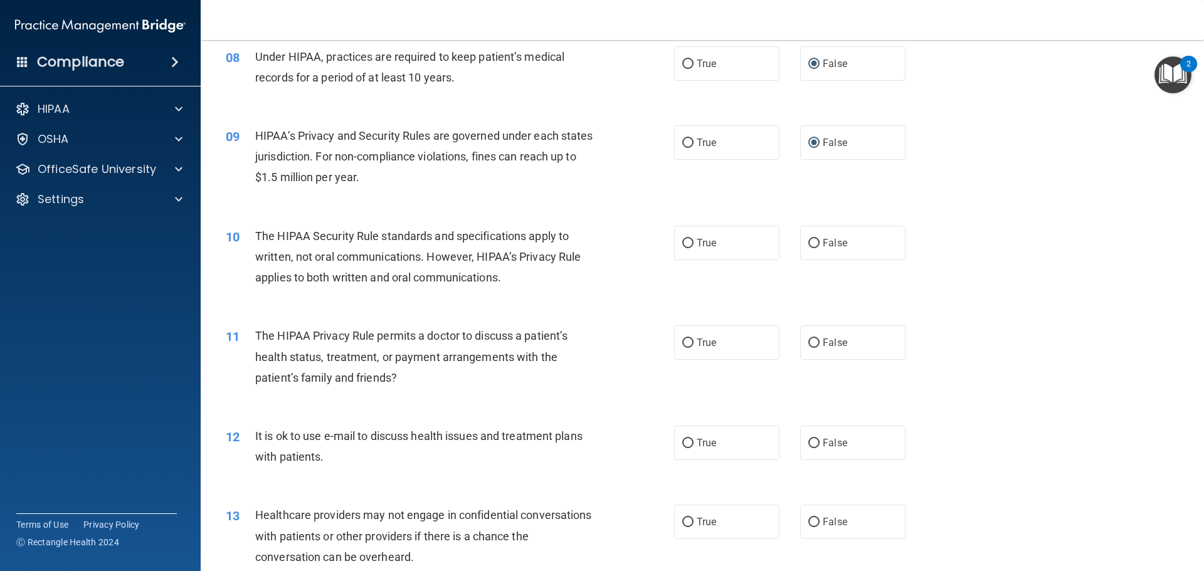
scroll to position [753, 0]
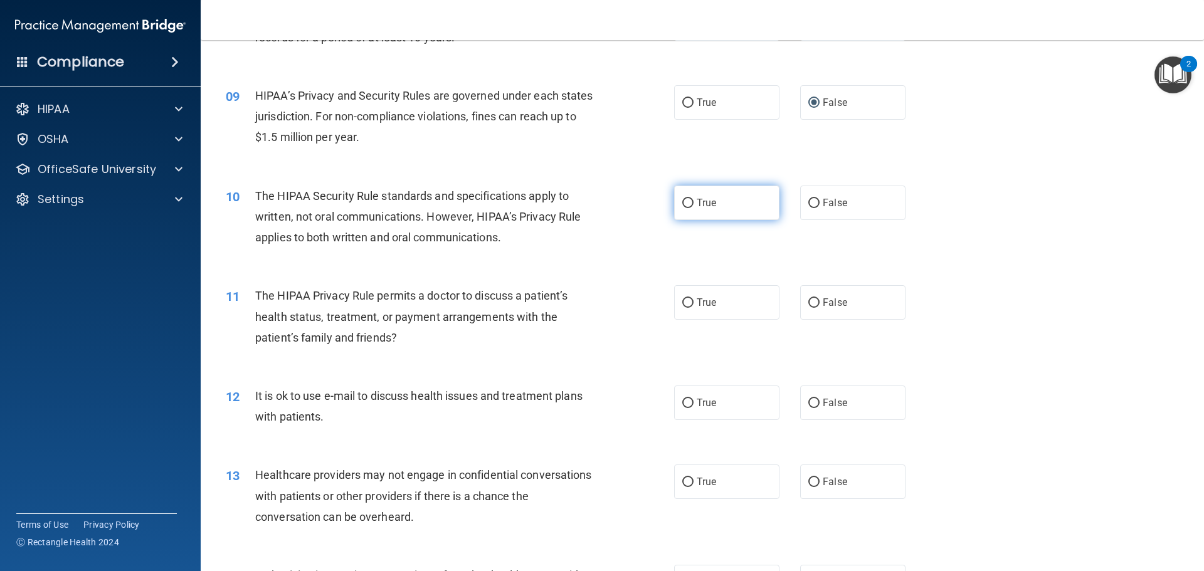
click at [687, 201] on input "True" at bounding box center [687, 203] width 11 height 9
radio input "true"
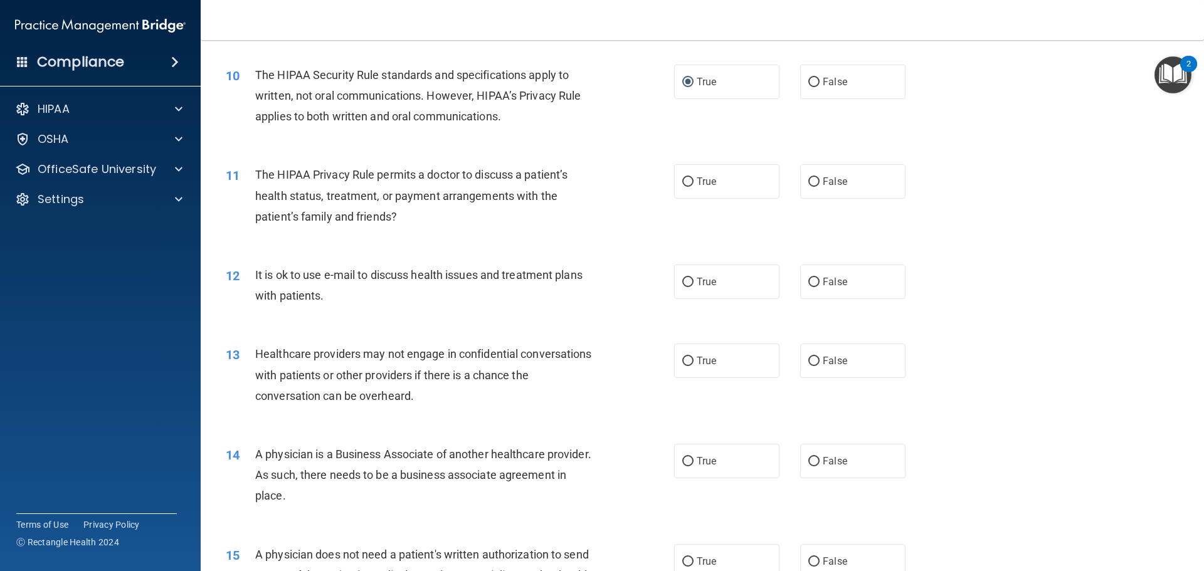
scroll to position [878, 0]
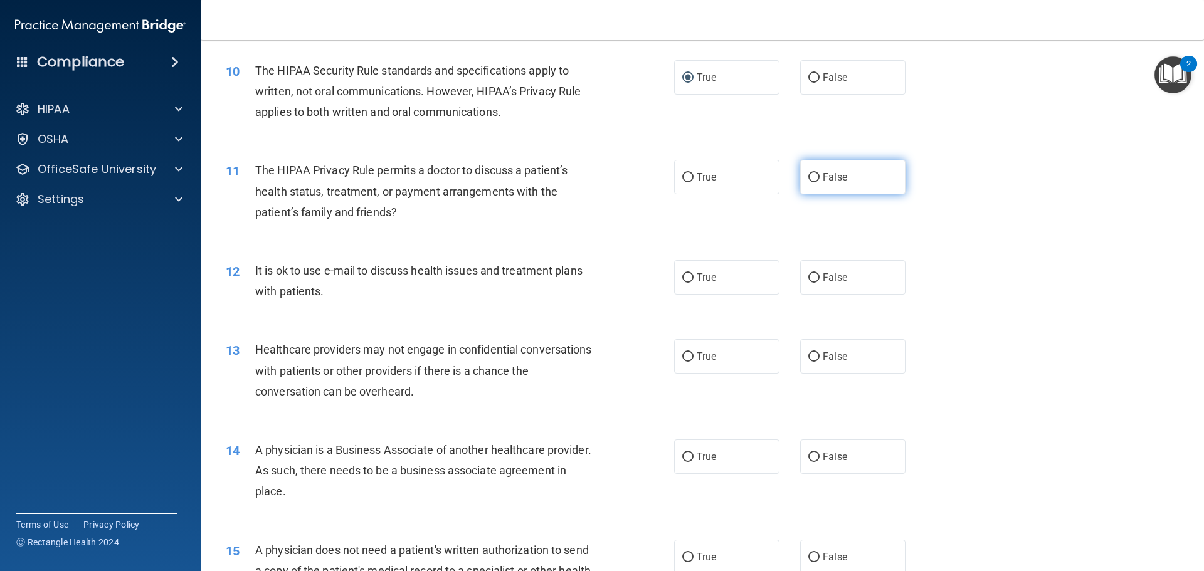
click at [812, 177] on input "False" at bounding box center [813, 177] width 11 height 9
radio input "true"
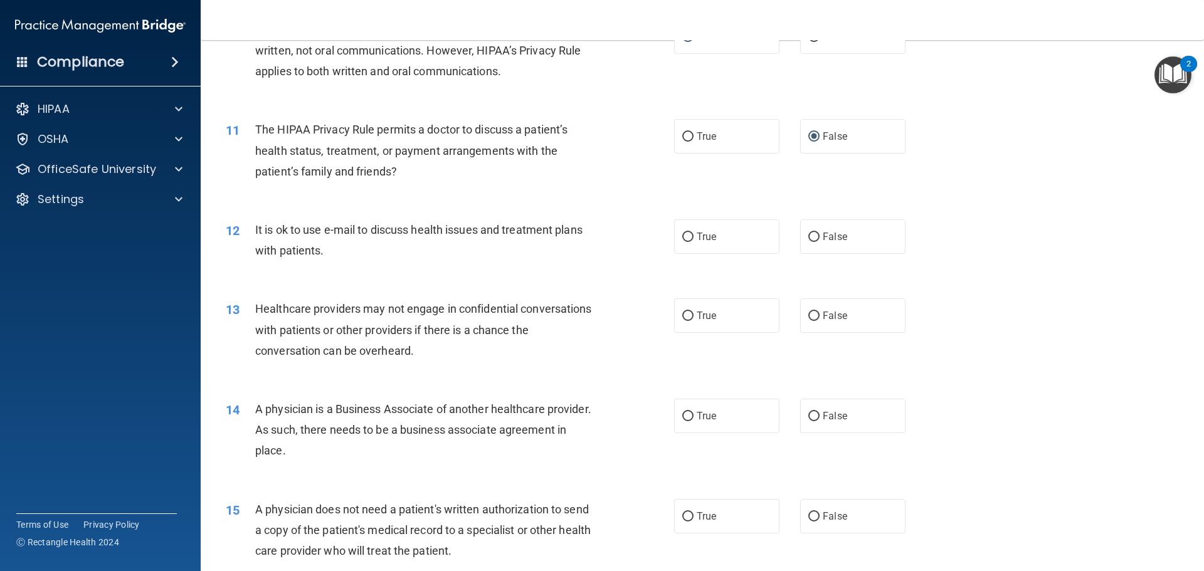
scroll to position [941, 0]
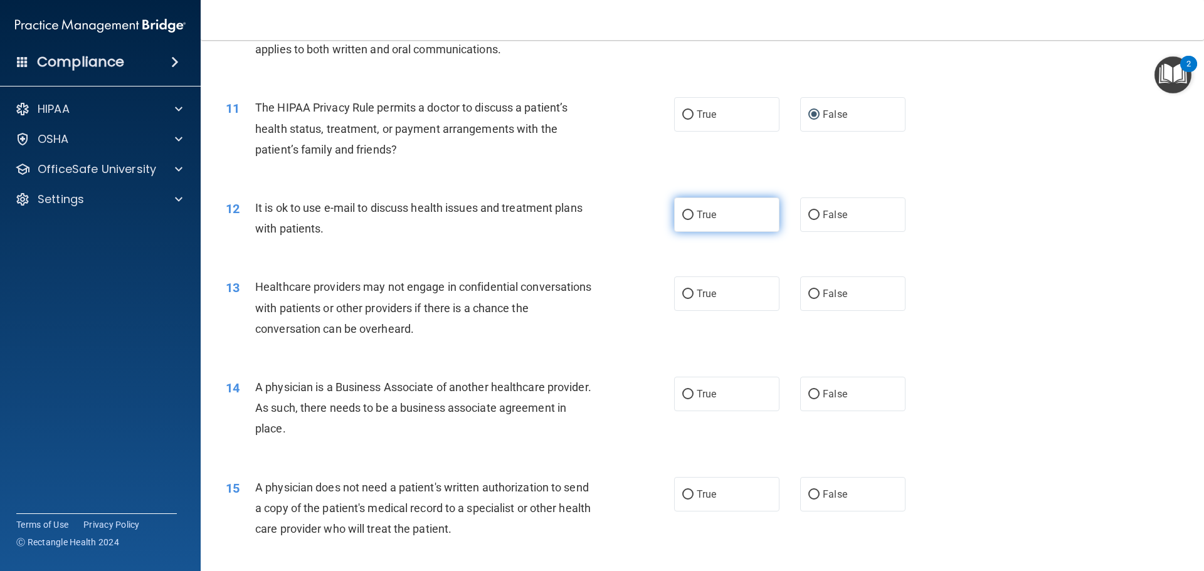
click at [684, 215] on input "True" at bounding box center [687, 215] width 11 height 9
radio input "true"
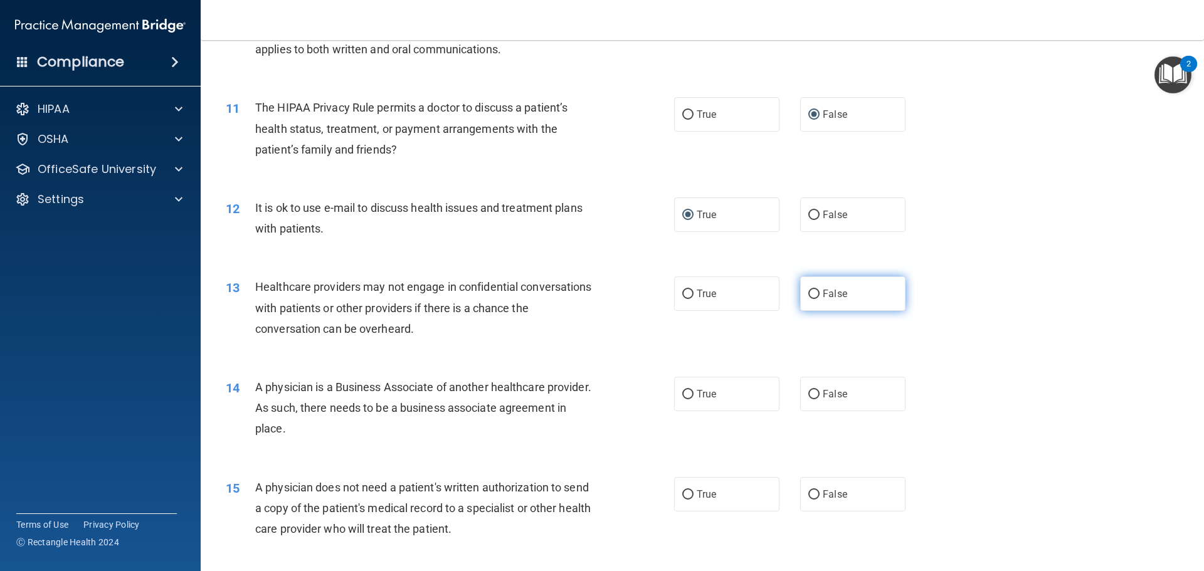
click at [808, 293] on input "False" at bounding box center [813, 294] width 11 height 9
radio input "true"
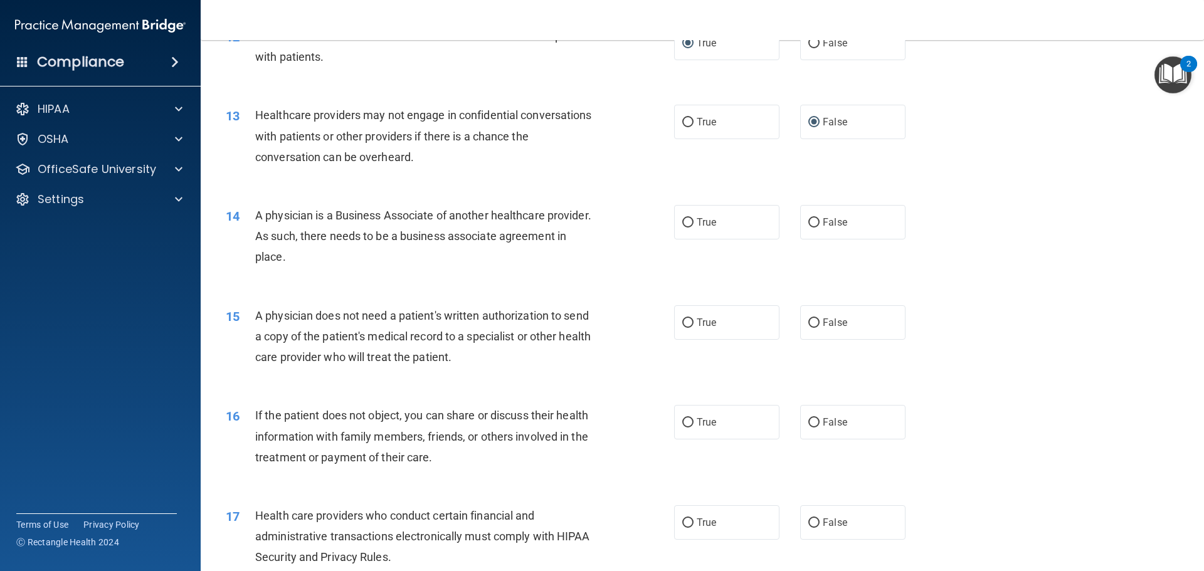
scroll to position [1129, 0]
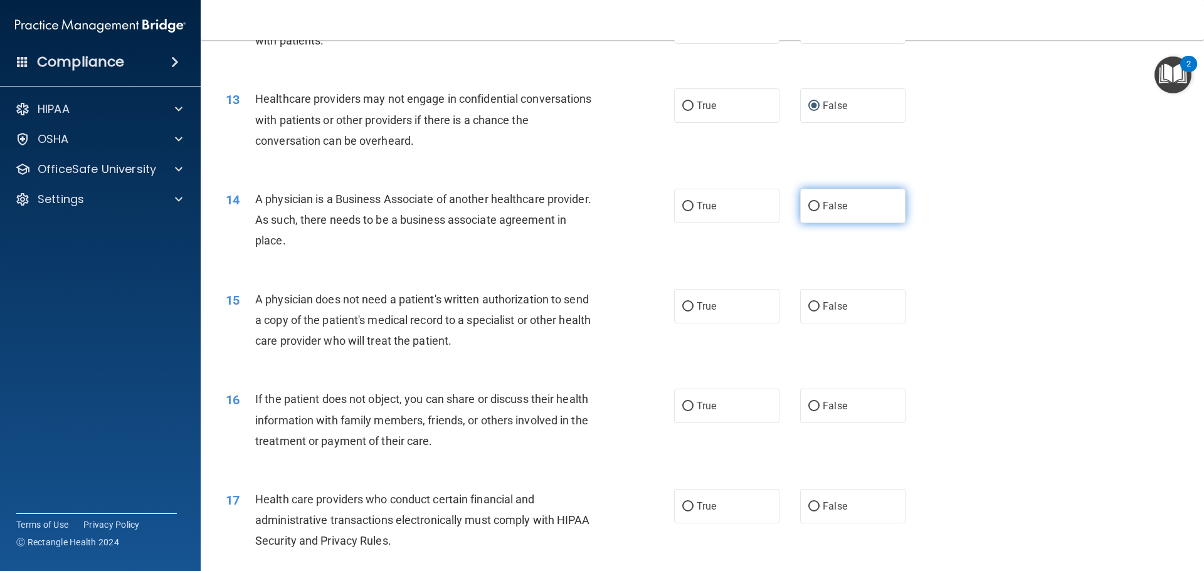
click at [808, 206] on input "False" at bounding box center [813, 206] width 11 height 9
radio input "true"
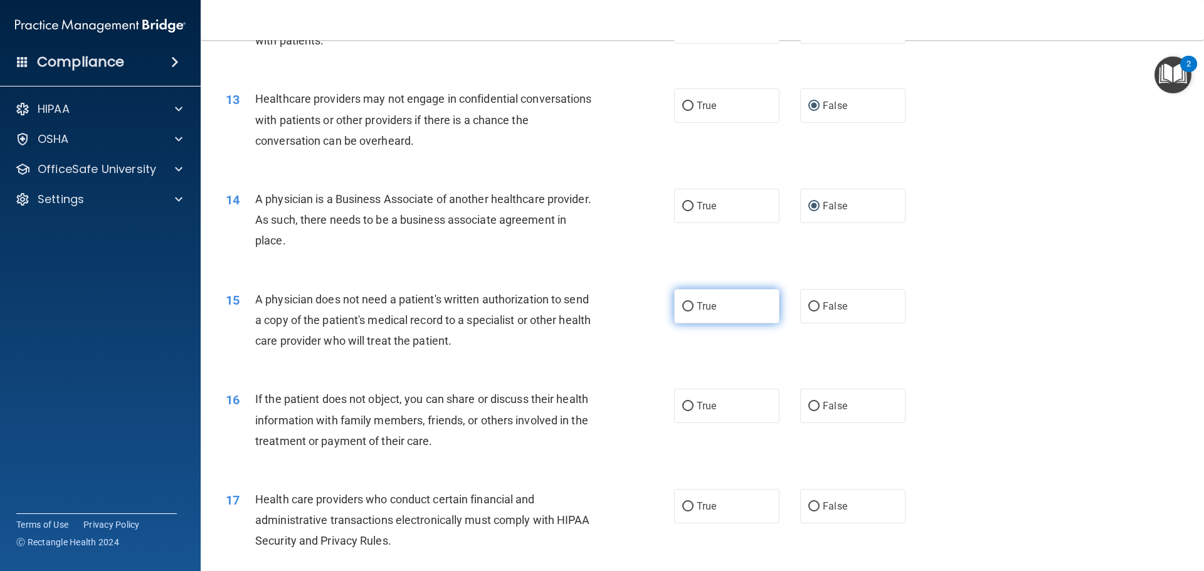
click at [683, 307] on input "True" at bounding box center [687, 306] width 11 height 9
radio input "true"
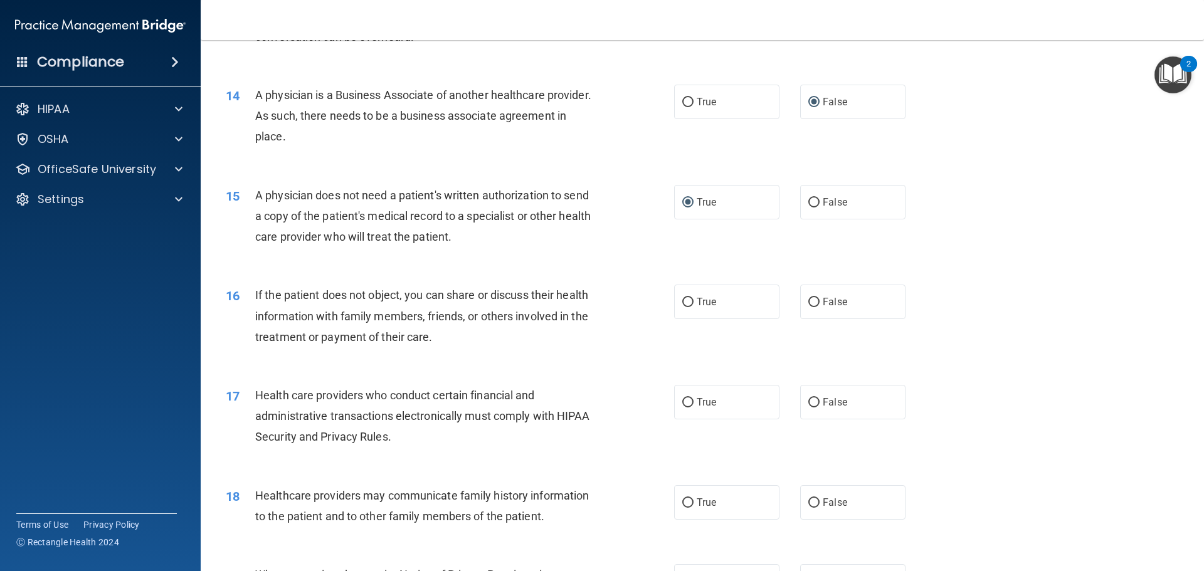
scroll to position [1254, 0]
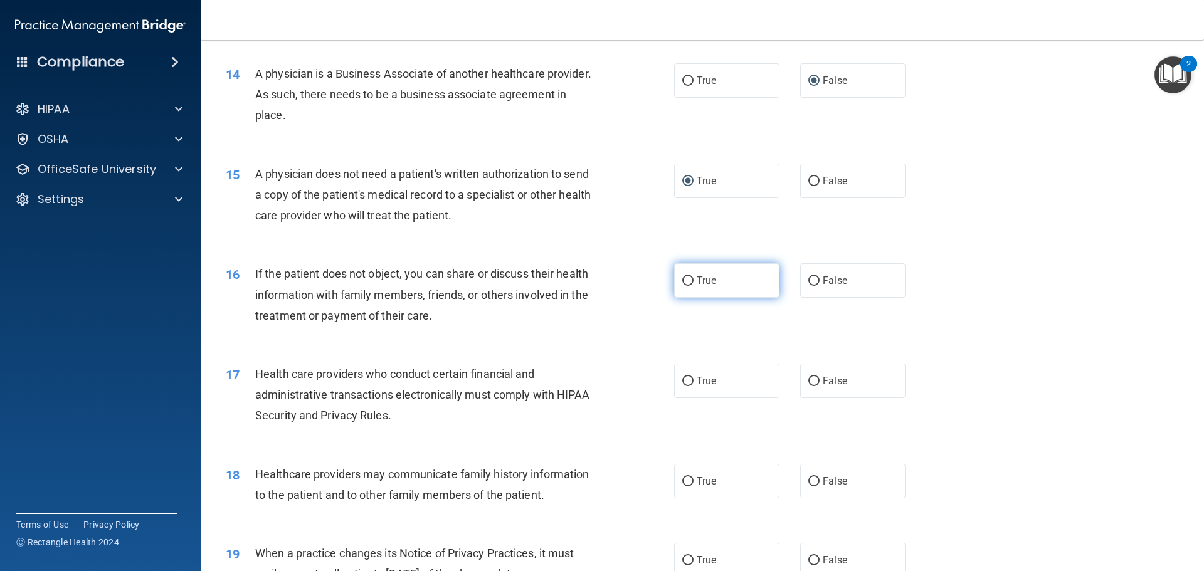
click at [682, 280] on input "True" at bounding box center [687, 281] width 11 height 9
radio input "true"
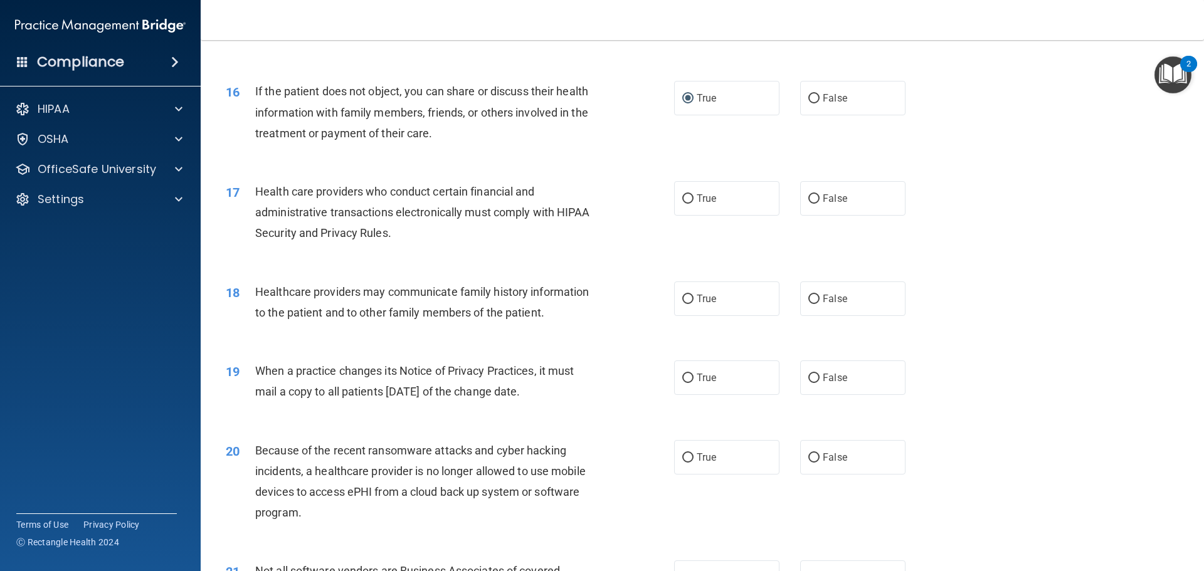
scroll to position [1443, 0]
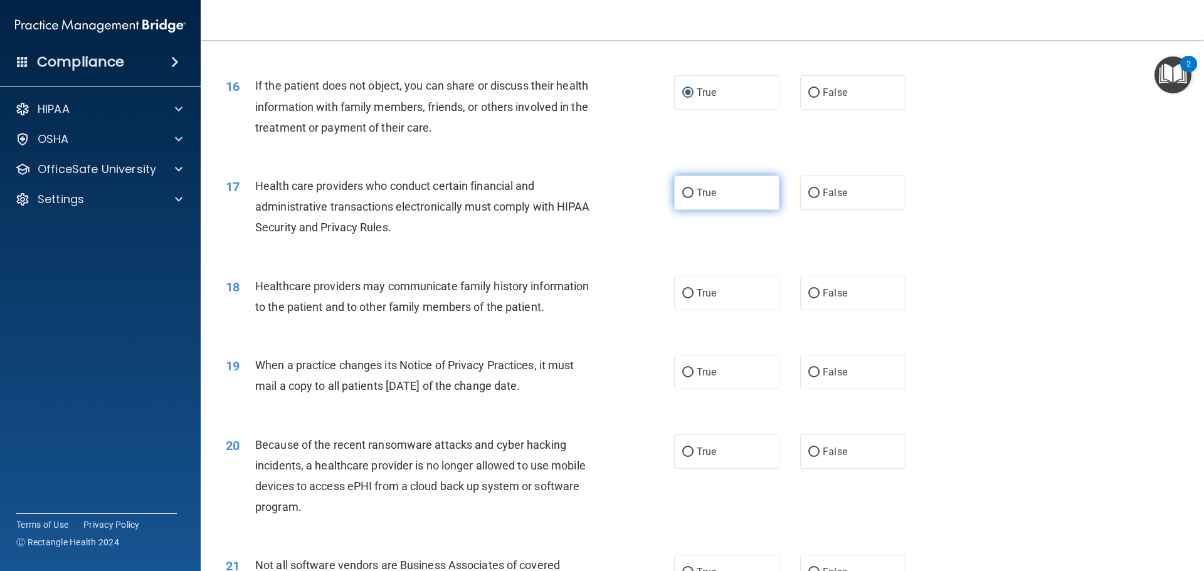
click at [684, 194] on input "True" at bounding box center [687, 193] width 11 height 9
radio input "true"
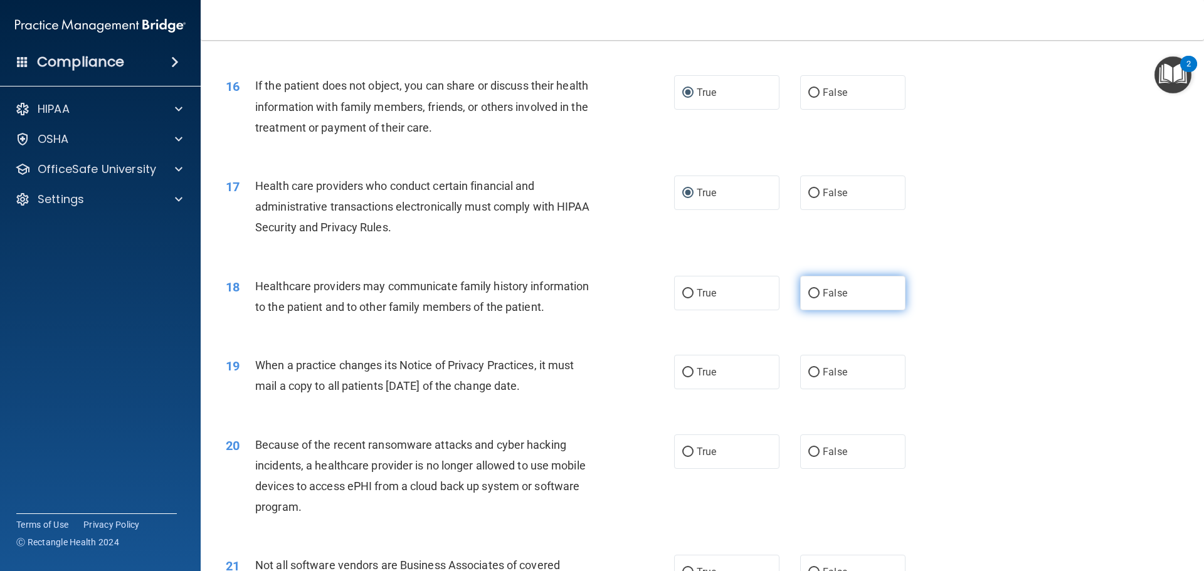
click at [809, 292] on input "False" at bounding box center [813, 293] width 11 height 9
radio input "true"
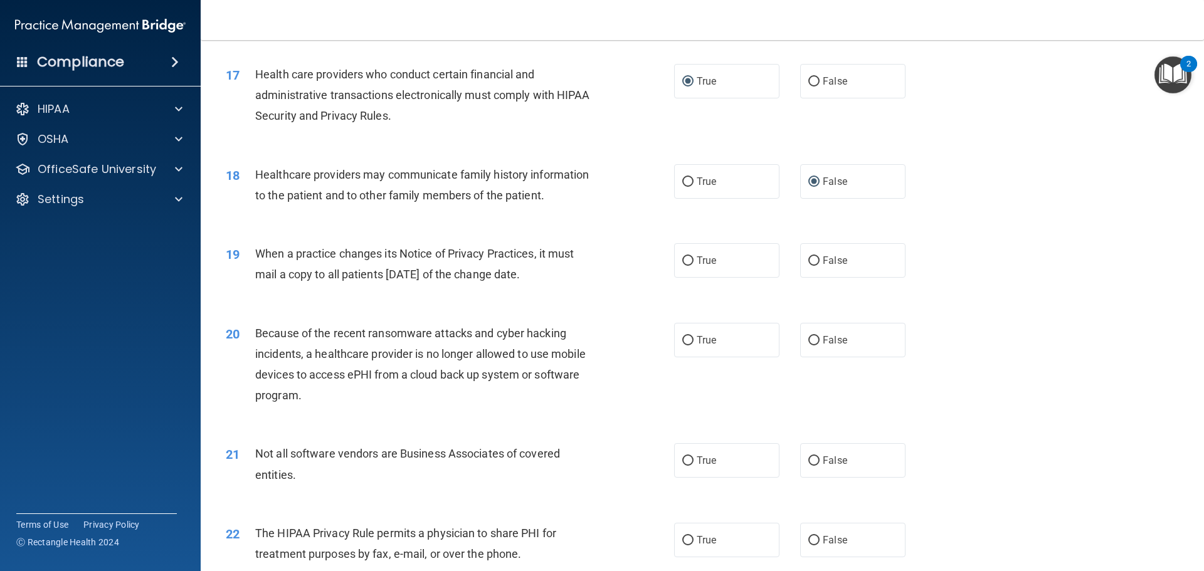
scroll to position [1568, 0]
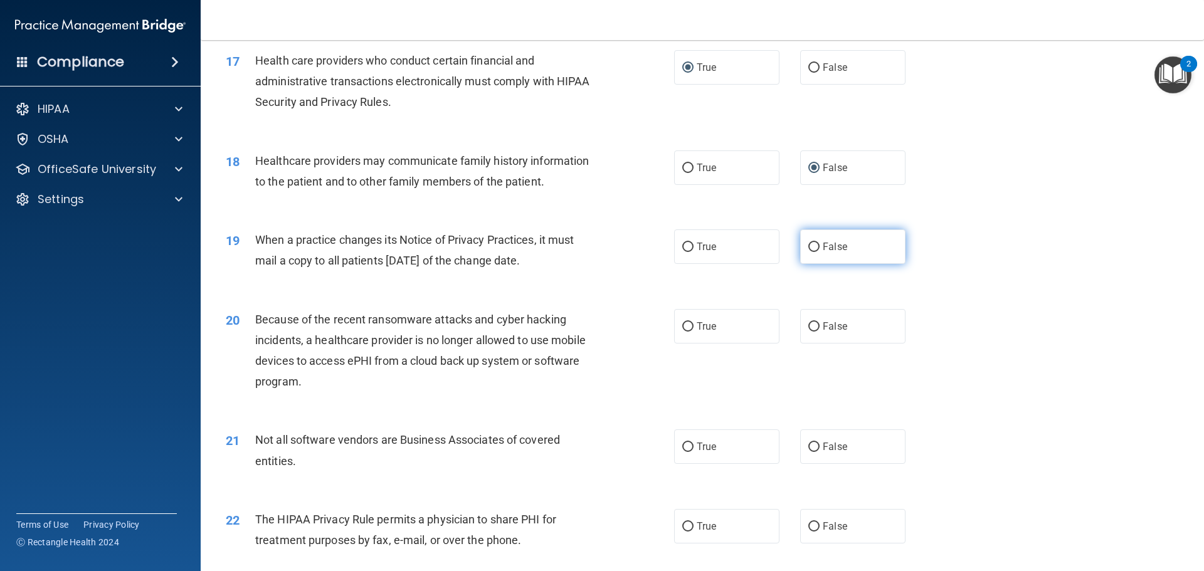
click at [808, 247] on input "False" at bounding box center [813, 247] width 11 height 9
radio input "true"
click at [813, 326] on input "False" at bounding box center [813, 326] width 11 height 9
radio input "true"
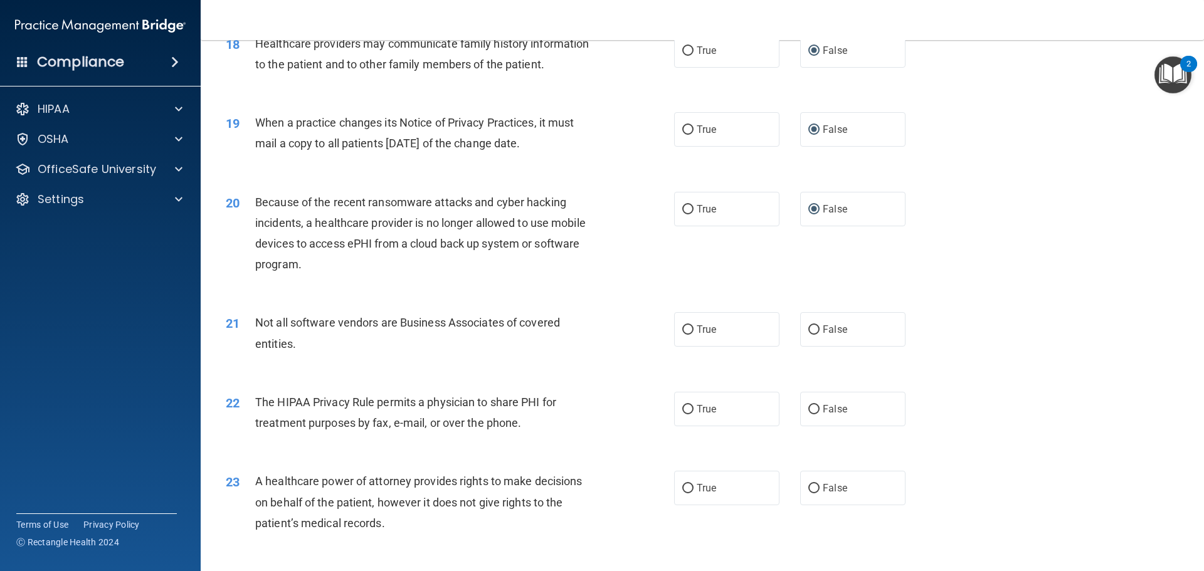
scroll to position [1693, 0]
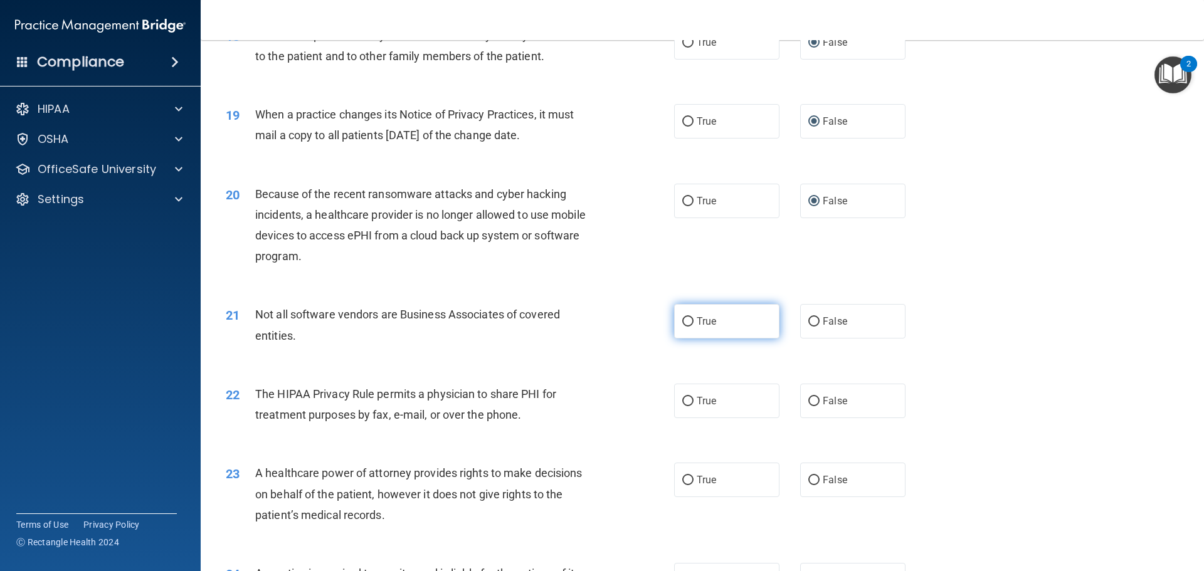
click at [689, 321] on input "True" at bounding box center [687, 321] width 11 height 9
radio input "true"
click at [683, 400] on input "True" at bounding box center [687, 401] width 11 height 9
radio input "true"
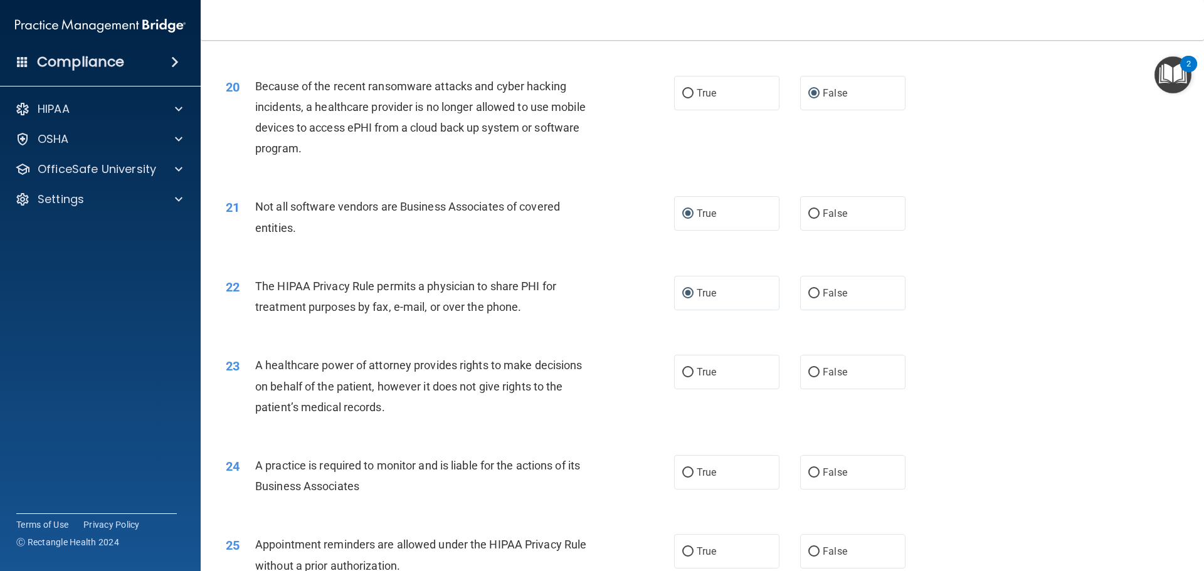
scroll to position [1819, 0]
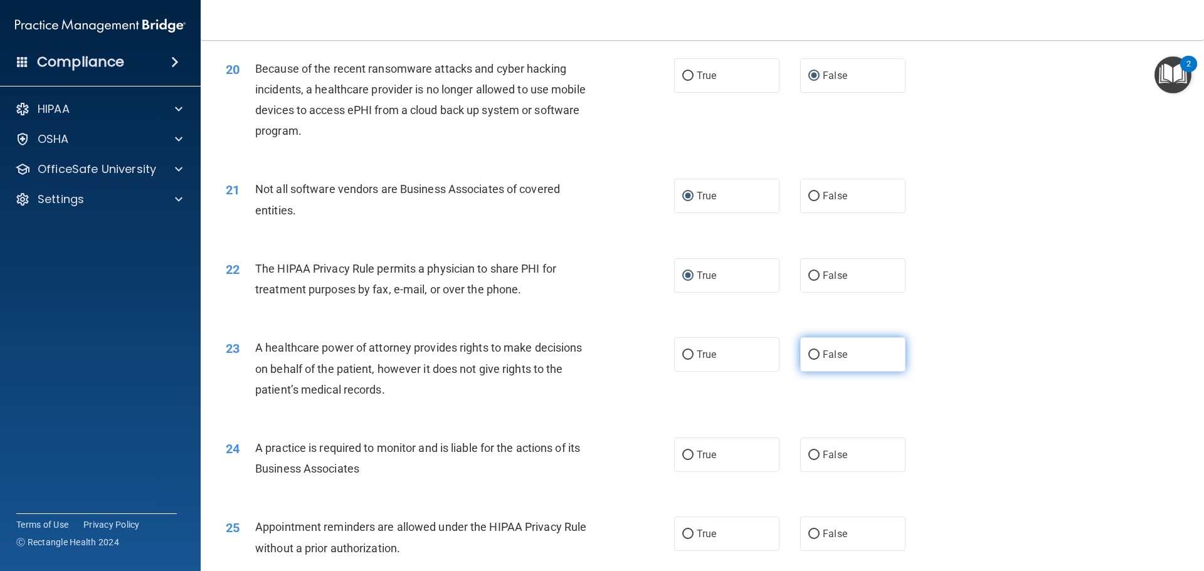
click at [808, 355] on input "False" at bounding box center [813, 355] width 11 height 9
radio input "true"
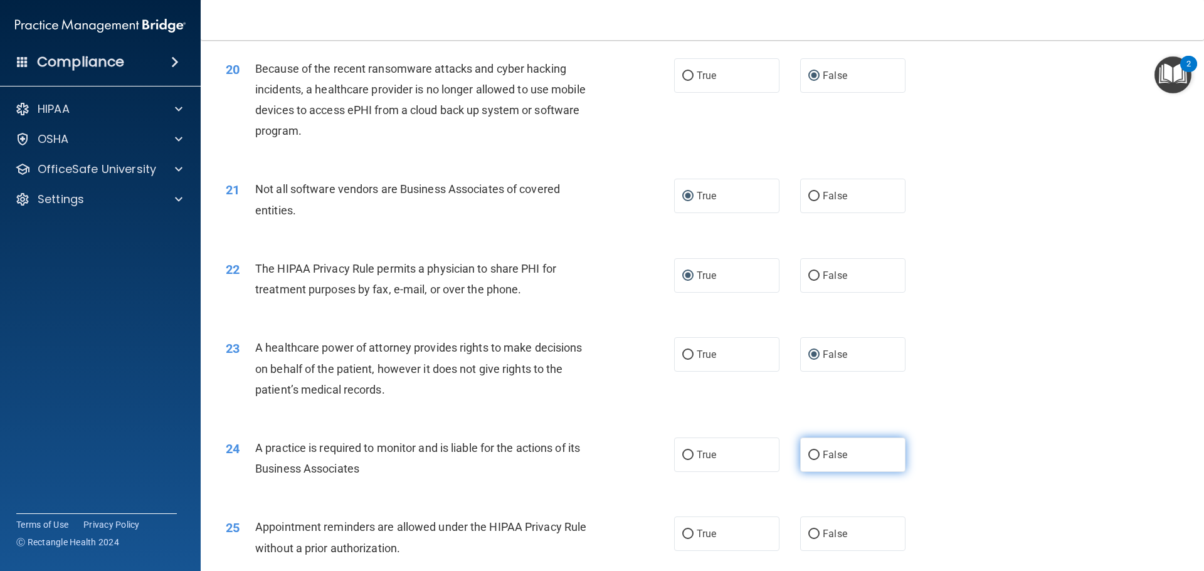
click at [808, 453] on input "False" at bounding box center [813, 455] width 11 height 9
radio input "true"
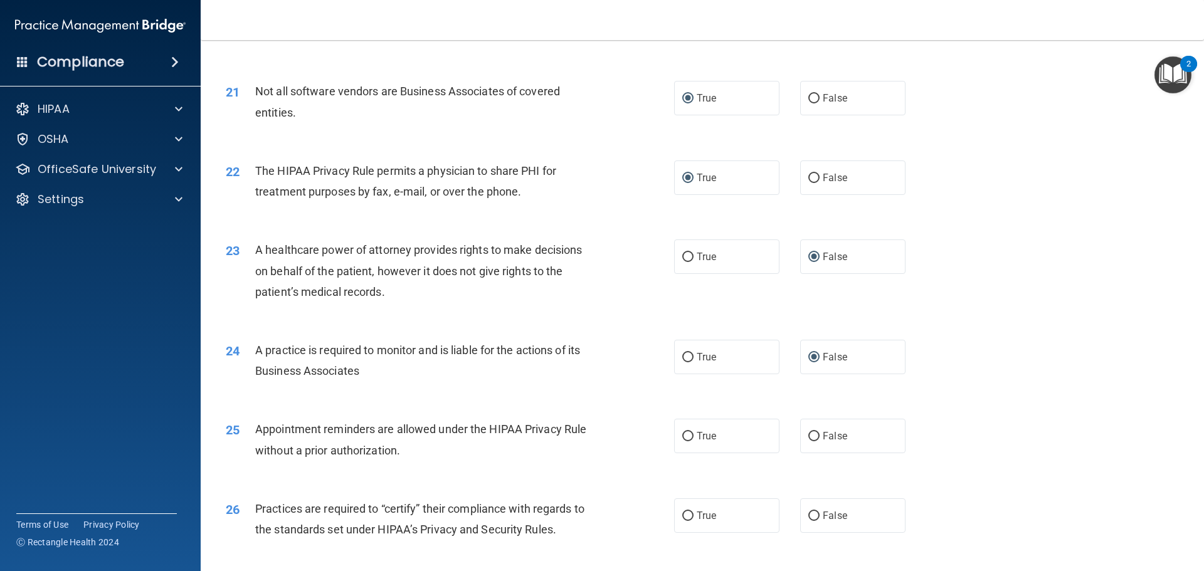
scroll to position [2007, 0]
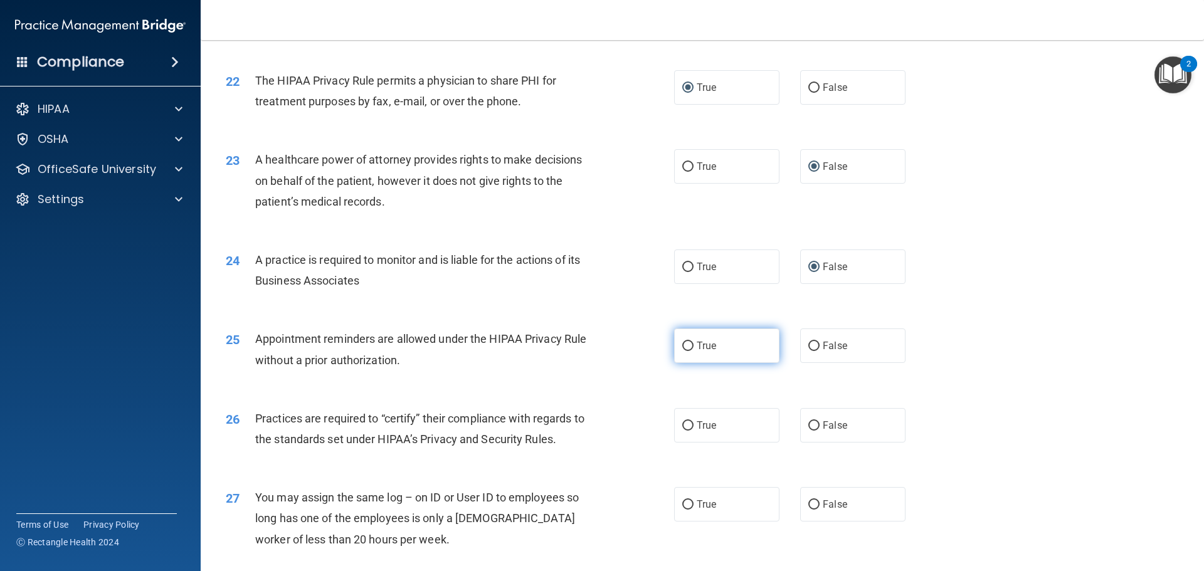
click at [683, 343] on input "True" at bounding box center [687, 346] width 11 height 9
radio input "true"
click at [808, 421] on input "False" at bounding box center [813, 425] width 11 height 9
radio input "true"
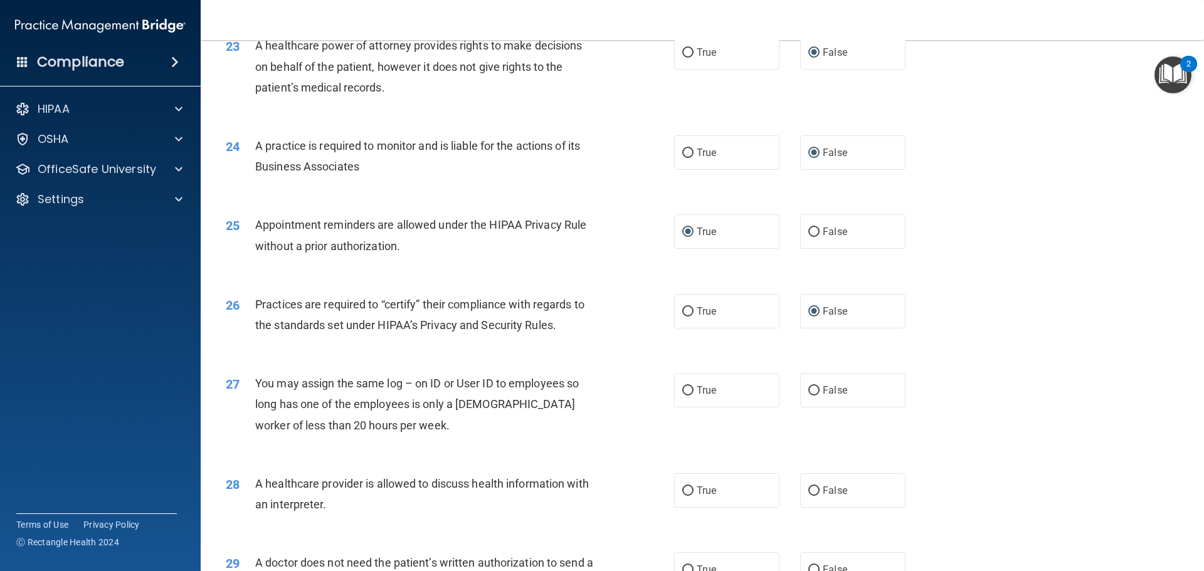
scroll to position [2133, 0]
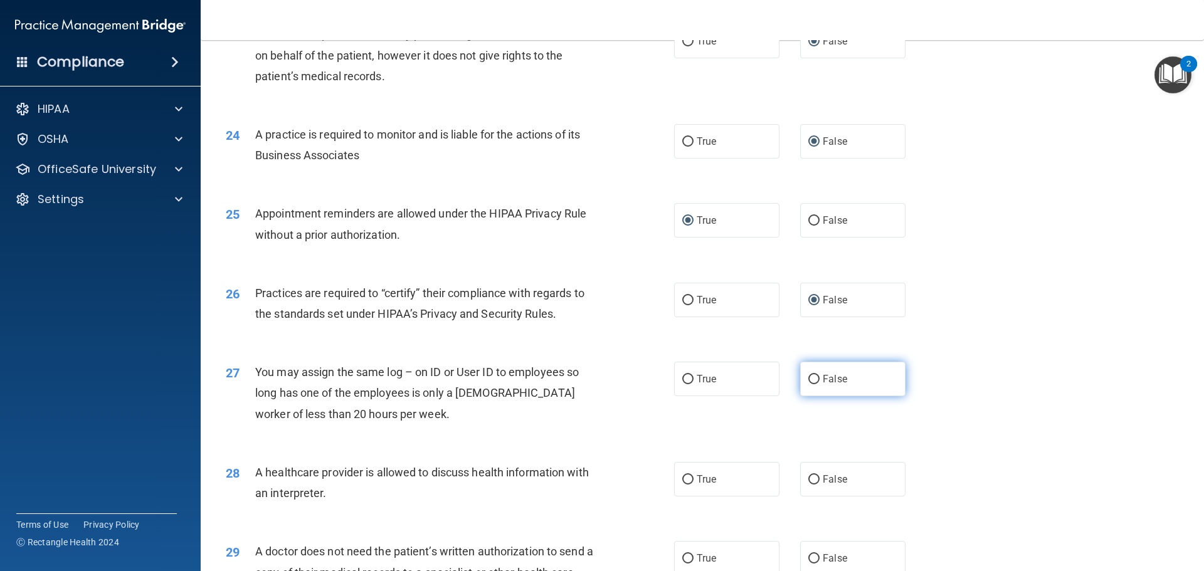
click at [811, 381] on input "False" at bounding box center [813, 379] width 11 height 9
radio input "true"
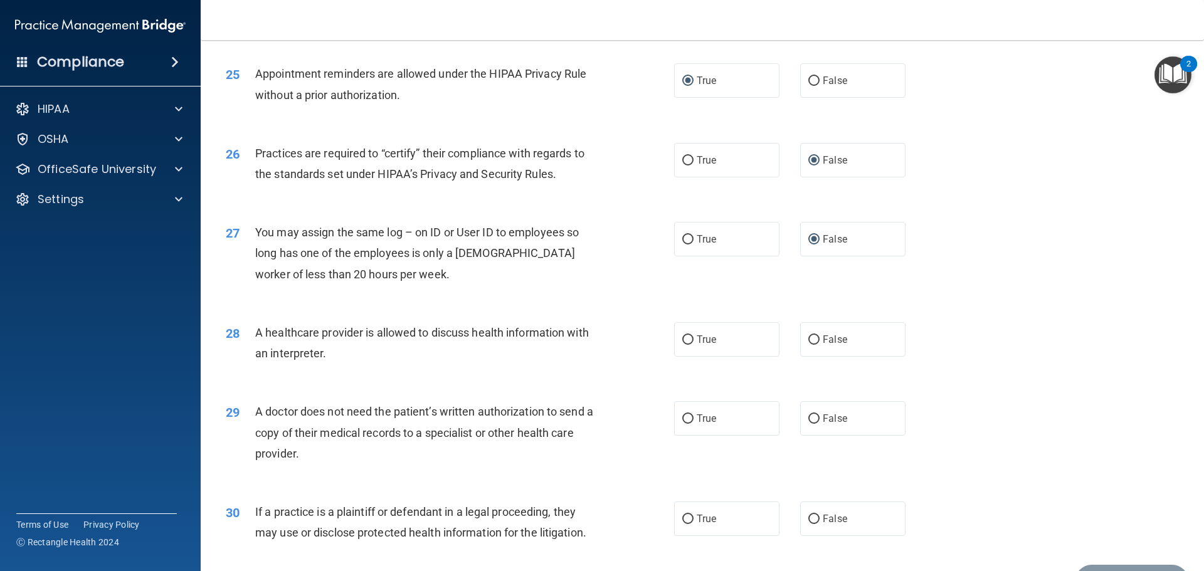
scroll to position [2321, 0]
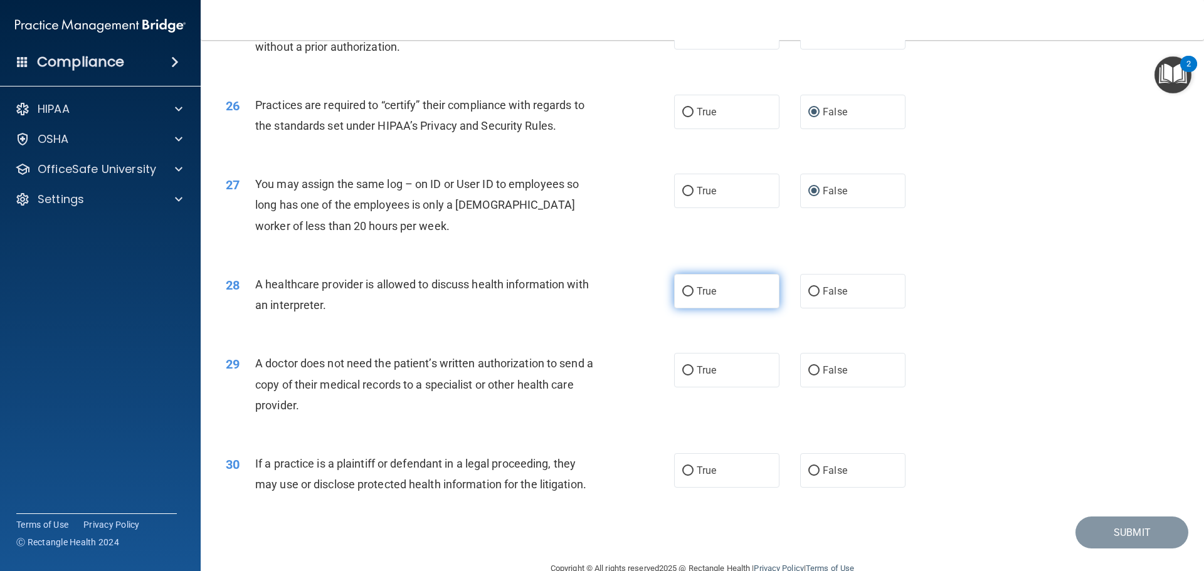
click at [682, 288] on input "True" at bounding box center [687, 291] width 11 height 9
radio input "true"
click at [682, 366] on input "True" at bounding box center [687, 370] width 11 height 9
radio input "true"
click at [684, 468] on input "True" at bounding box center [687, 471] width 11 height 9
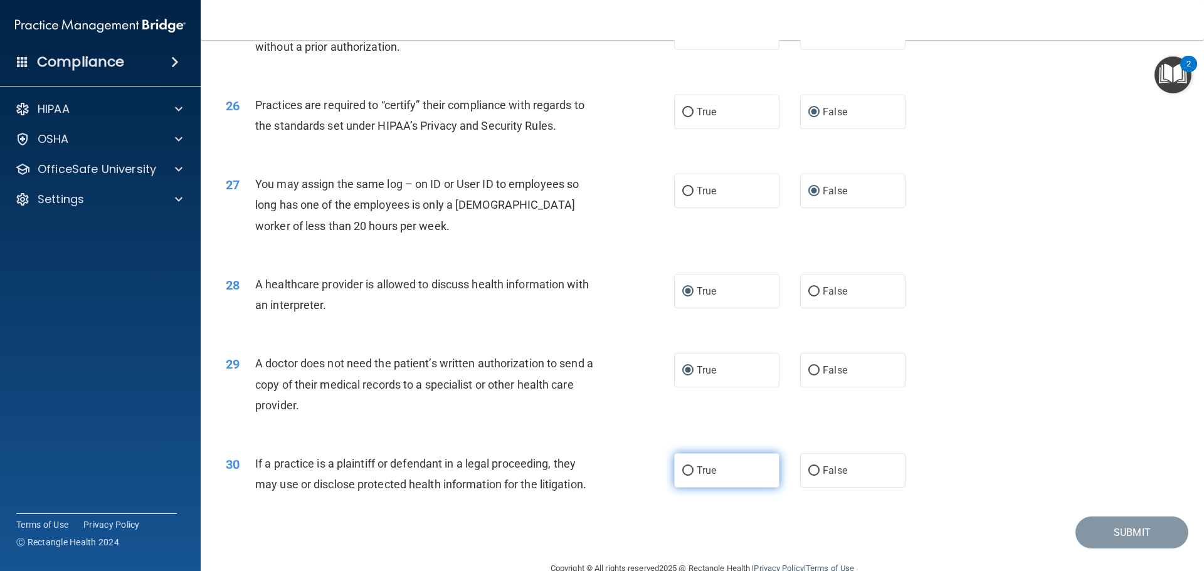
radio input "true"
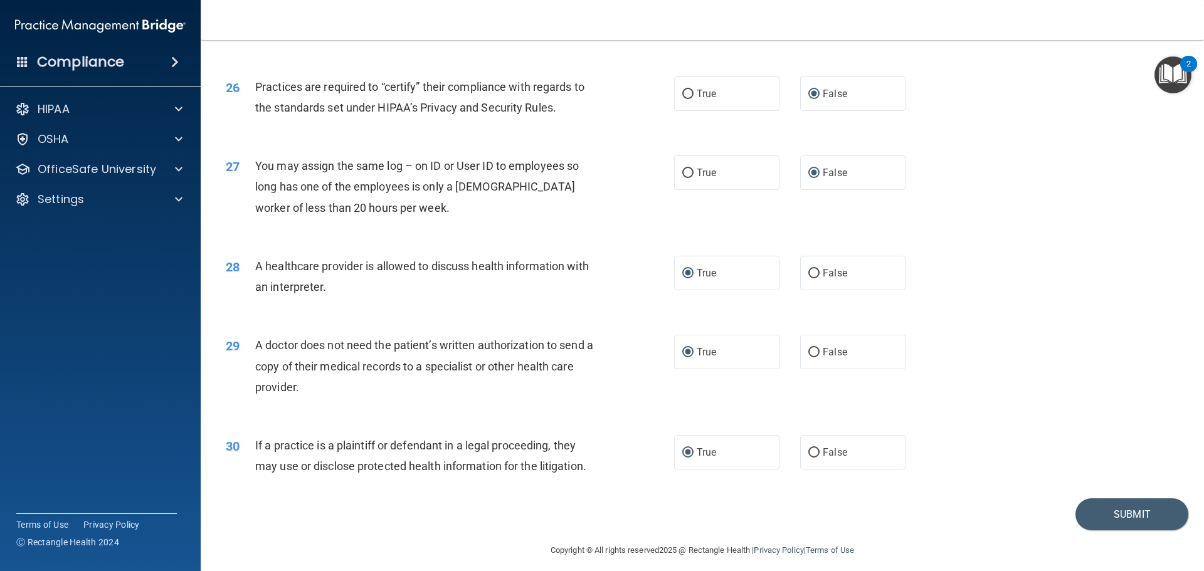
scroll to position [2348, 0]
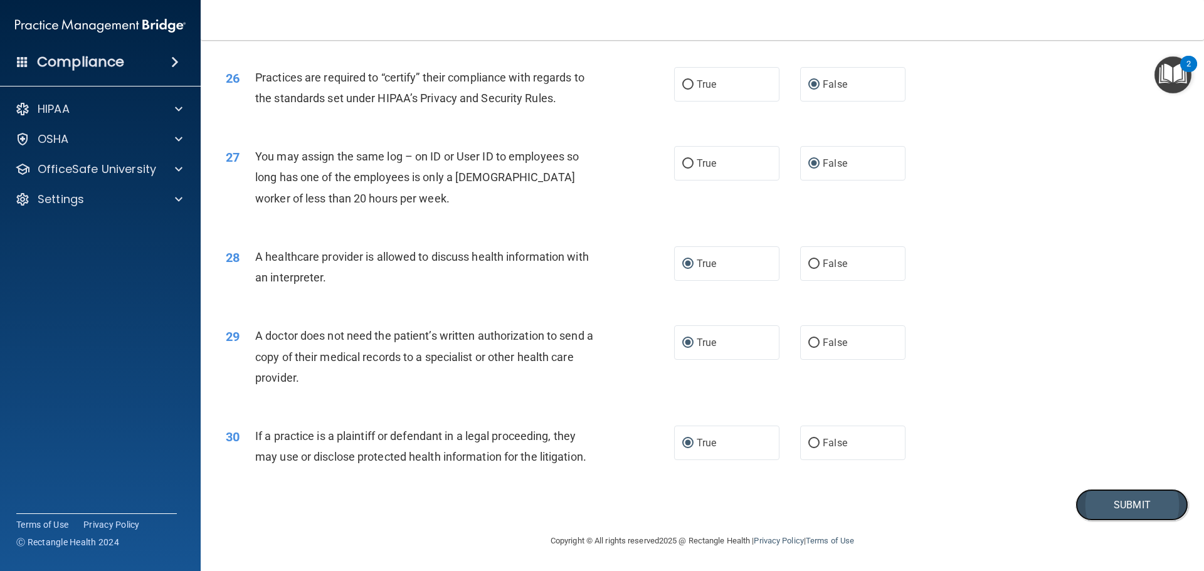
click at [1099, 511] on button "Submit" at bounding box center [1132, 505] width 113 height 32
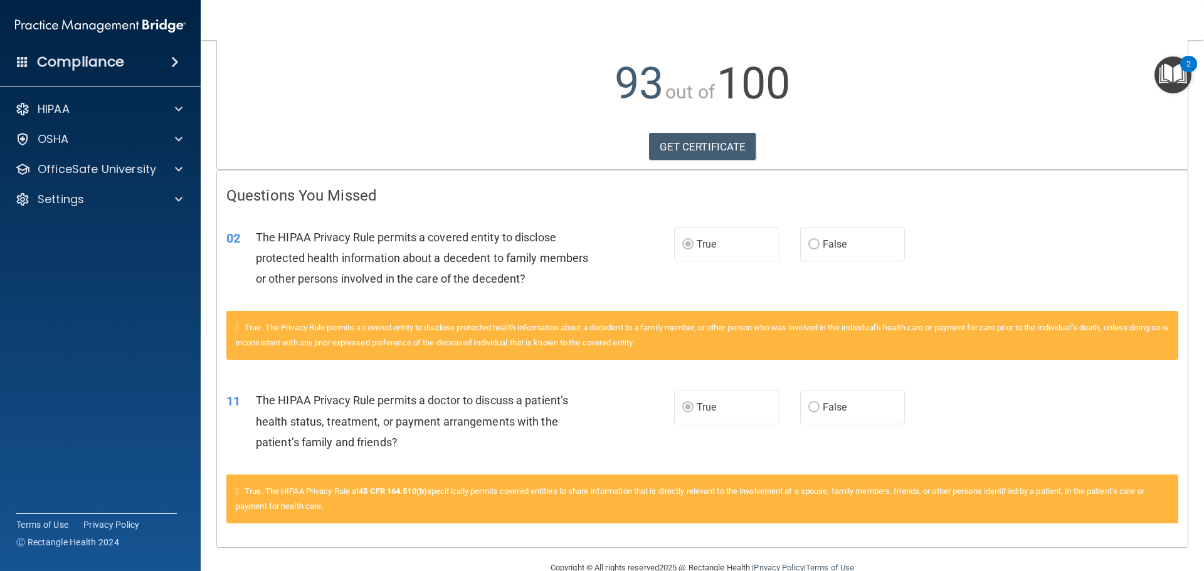
scroll to position [152, 0]
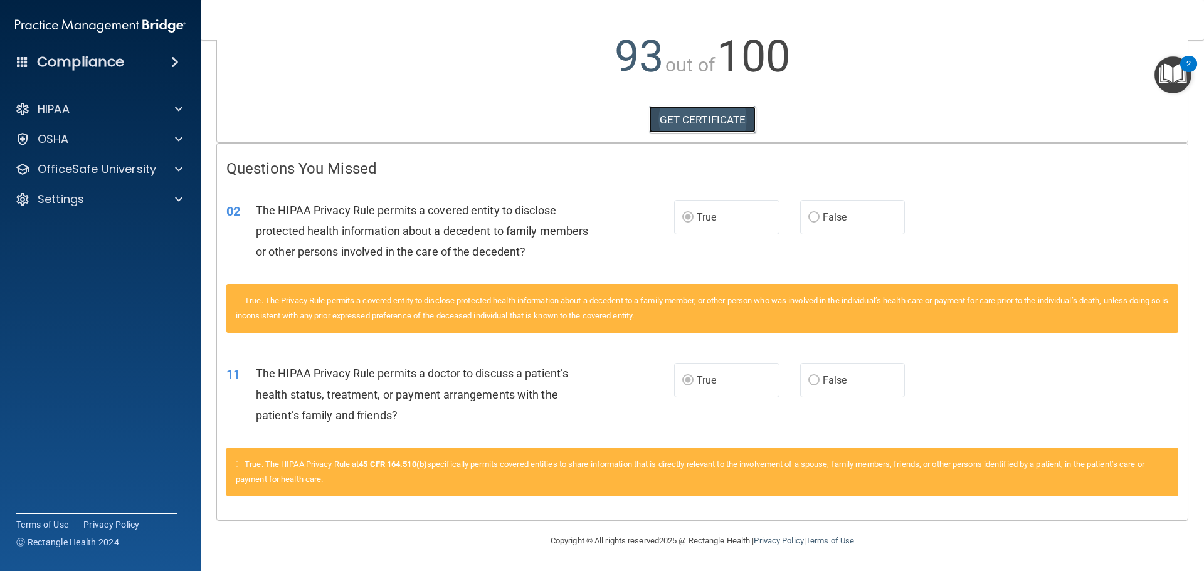
click at [691, 121] on link "GET CERTIFICATE" at bounding box center [702, 120] width 107 height 28
click at [41, 109] on p "HIPAA" at bounding box center [54, 109] width 32 height 15
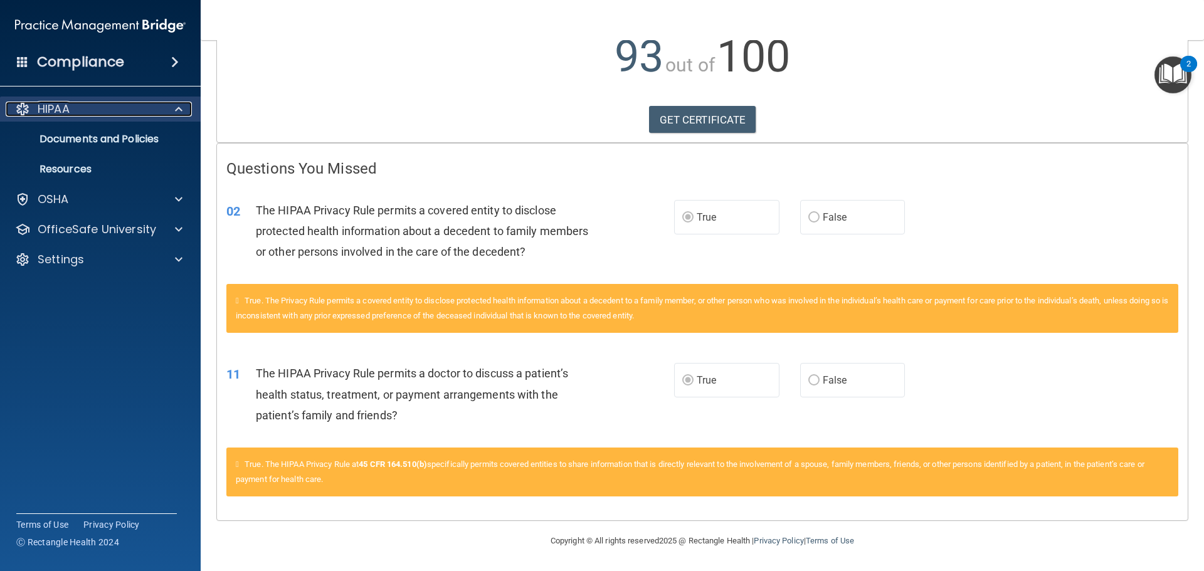
click at [41, 109] on p "HIPAA" at bounding box center [54, 109] width 32 height 15
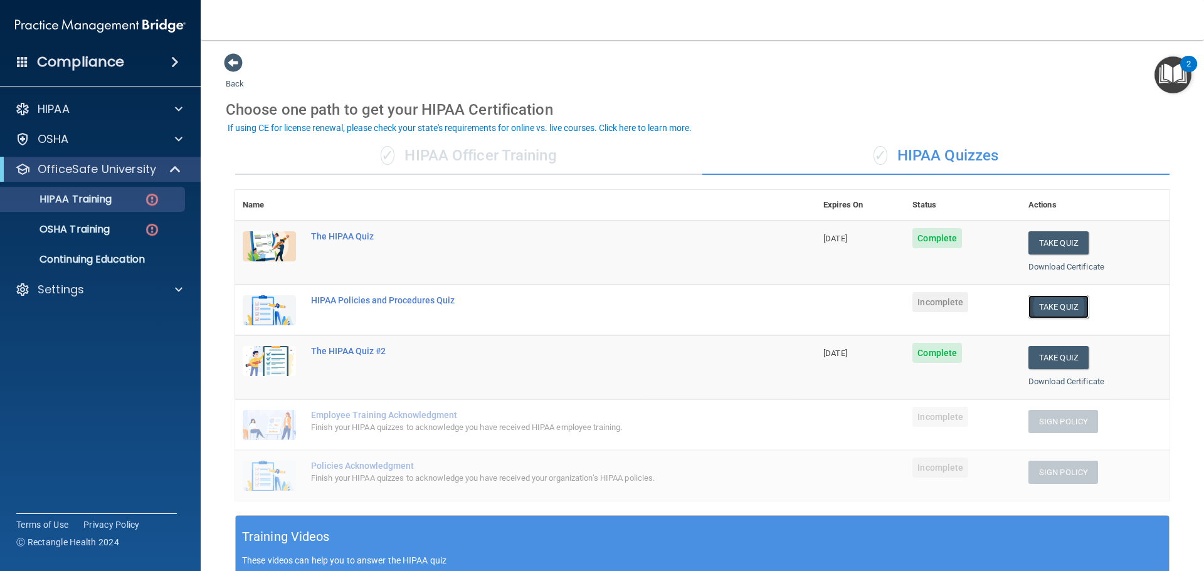
click at [1062, 304] on button "Take Quiz" at bounding box center [1059, 306] width 60 height 23
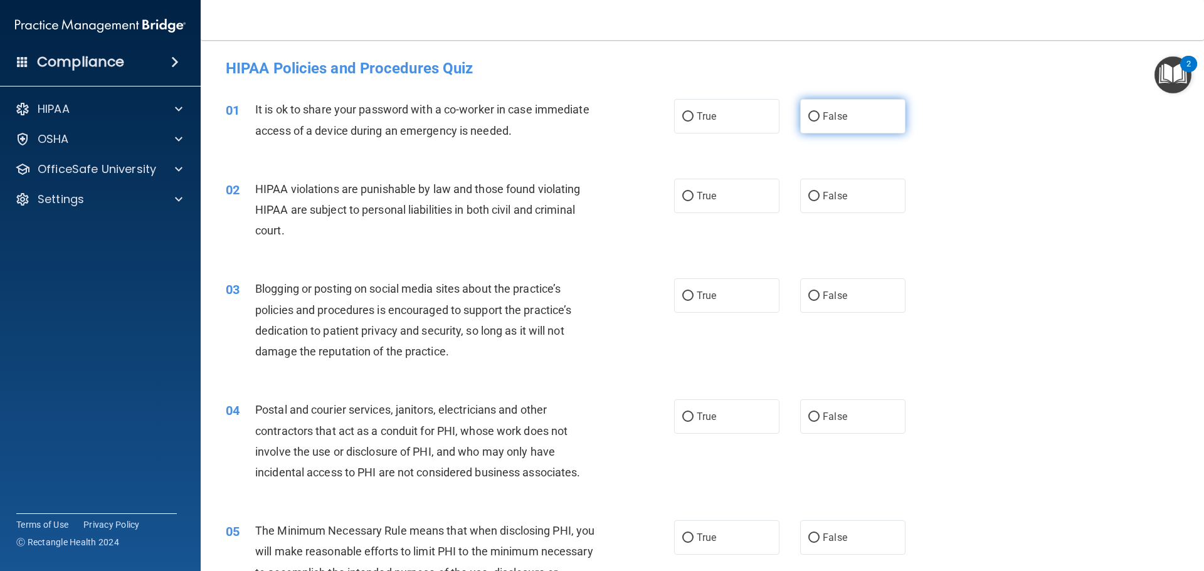
click at [829, 112] on span "False" at bounding box center [835, 116] width 24 height 12
click at [820, 112] on input "False" at bounding box center [813, 116] width 11 height 9
radio input "true"
click at [689, 194] on input "True" at bounding box center [687, 196] width 11 height 9
radio input "true"
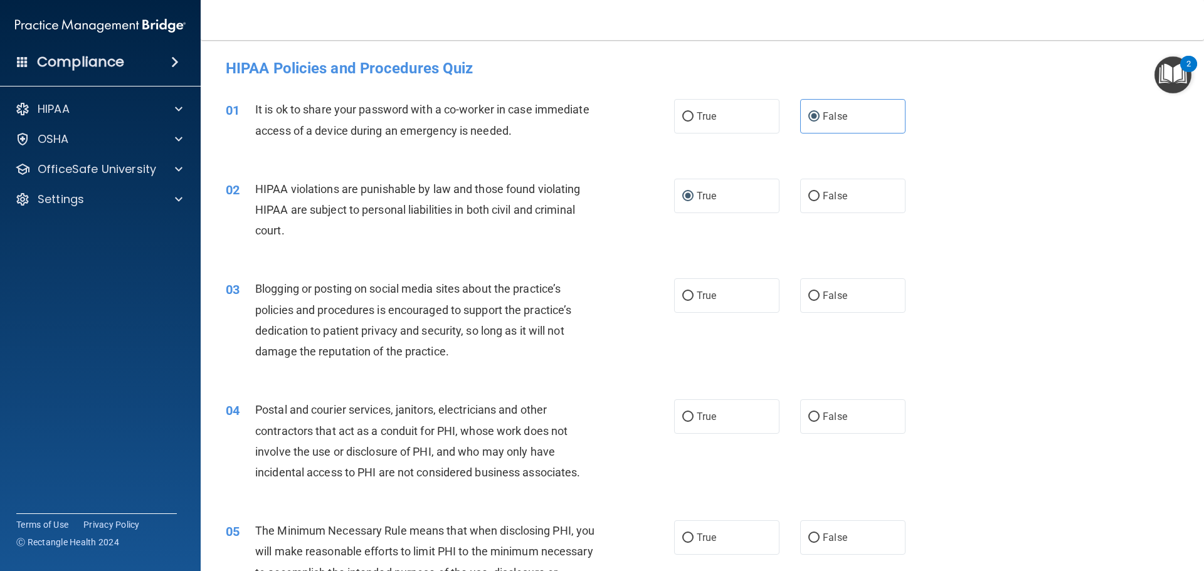
scroll to position [63, 0]
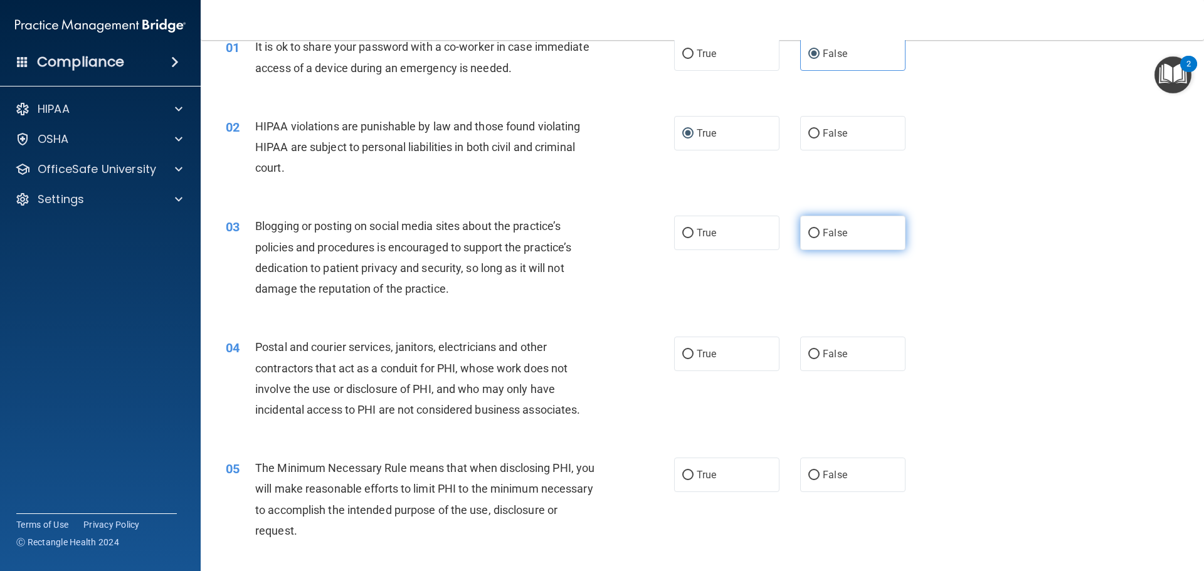
click at [808, 231] on input "False" at bounding box center [813, 233] width 11 height 9
radio input "true"
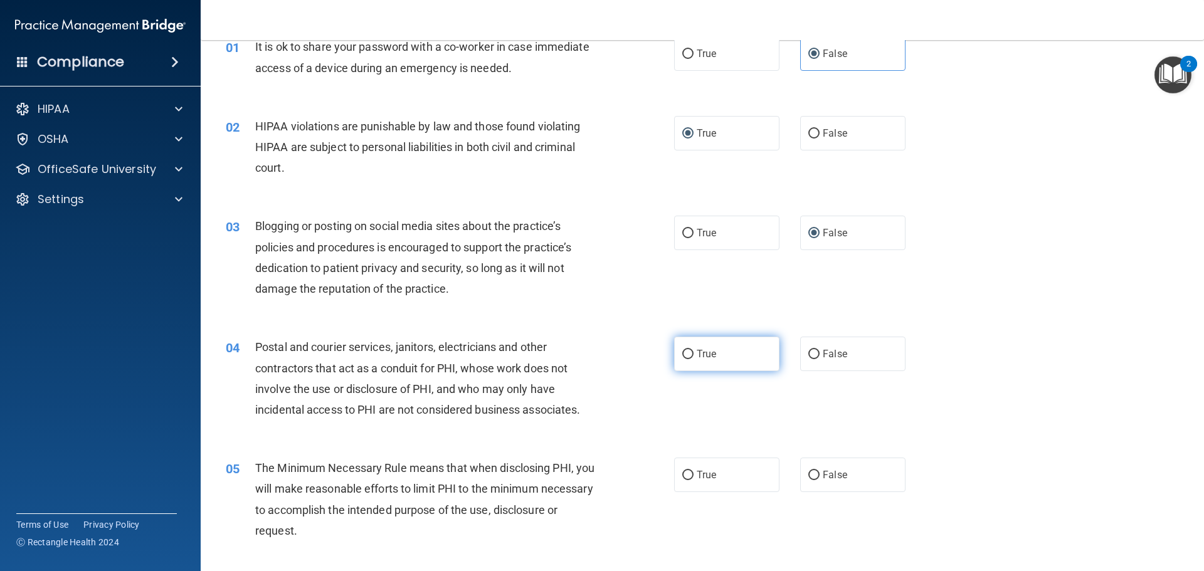
click at [687, 352] on input "True" at bounding box center [687, 354] width 11 height 9
radio input "true"
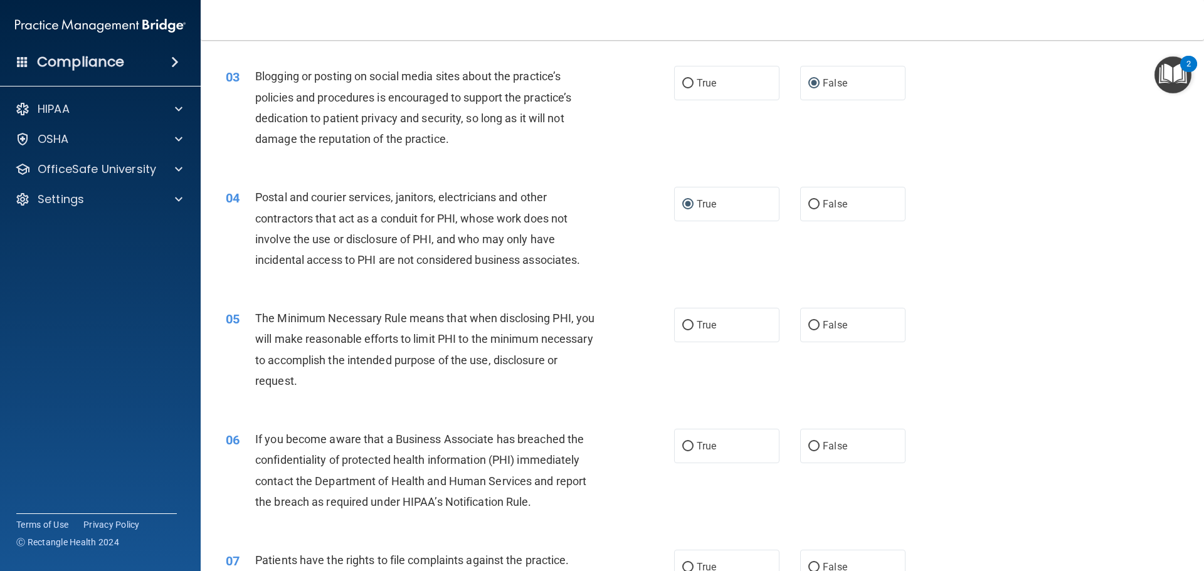
scroll to position [251, 0]
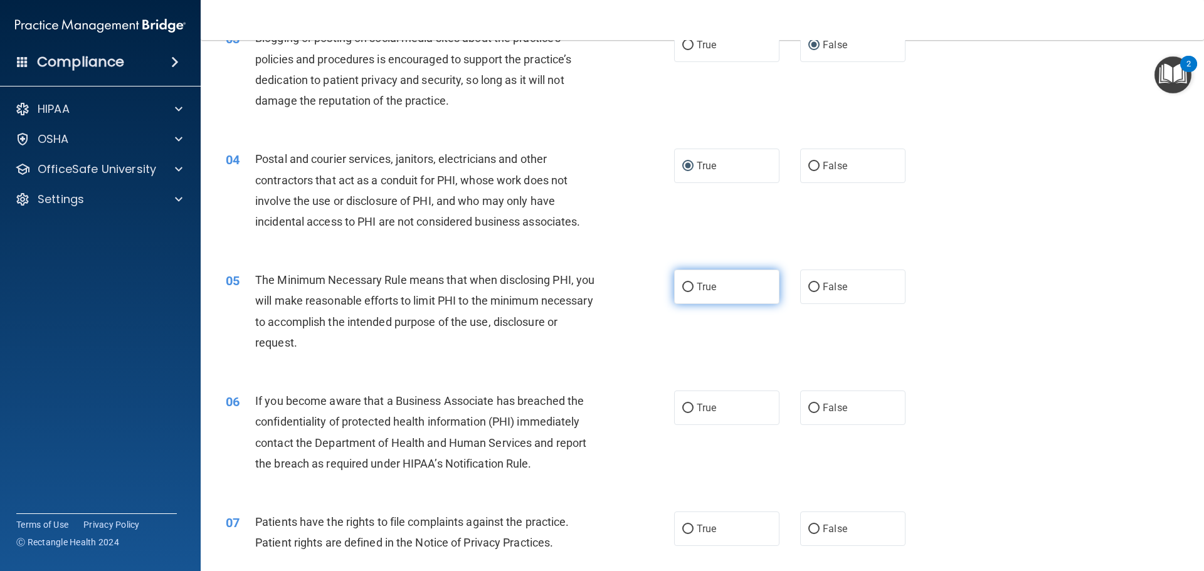
click at [687, 283] on input "True" at bounding box center [687, 287] width 11 height 9
radio input "true"
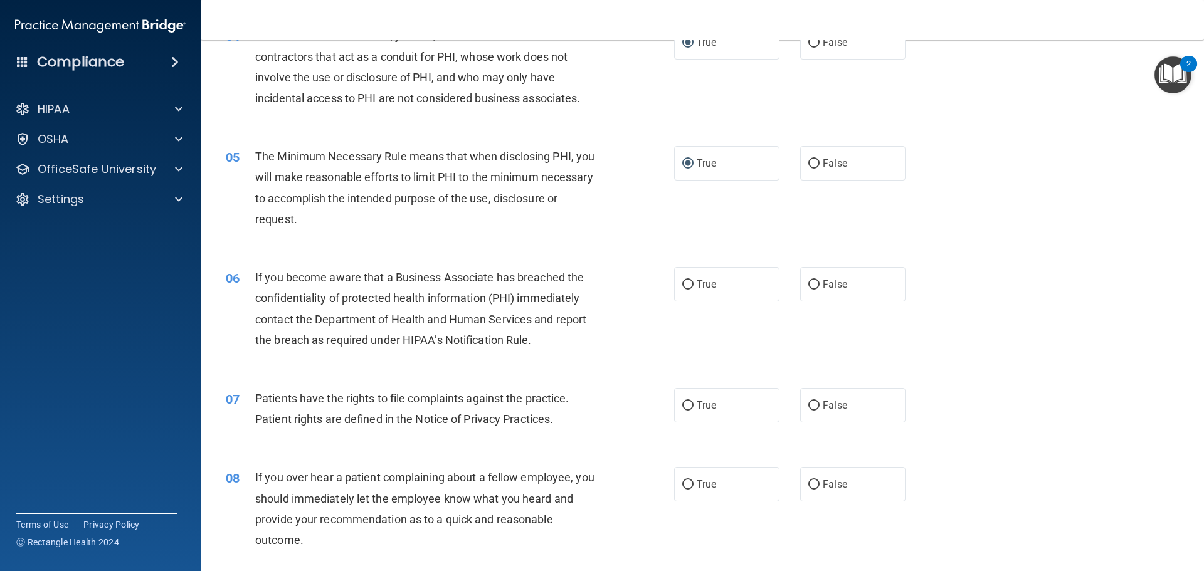
scroll to position [376, 0]
click at [682, 284] on input "True" at bounding box center [687, 282] width 11 height 9
radio input "true"
click at [686, 403] on input "True" at bounding box center [687, 404] width 11 height 9
radio input "true"
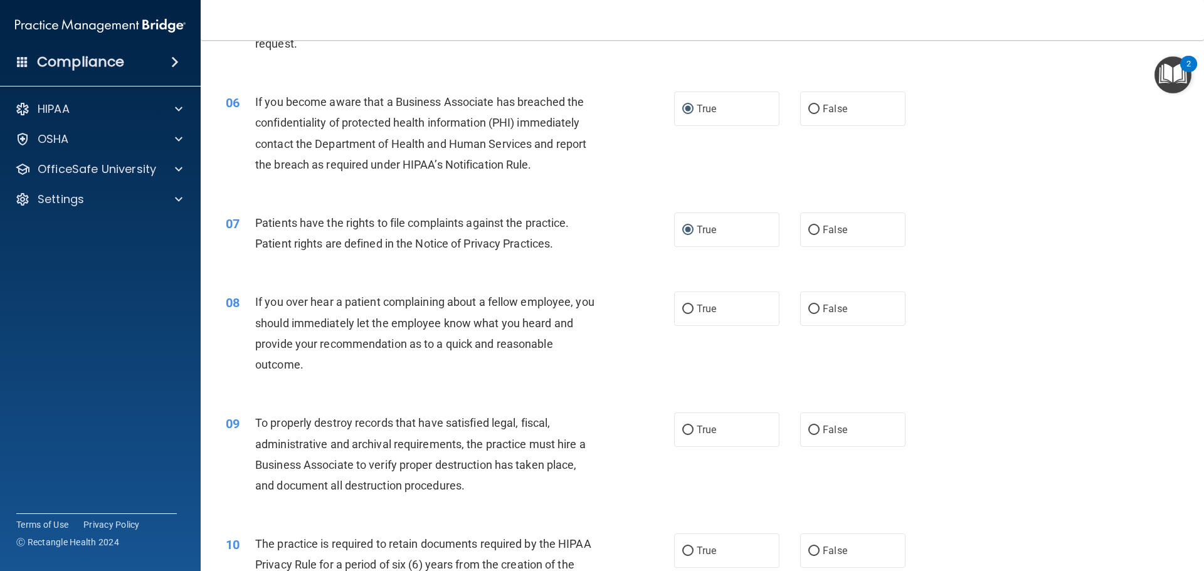
scroll to position [564, 0]
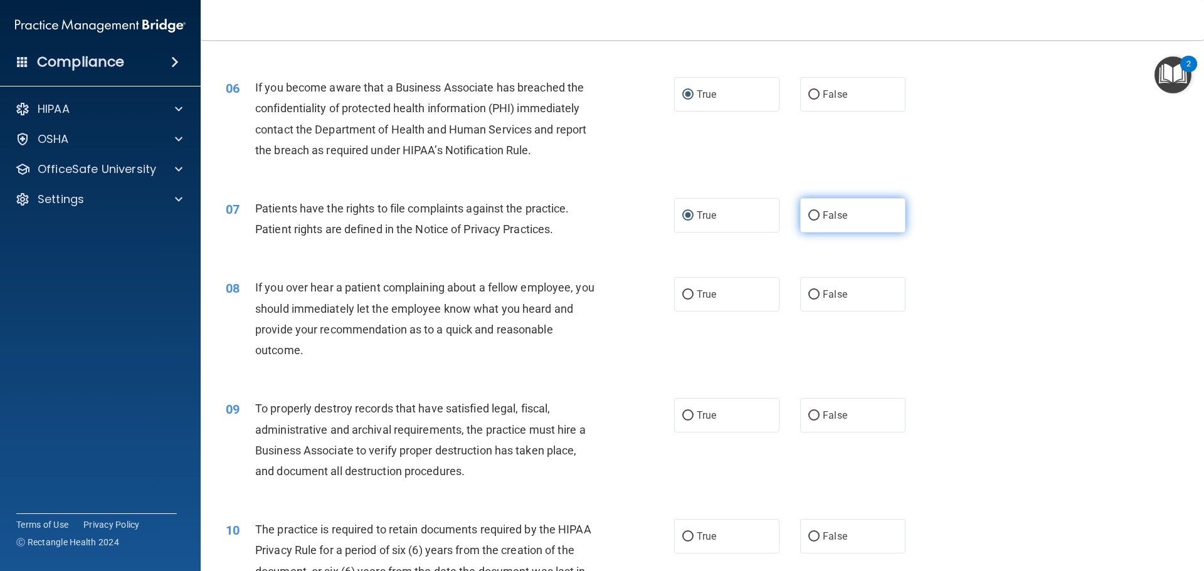
click at [808, 215] on input "False" at bounding box center [813, 215] width 11 height 9
radio input "true"
click at [683, 213] on input "True" at bounding box center [687, 215] width 11 height 9
radio input "true"
radio input "false"
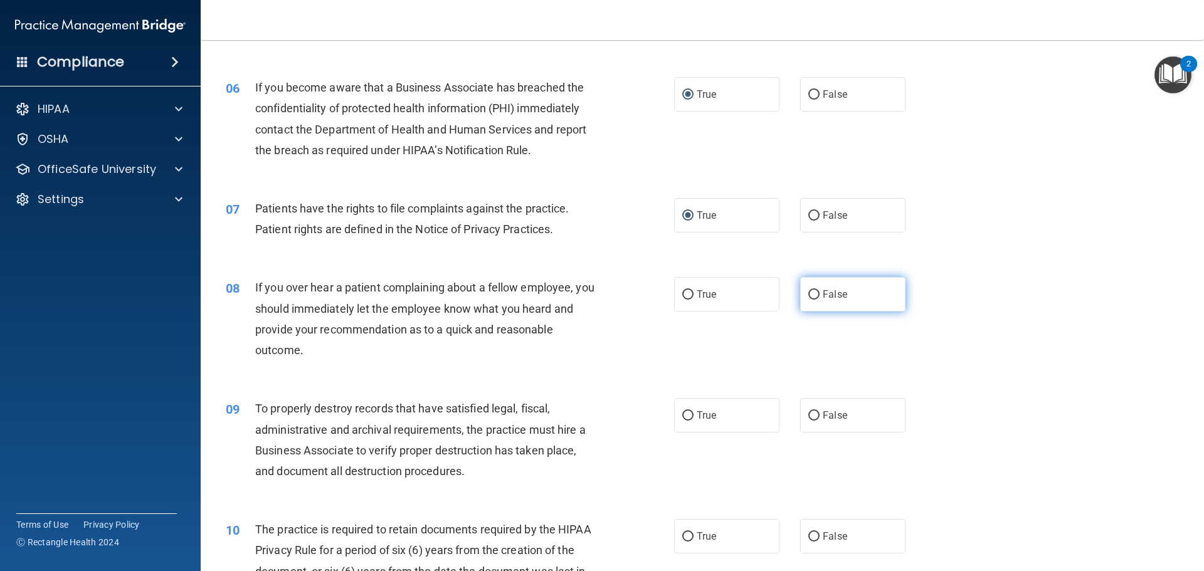
click at [808, 297] on input "False" at bounding box center [813, 294] width 11 height 9
radio input "true"
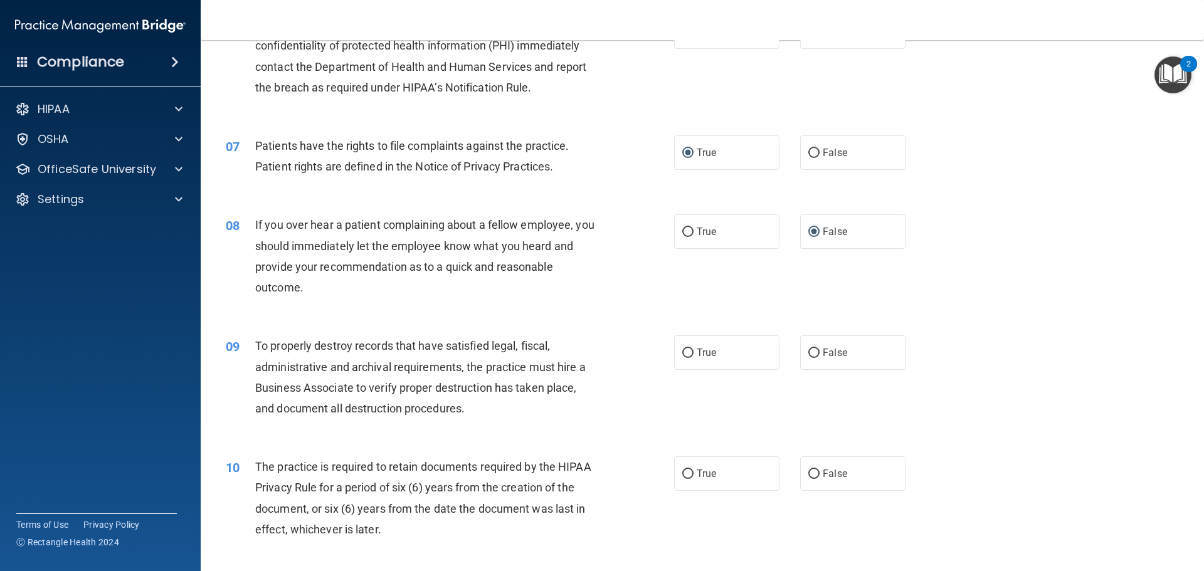
scroll to position [690, 0]
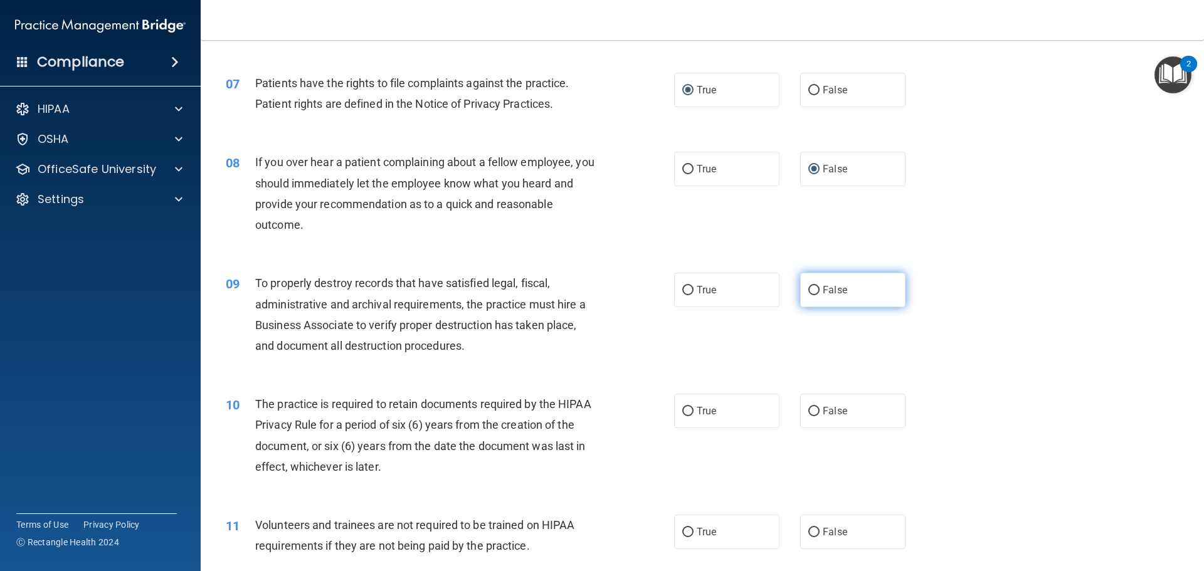
click at [813, 287] on input "False" at bounding box center [813, 290] width 11 height 9
radio input "true"
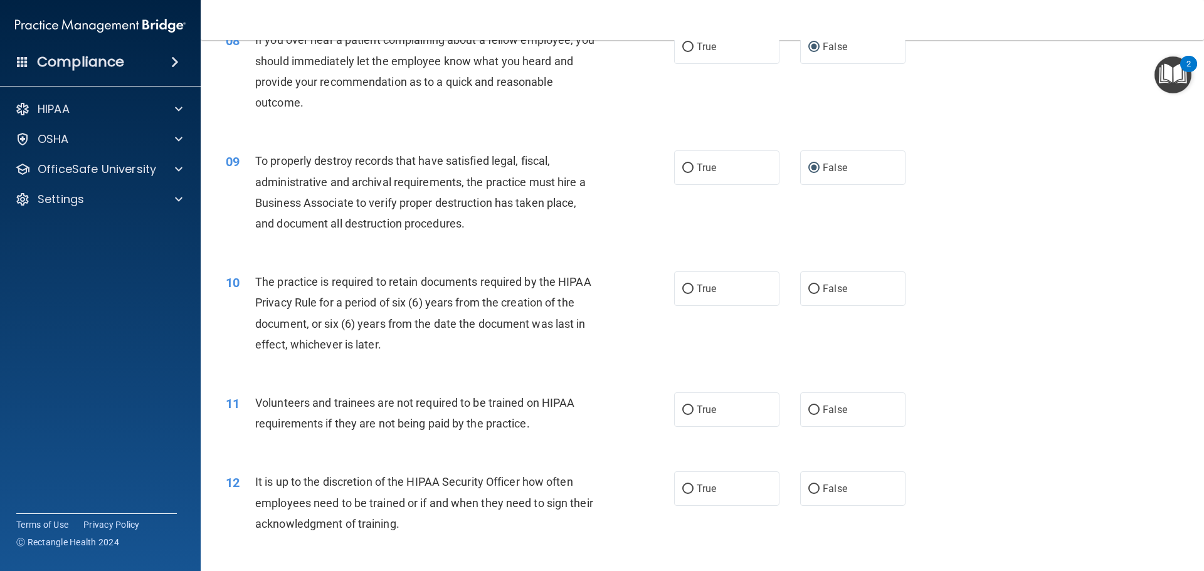
scroll to position [815, 0]
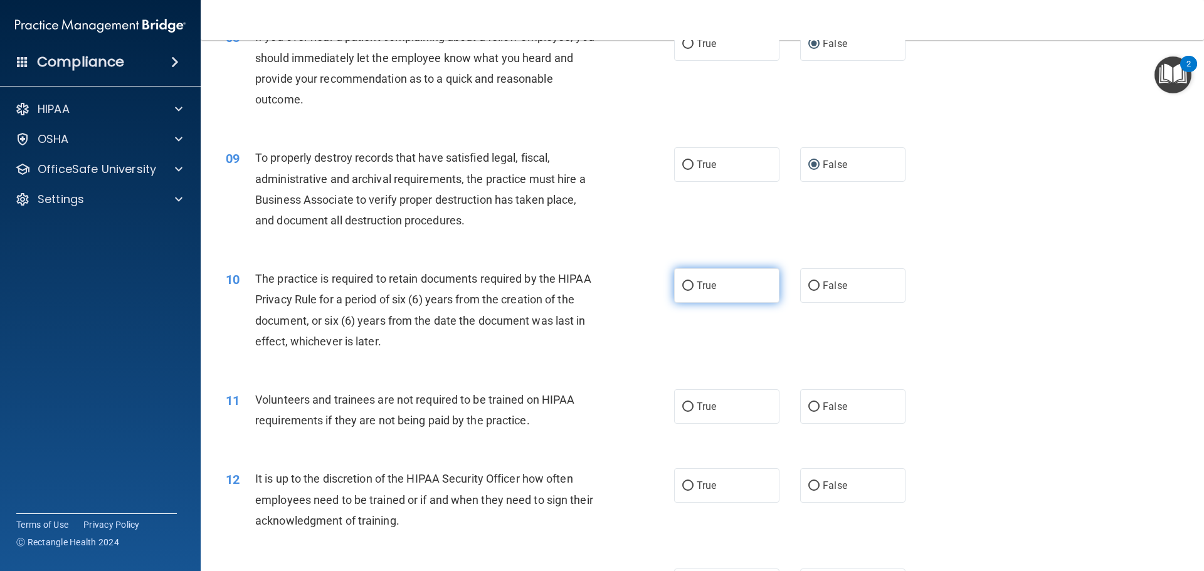
click at [688, 282] on input "True" at bounding box center [687, 286] width 11 height 9
radio input "true"
click at [816, 410] on label "False" at bounding box center [852, 406] width 105 height 34
click at [816, 410] on input "False" at bounding box center [813, 407] width 11 height 9
radio input "true"
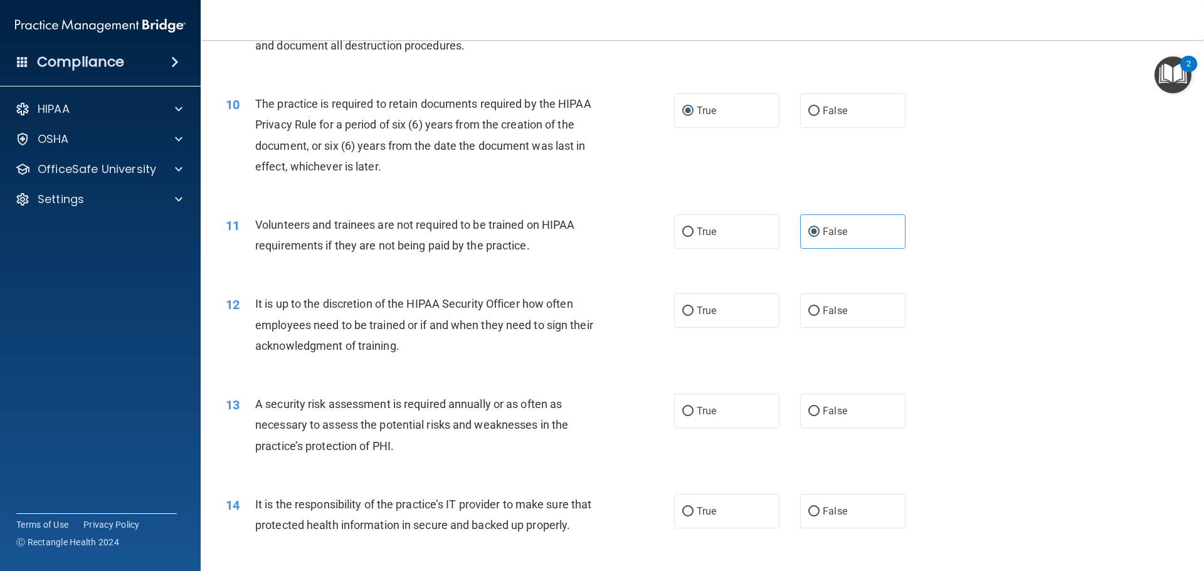
scroll to position [1004, 0]
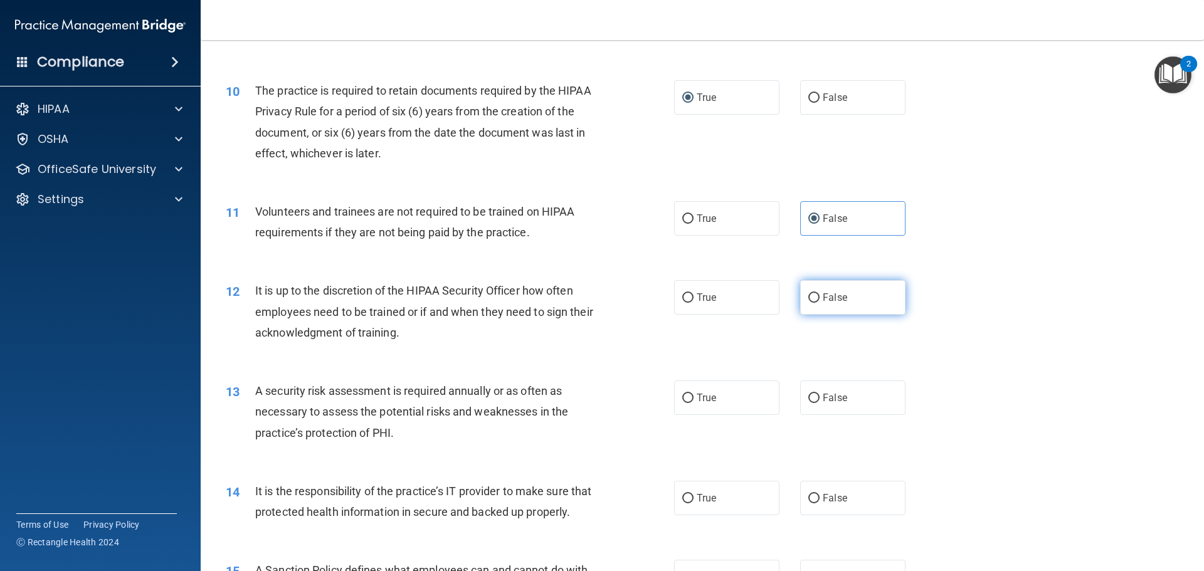
click at [808, 295] on input "False" at bounding box center [813, 298] width 11 height 9
radio input "true"
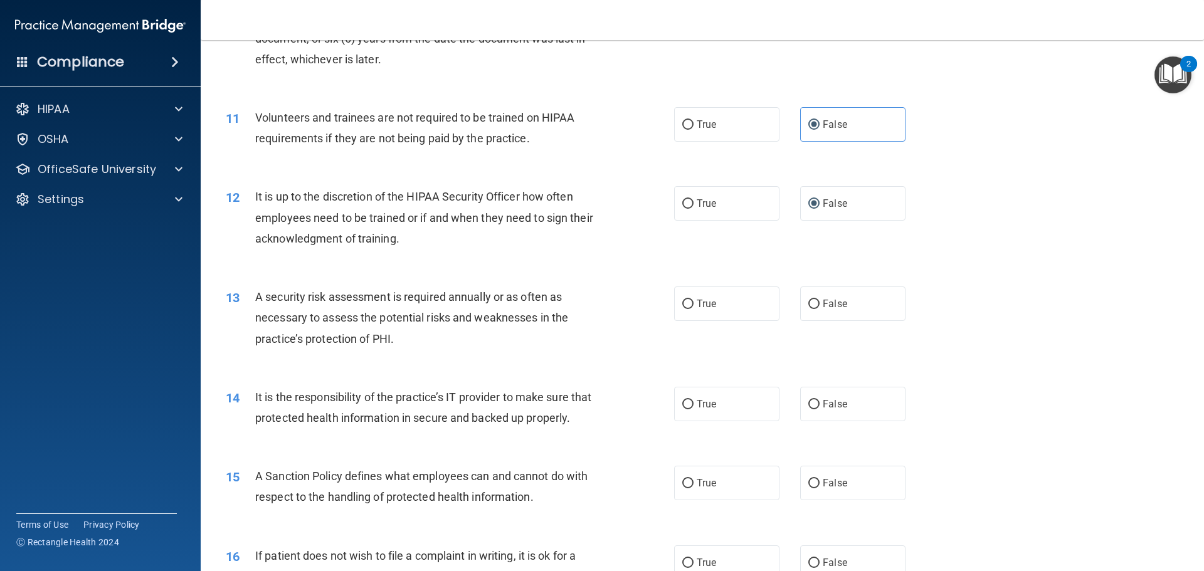
scroll to position [1129, 0]
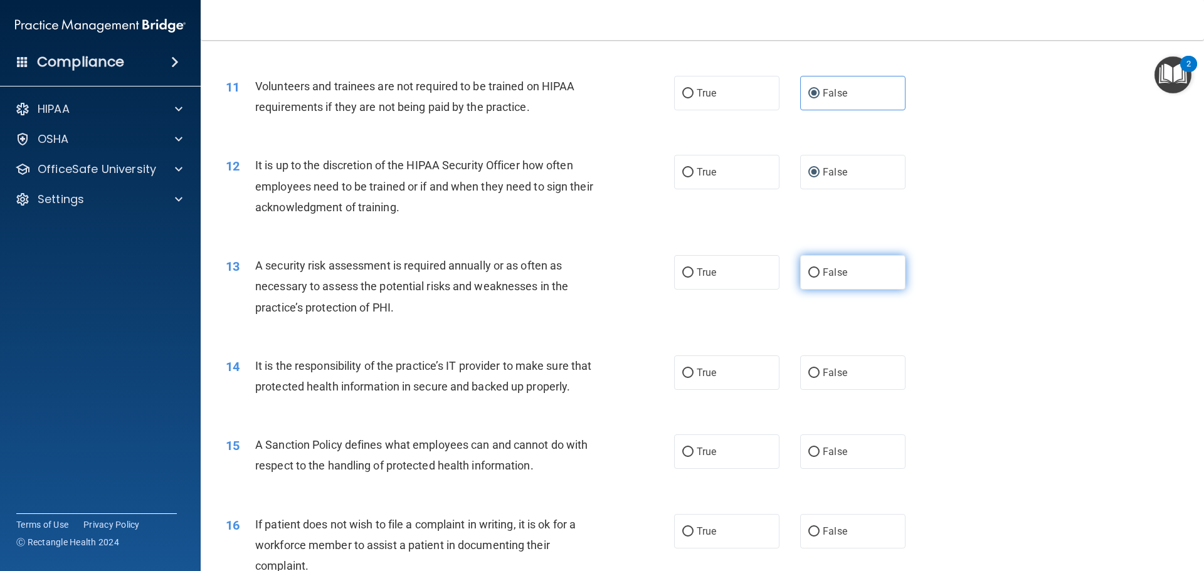
click at [809, 271] on input "False" at bounding box center [813, 272] width 11 height 9
radio input "true"
click at [682, 272] on input "True" at bounding box center [687, 272] width 11 height 9
radio input "true"
radio input "false"
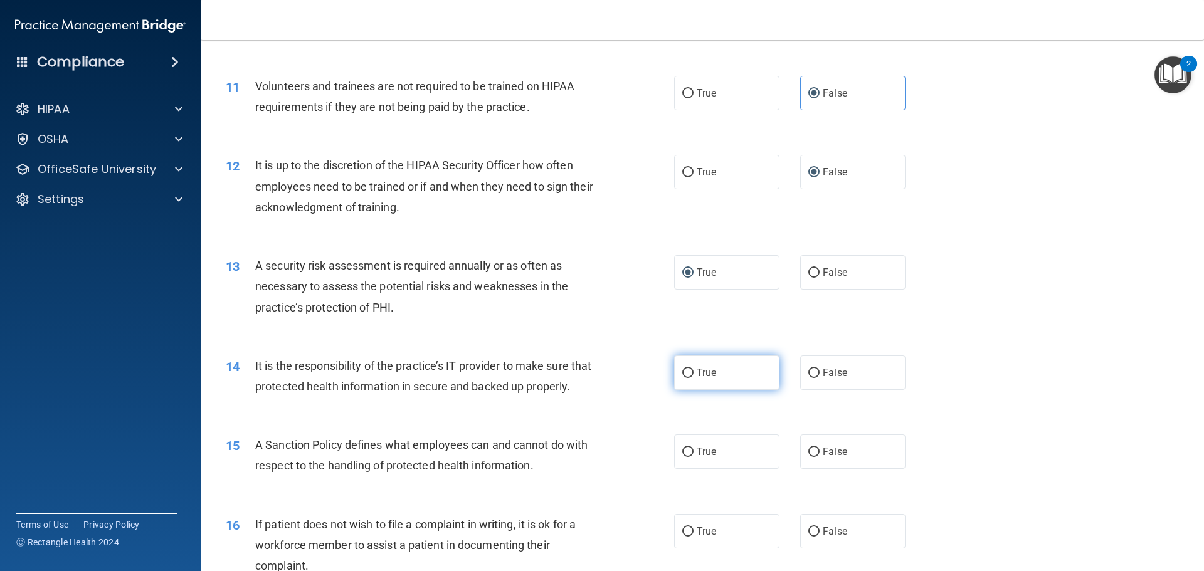
click at [684, 372] on input "True" at bounding box center [687, 373] width 11 height 9
radio input "true"
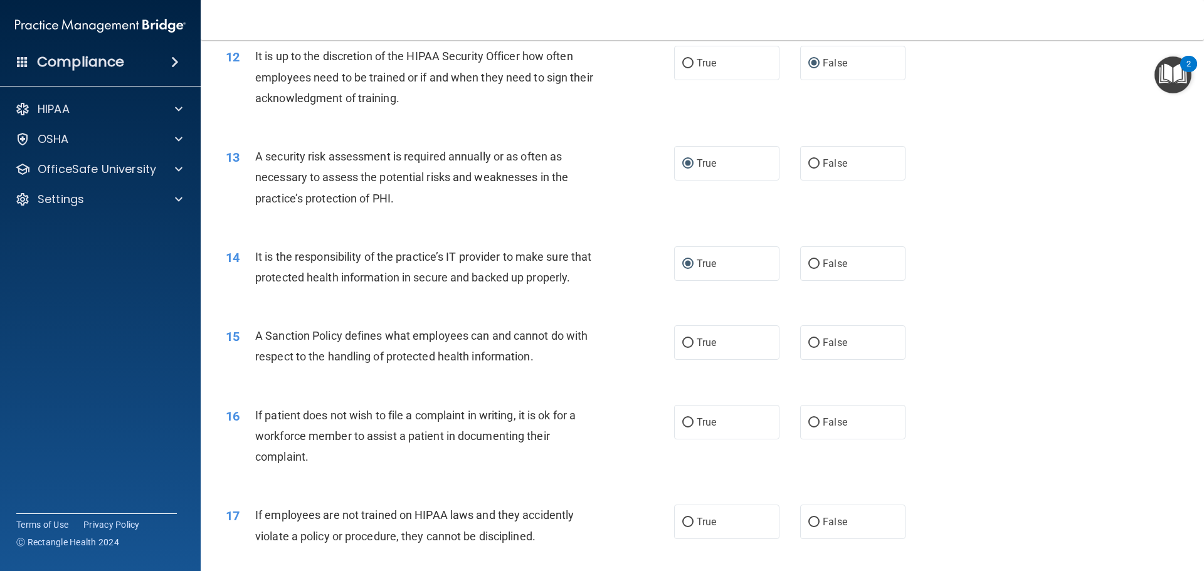
scroll to position [1254, 0]
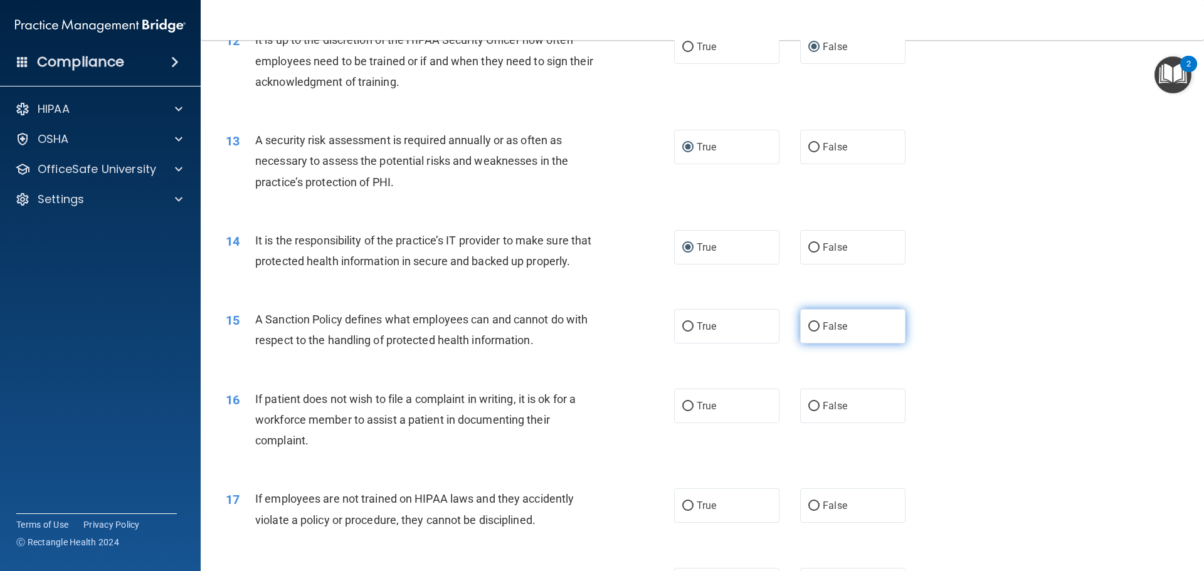
click at [809, 332] on input "False" at bounding box center [813, 326] width 11 height 9
radio input "true"
click at [683, 411] on input "True" at bounding box center [687, 406] width 11 height 9
radio input "true"
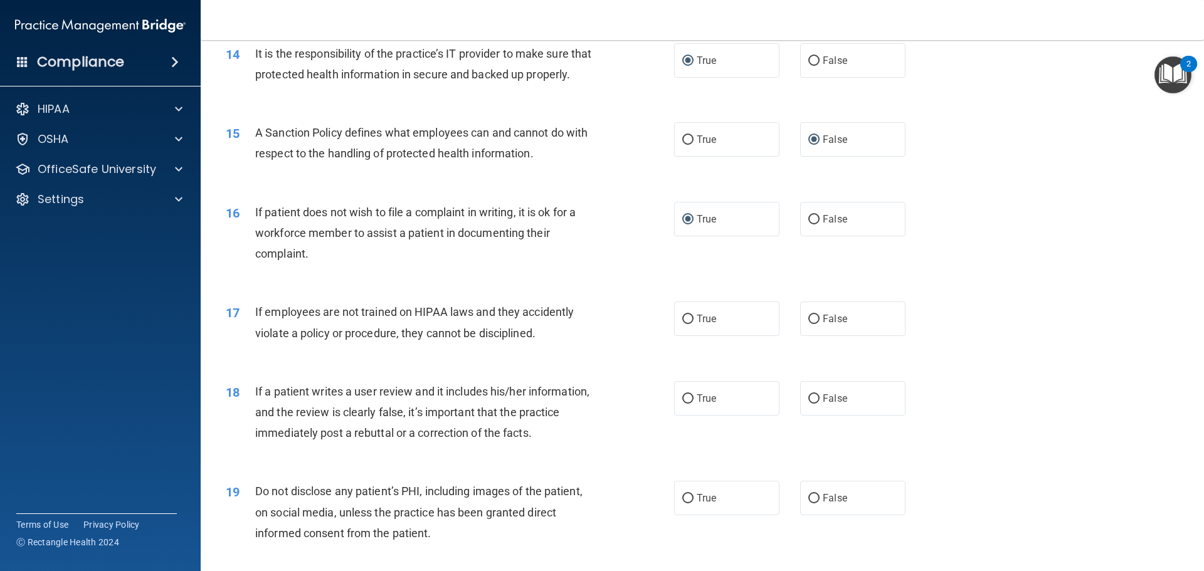
scroll to position [1443, 0]
click at [809, 323] on input "False" at bounding box center [813, 318] width 11 height 9
radio input "true"
click at [807, 415] on label "False" at bounding box center [852, 397] width 105 height 34
click at [808, 403] on input "False" at bounding box center [813, 397] width 11 height 9
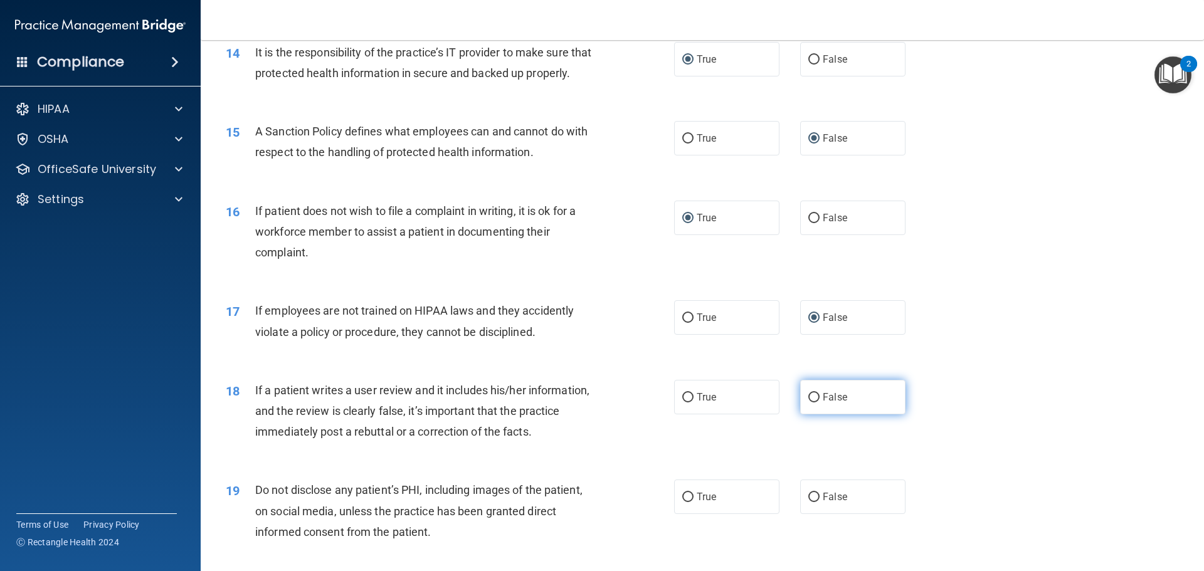
radio input "true"
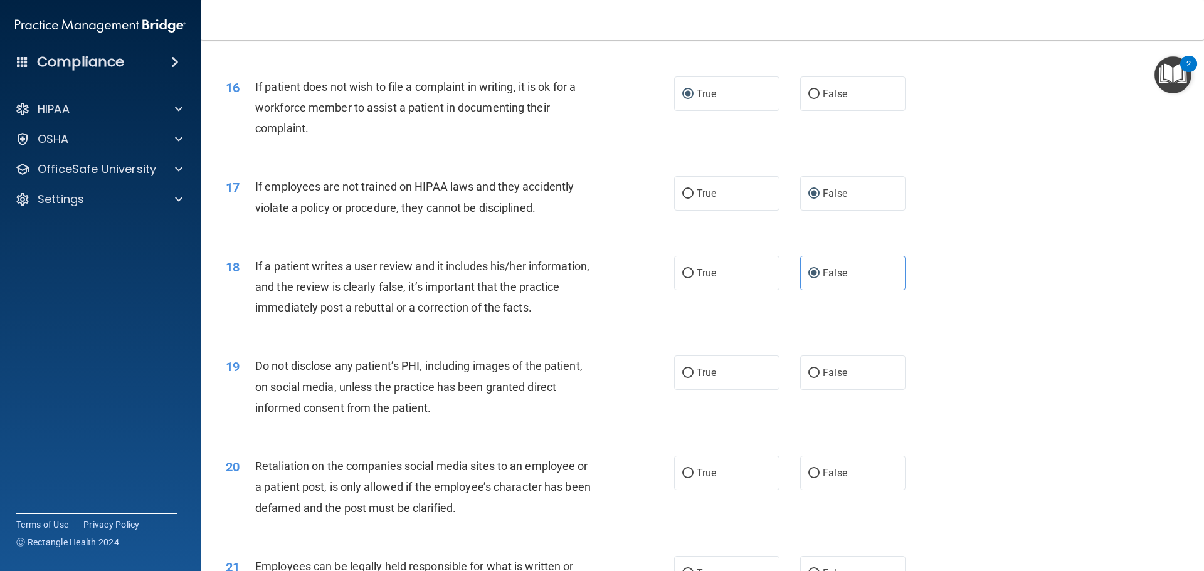
scroll to position [1631, 0]
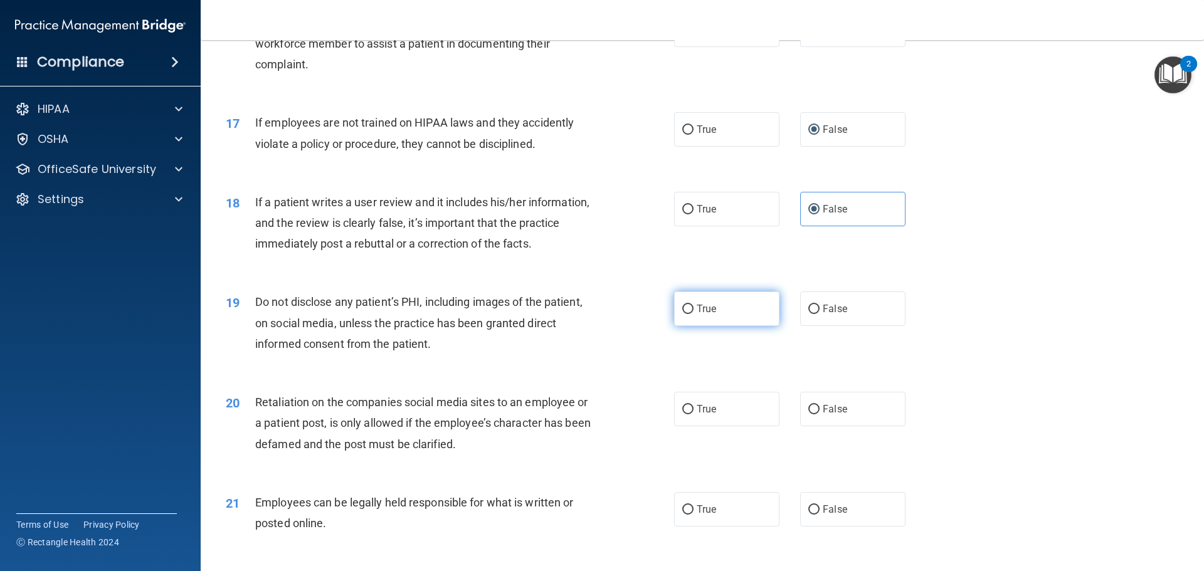
click at [686, 314] on input "True" at bounding box center [687, 309] width 11 height 9
radio input "true"
click at [812, 415] on input "False" at bounding box center [813, 409] width 11 height 9
radio input "true"
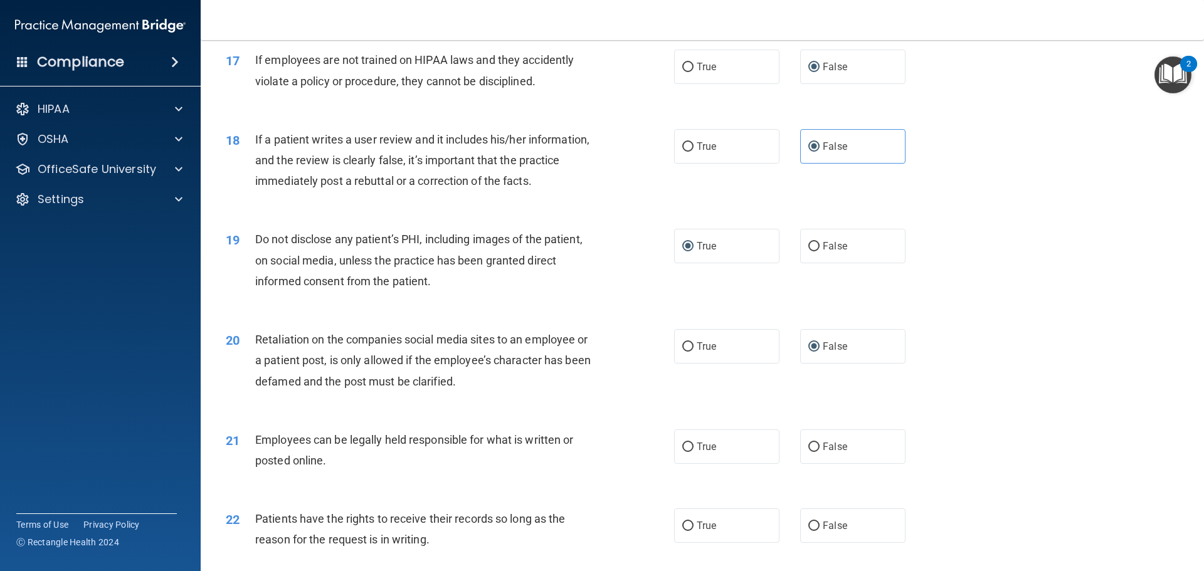
scroll to position [1756, 0]
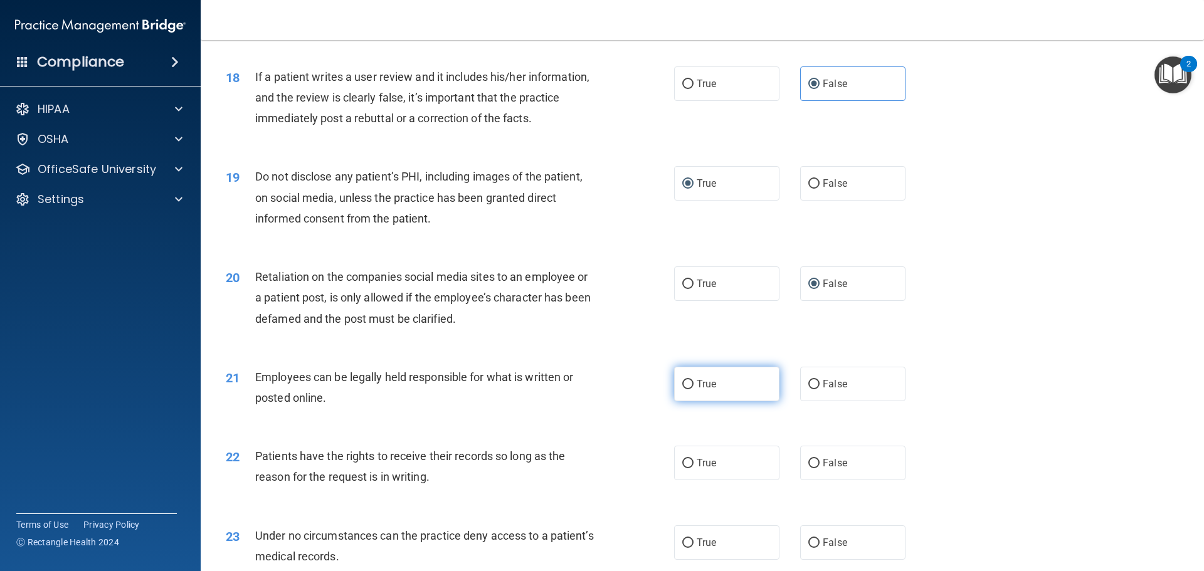
click at [689, 401] on label "True" at bounding box center [726, 384] width 105 height 34
click at [689, 389] on input "True" at bounding box center [687, 384] width 11 height 9
radio input "true"
click at [813, 469] on input "False" at bounding box center [813, 463] width 11 height 9
radio input "true"
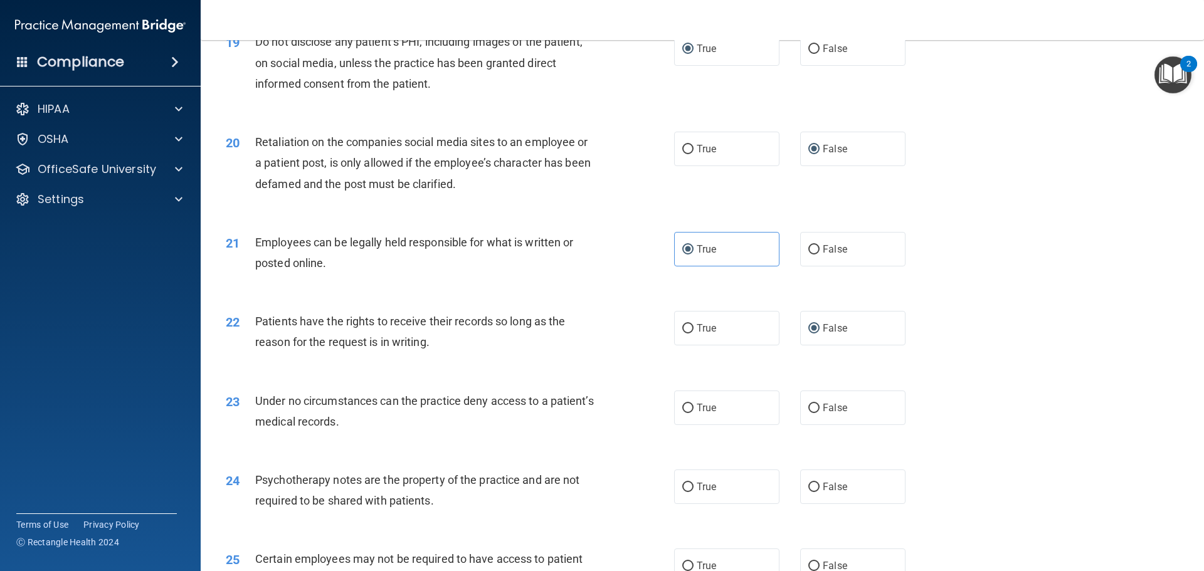
scroll to position [1944, 0]
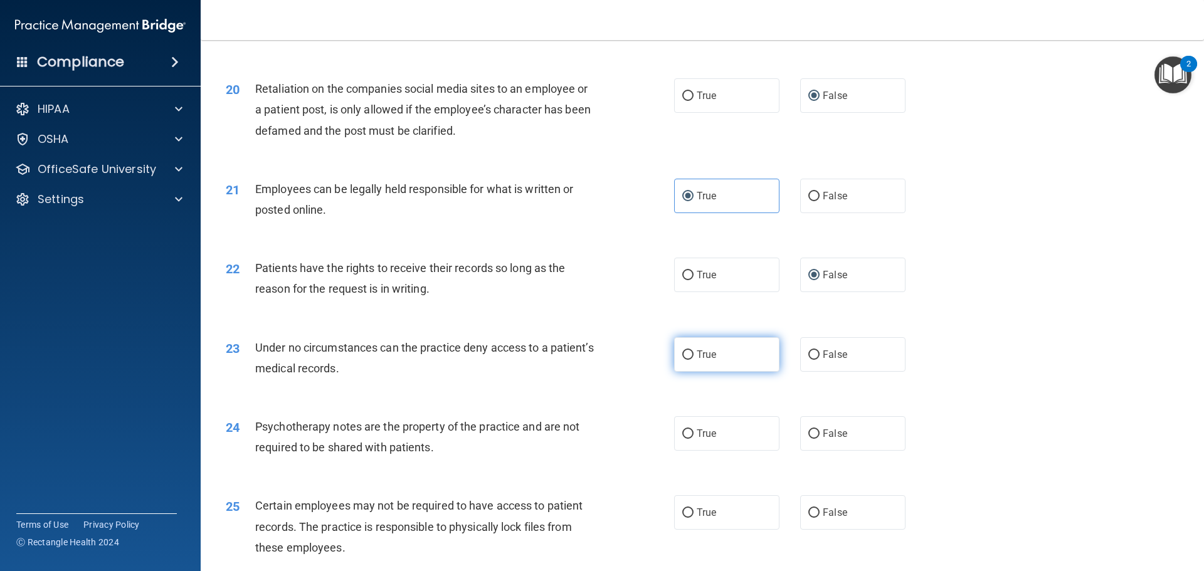
click at [683, 360] on input "True" at bounding box center [687, 355] width 11 height 9
radio input "true"
click at [810, 439] on input "False" at bounding box center [813, 434] width 11 height 9
radio input "true"
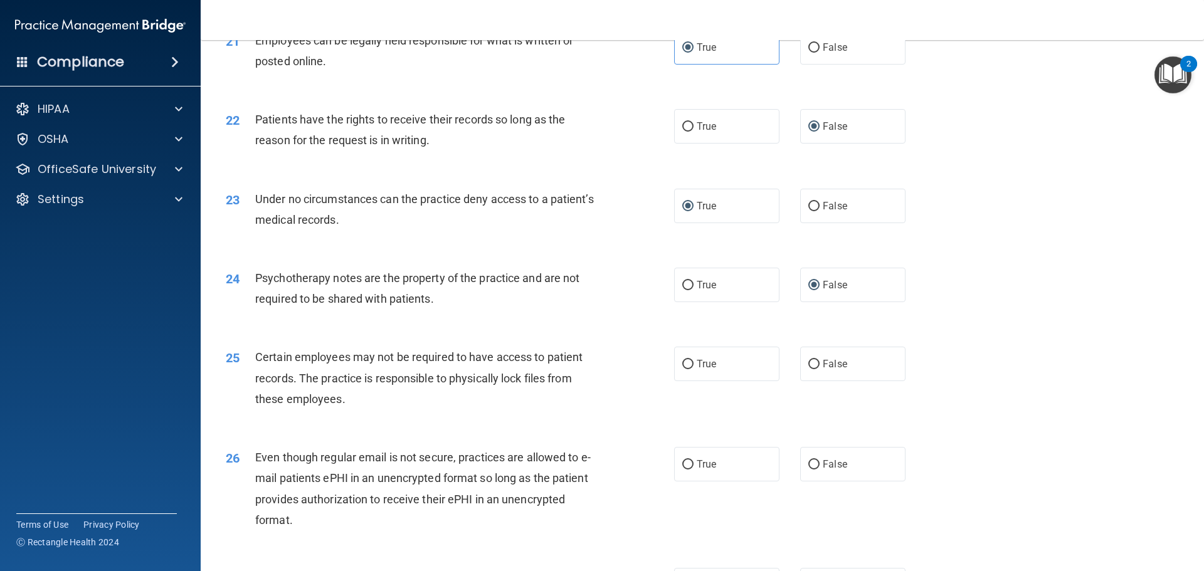
scroll to position [2133, 0]
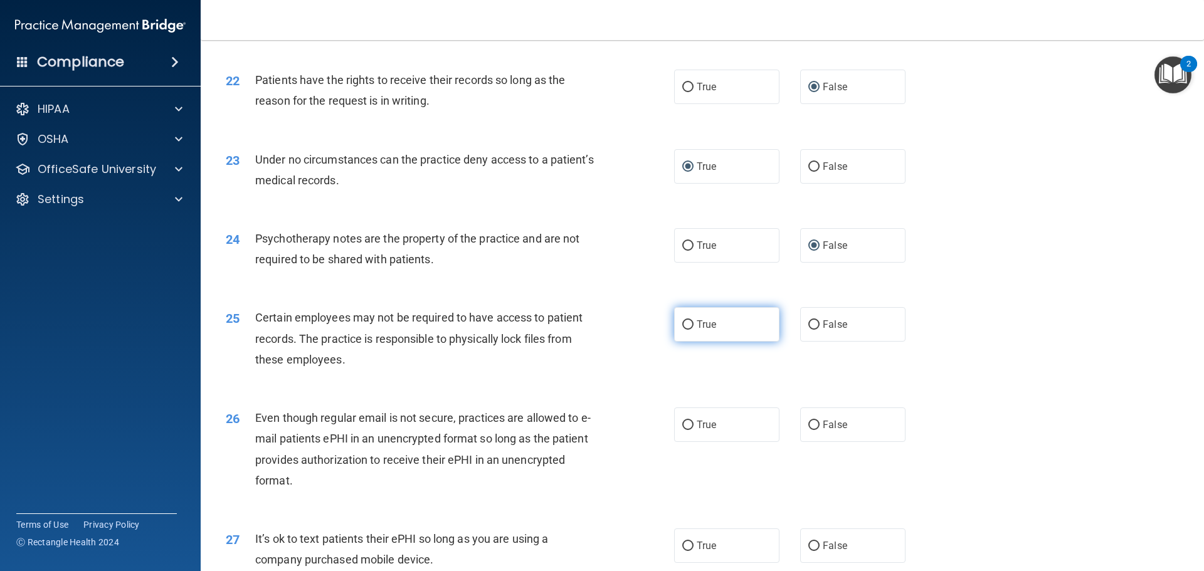
click at [684, 330] on input "True" at bounding box center [687, 325] width 11 height 9
radio input "true"
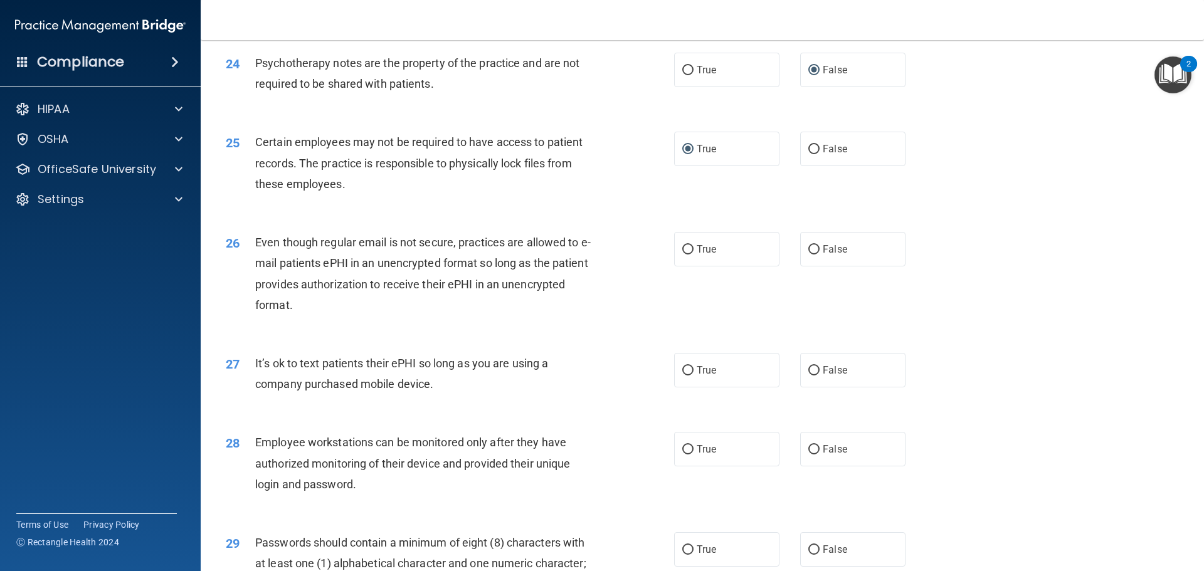
scroll to position [2321, 0]
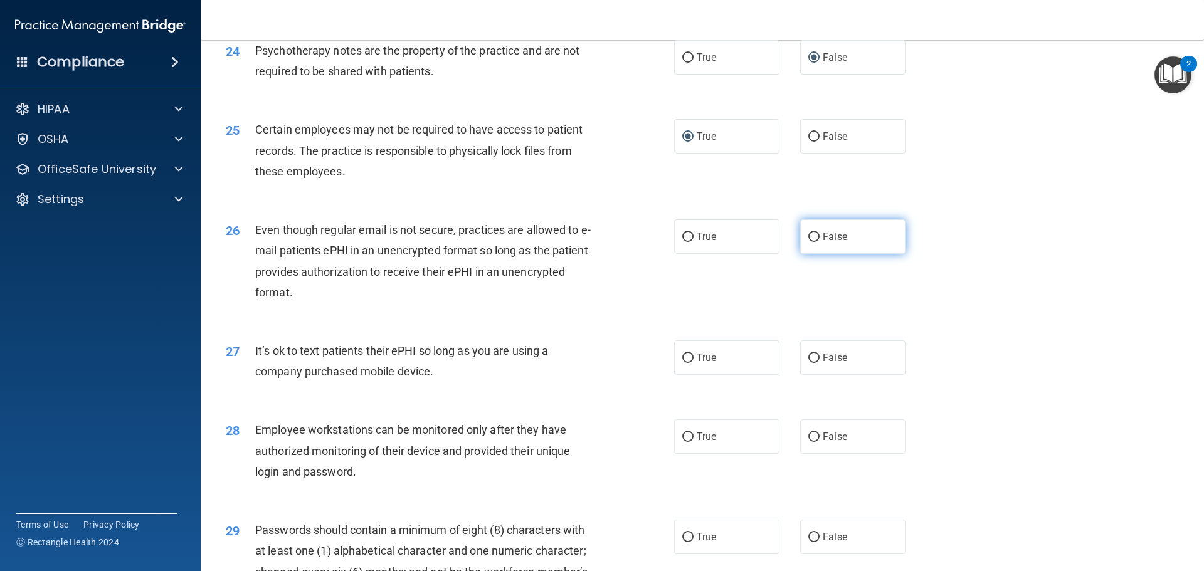
click at [808, 242] on input "False" at bounding box center [813, 237] width 11 height 9
radio input "true"
click at [808, 363] on input "False" at bounding box center [813, 358] width 11 height 9
radio input "true"
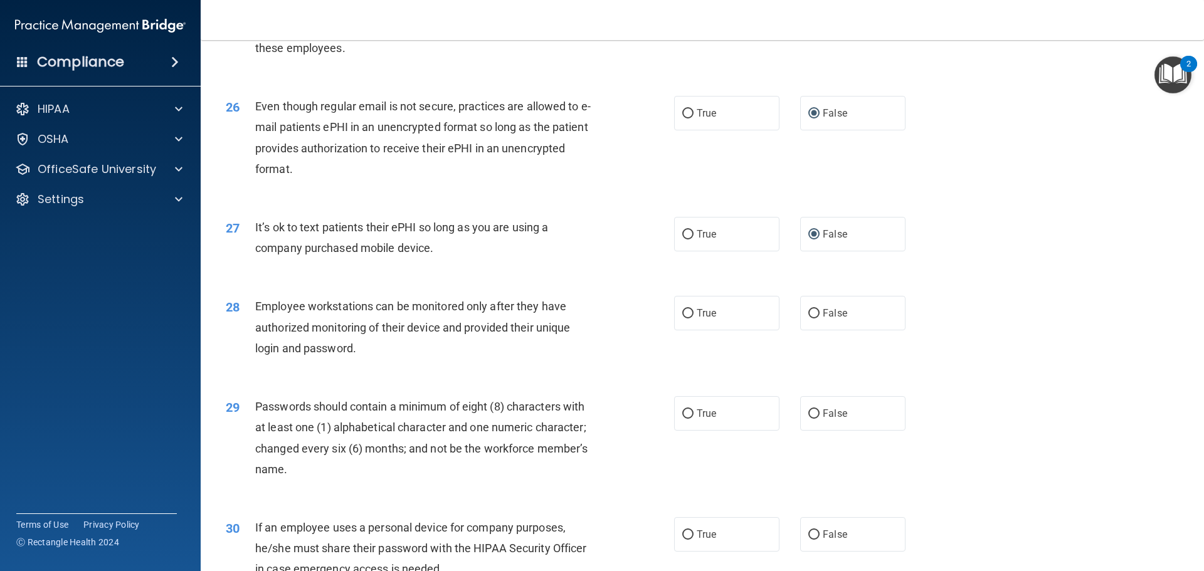
scroll to position [2446, 0]
click at [808, 317] on input "False" at bounding box center [813, 311] width 11 height 9
radio input "true"
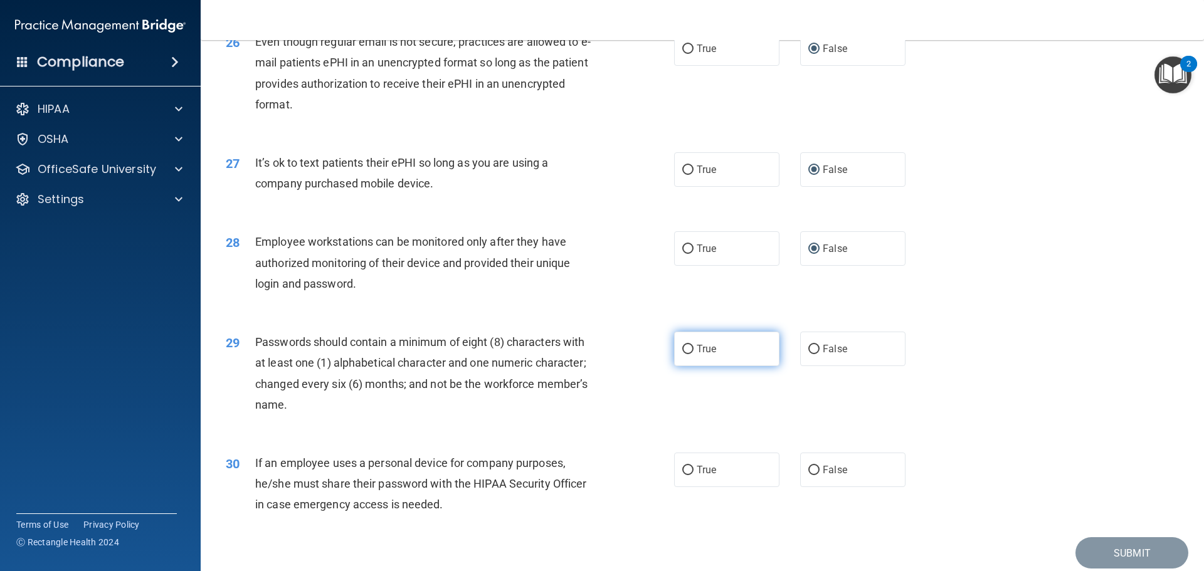
click at [686, 354] on input "True" at bounding box center [687, 349] width 11 height 9
radio input "true"
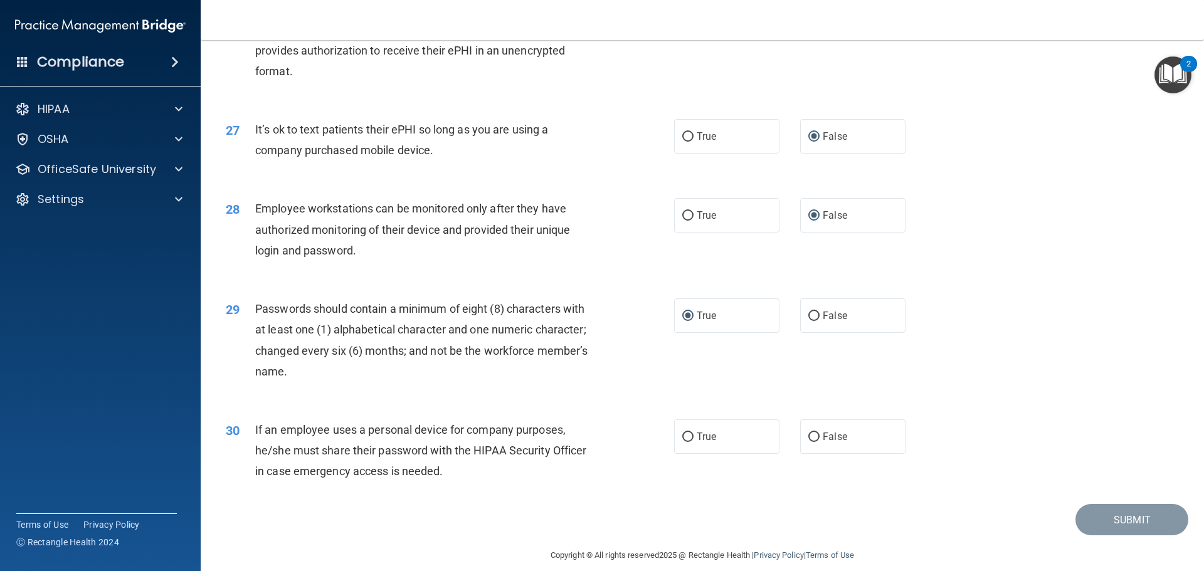
scroll to position [2572, 0]
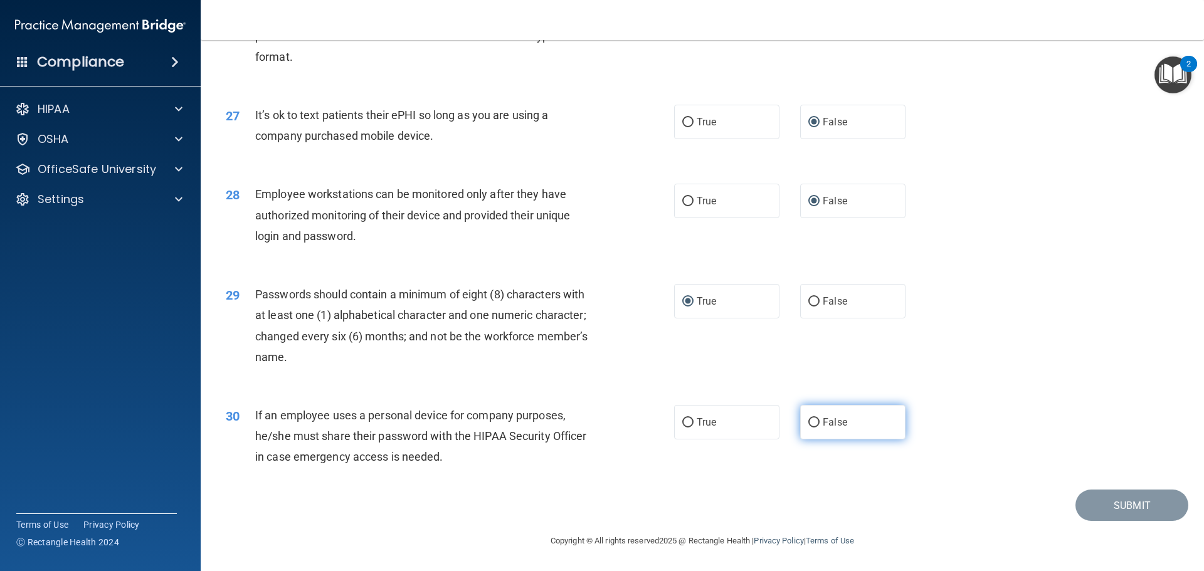
click at [808, 427] on input "False" at bounding box center [813, 422] width 11 height 9
radio input "true"
click at [1113, 517] on button "Submit" at bounding box center [1132, 506] width 113 height 32
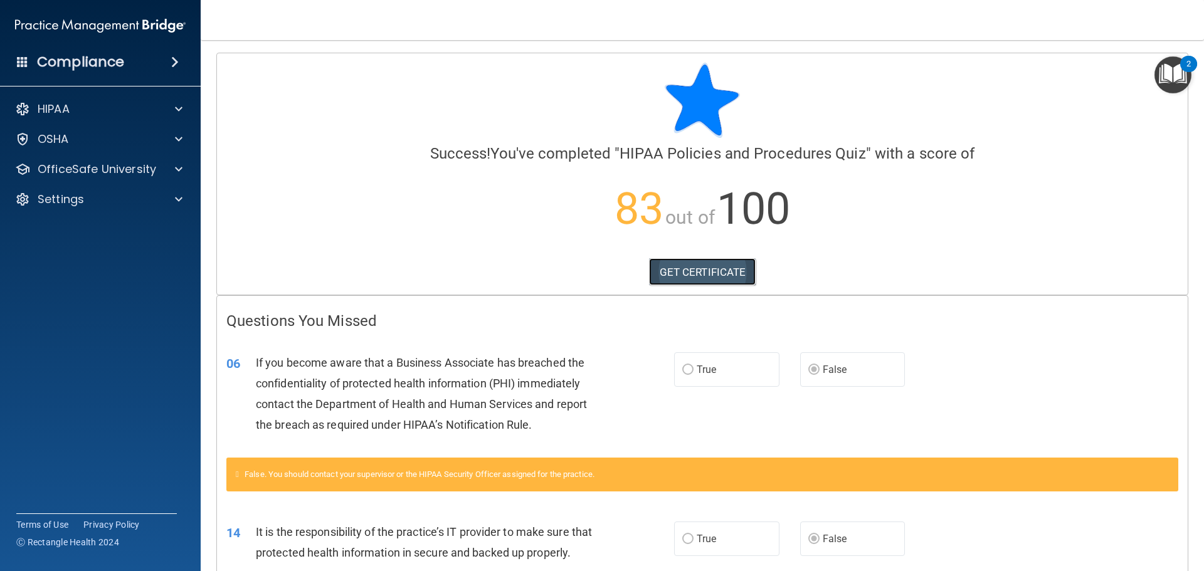
click at [679, 273] on link "GET CERTIFICATE" at bounding box center [702, 272] width 107 height 28
click at [73, 110] on div "HIPAA" at bounding box center [84, 109] width 156 height 15
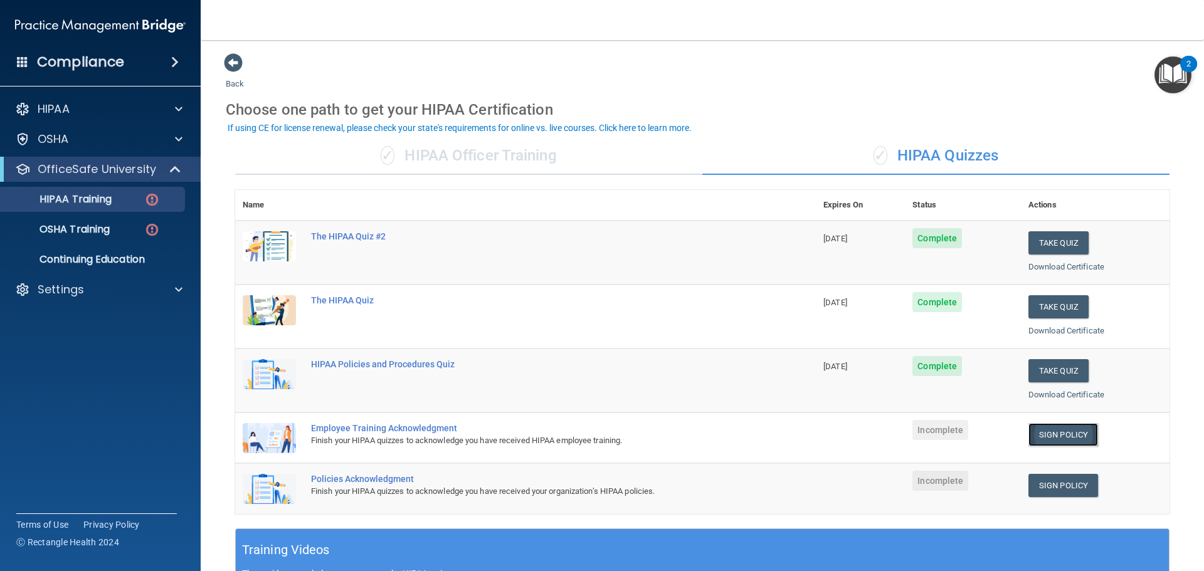
click at [1033, 430] on link "Sign Policy" at bounding box center [1064, 434] width 70 height 23
click at [1041, 487] on link "Sign Policy" at bounding box center [1064, 485] width 70 height 23
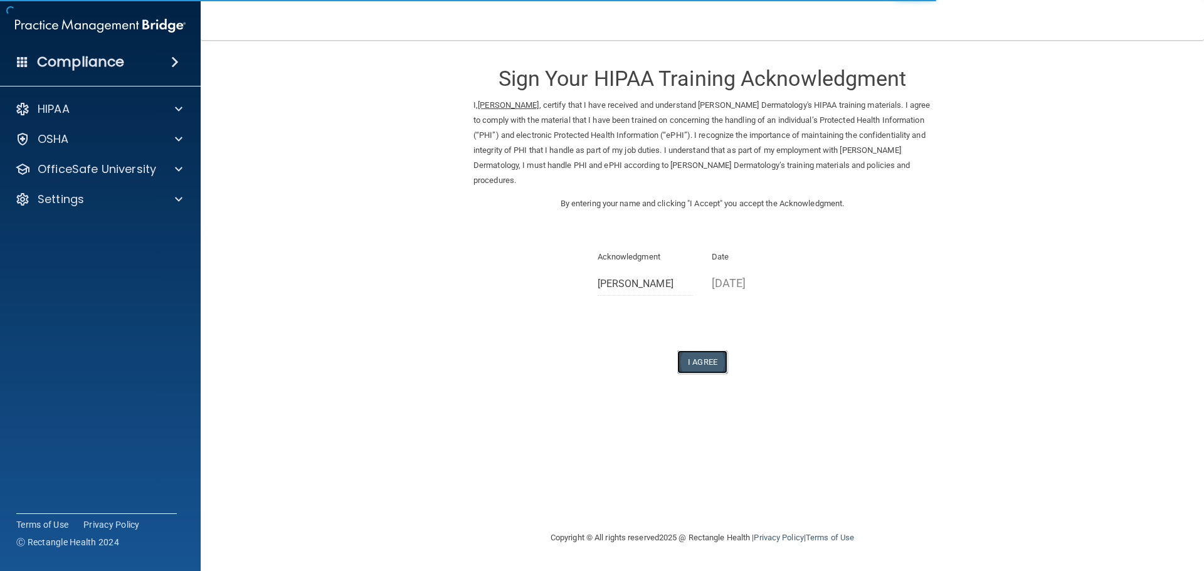
click at [705, 351] on button "I Agree" at bounding box center [702, 362] width 50 height 23
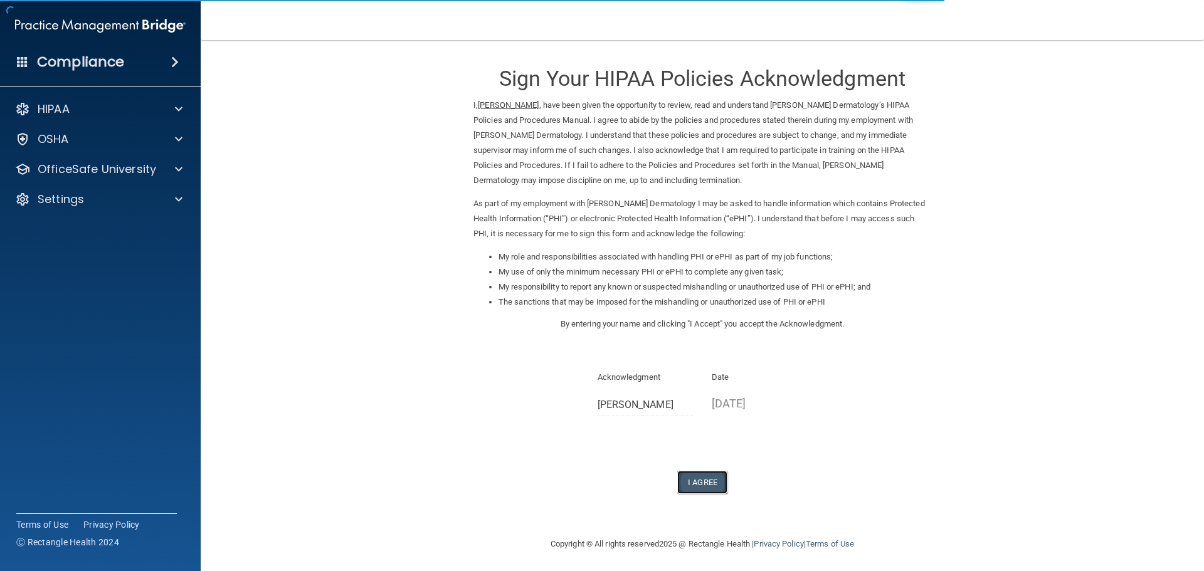
click at [694, 484] on button "I Agree" at bounding box center [702, 482] width 50 height 23
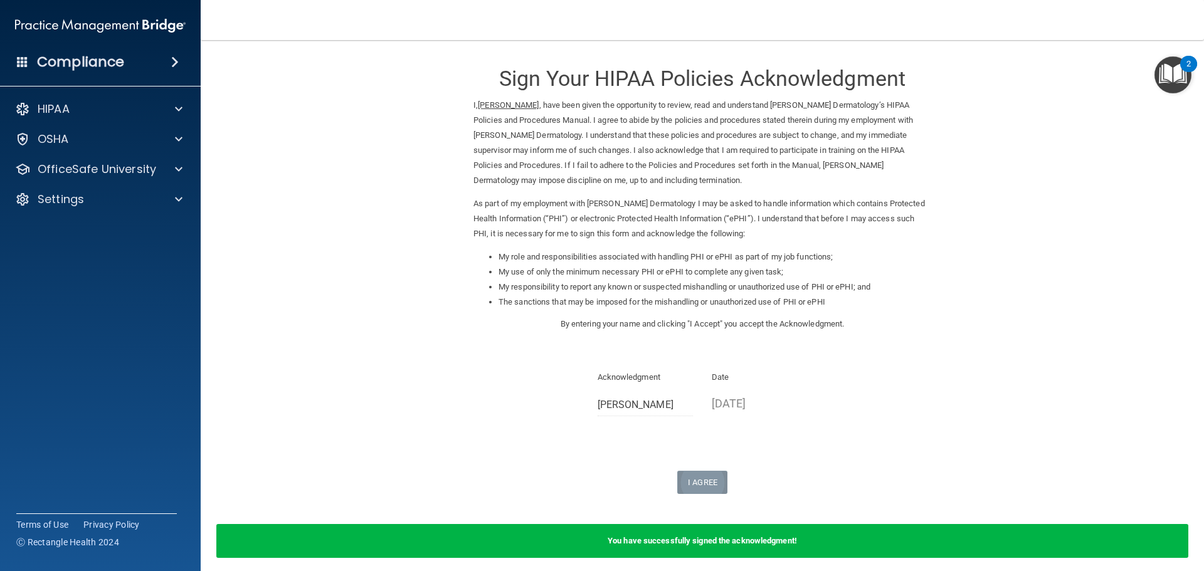
scroll to position [52, 0]
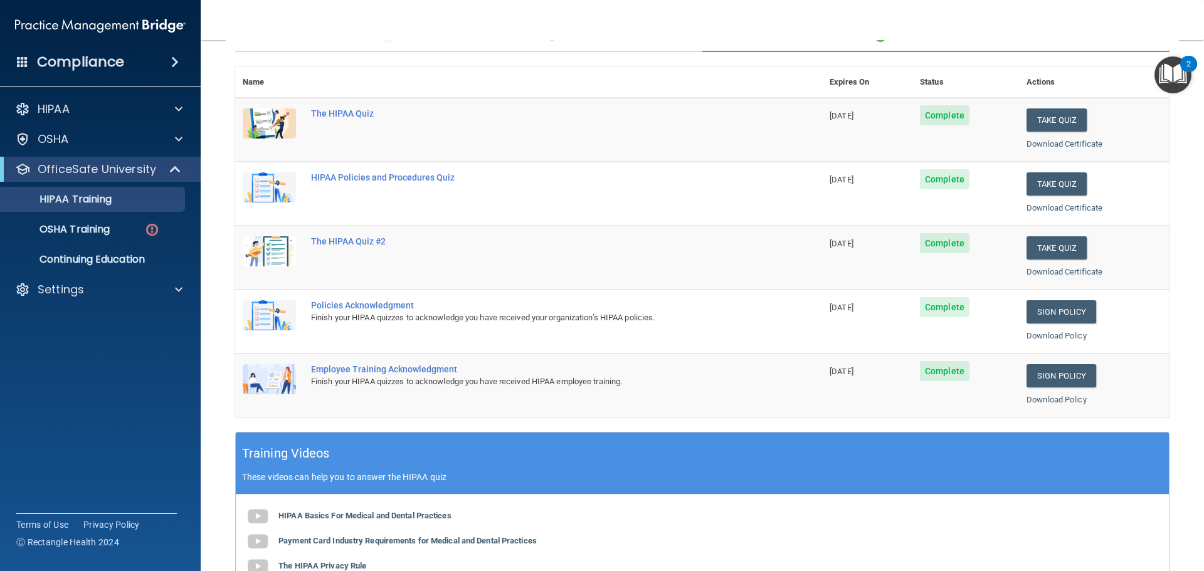
scroll to position [122, 0]
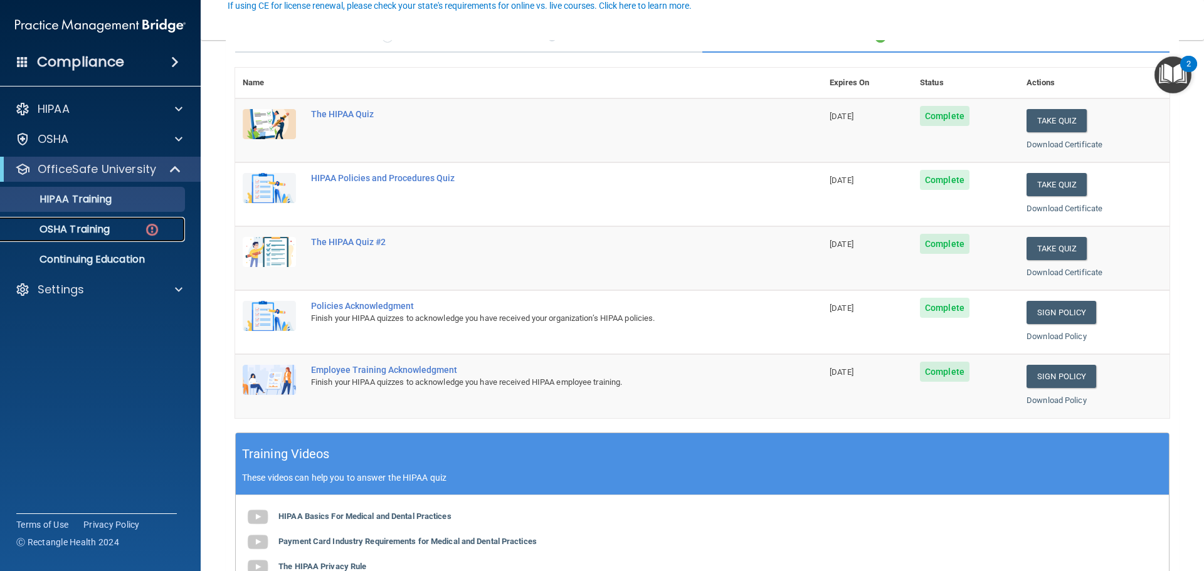
click at [82, 226] on p "OSHA Training" at bounding box center [59, 229] width 102 height 13
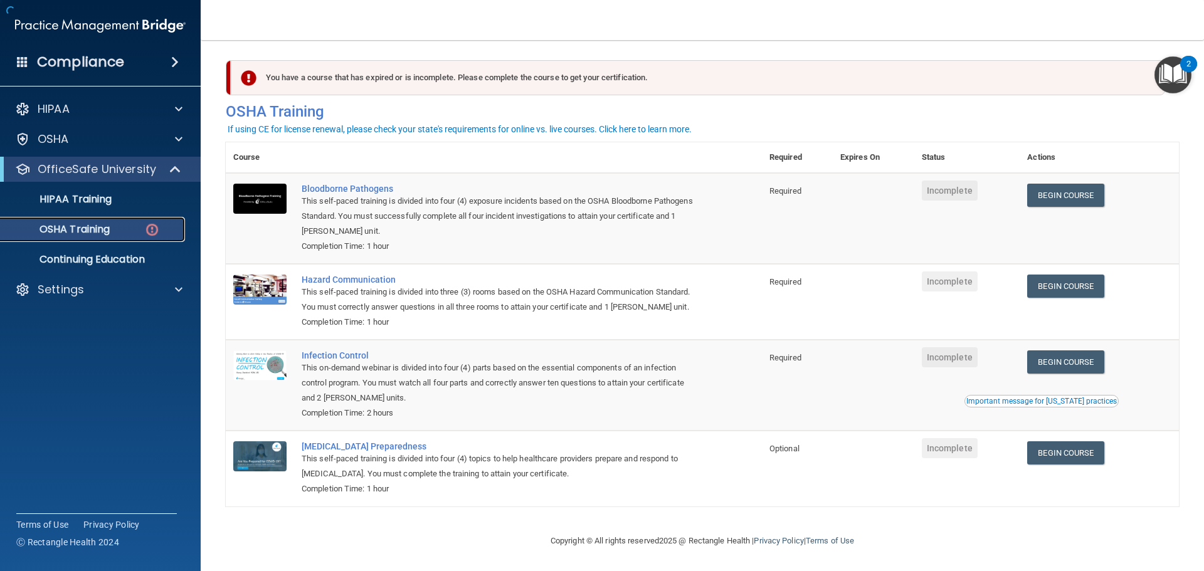
scroll to position [21, 0]
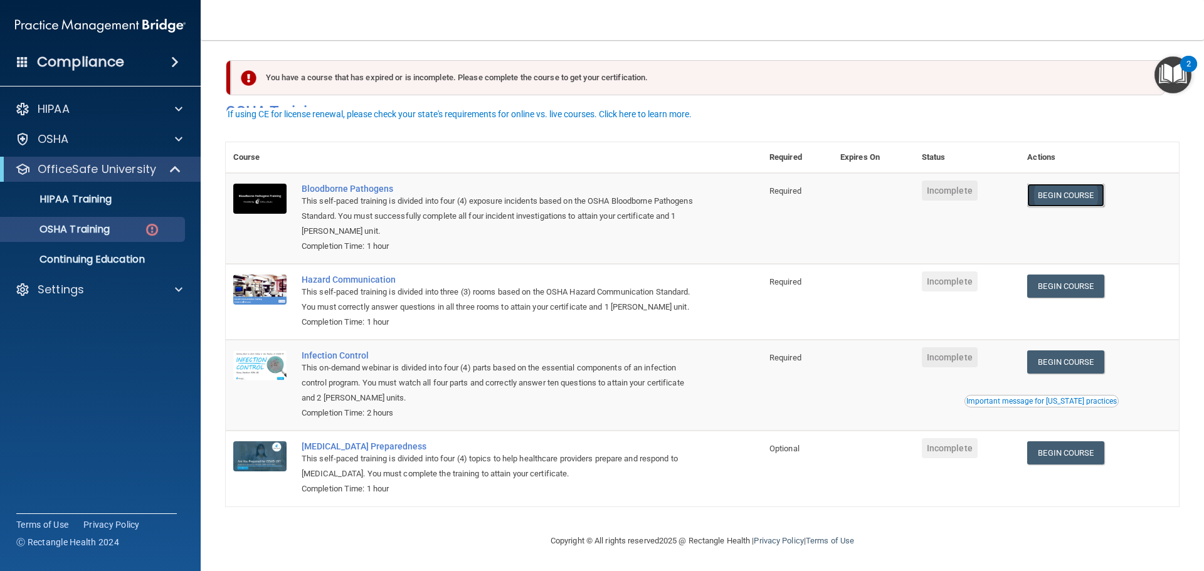
click at [1078, 184] on link "Begin Course" at bounding box center [1065, 195] width 77 height 23
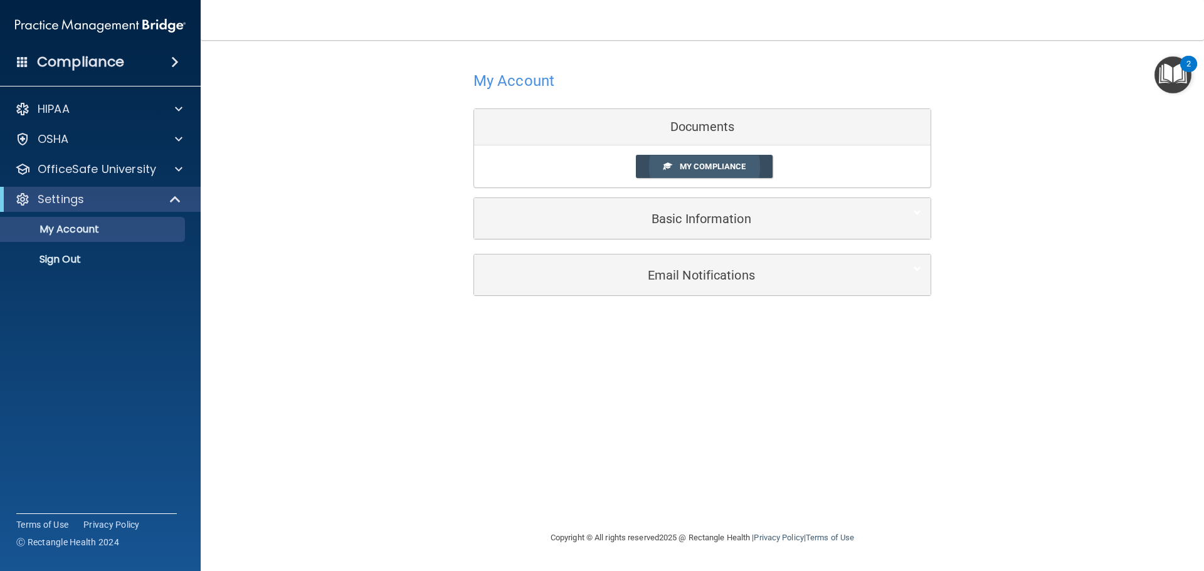
click at [680, 171] on span "My Compliance" at bounding box center [713, 166] width 66 height 9
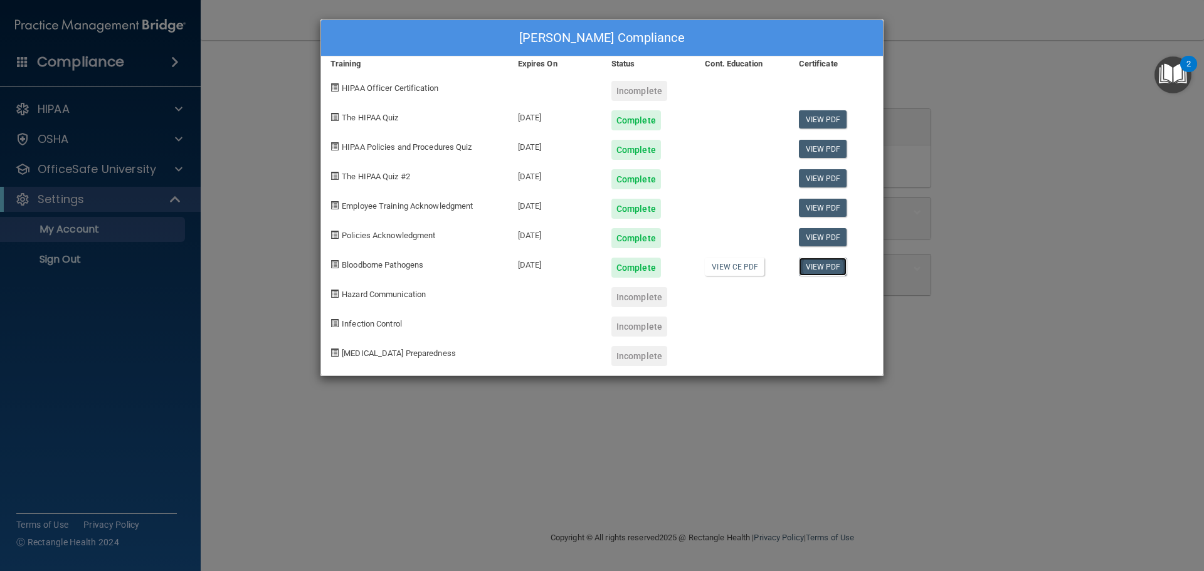
click at [824, 268] on link "View PDF" at bounding box center [823, 267] width 48 height 18
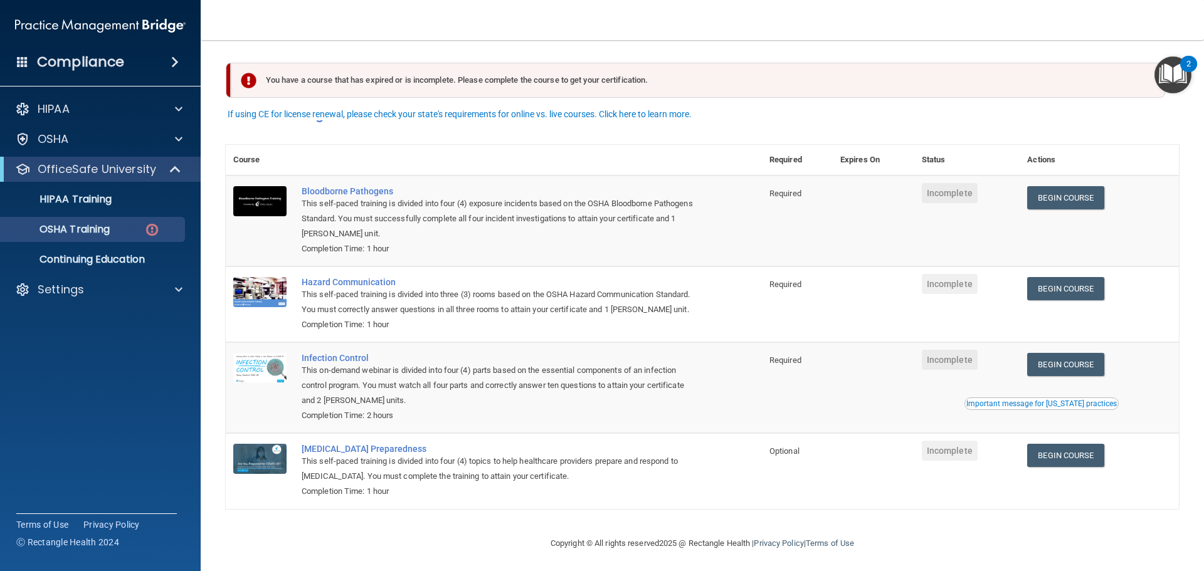
scroll to position [21, 0]
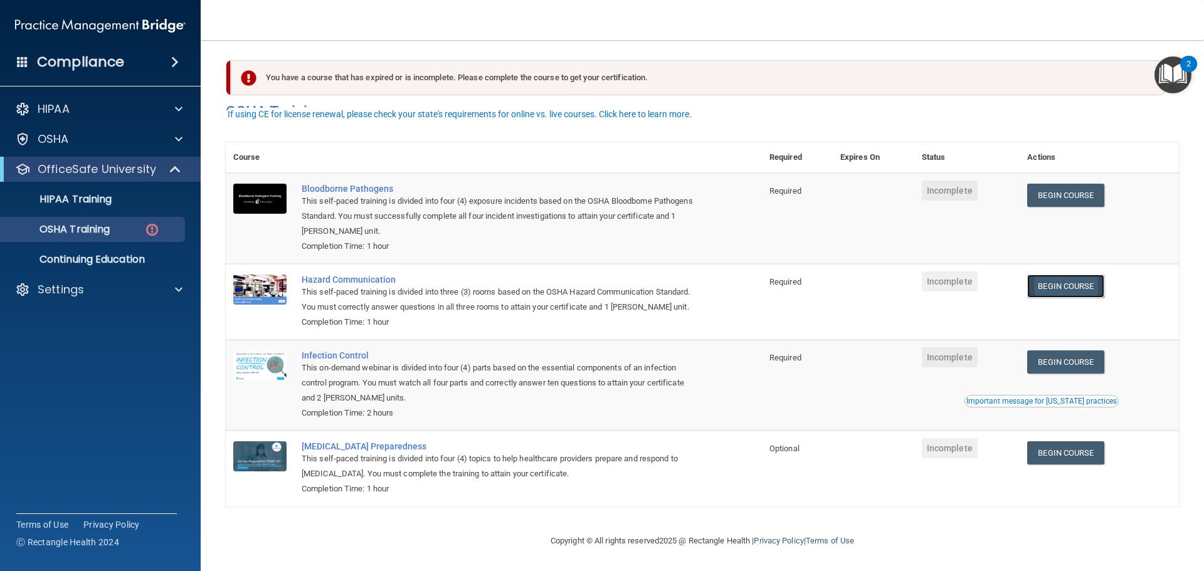
click at [1056, 275] on link "Begin Course" at bounding box center [1065, 286] width 77 height 23
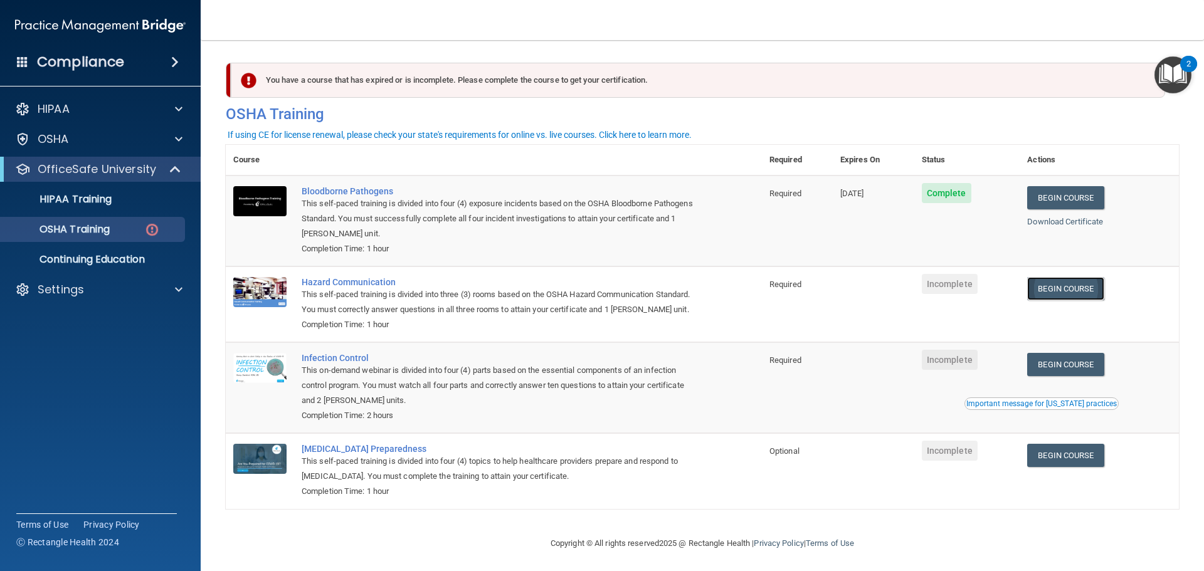
click at [1080, 290] on link "Begin Course" at bounding box center [1065, 288] width 77 height 23
click at [1081, 376] on link "Begin Course" at bounding box center [1065, 364] width 77 height 23
click at [1059, 467] on link "Begin Course" at bounding box center [1065, 455] width 77 height 23
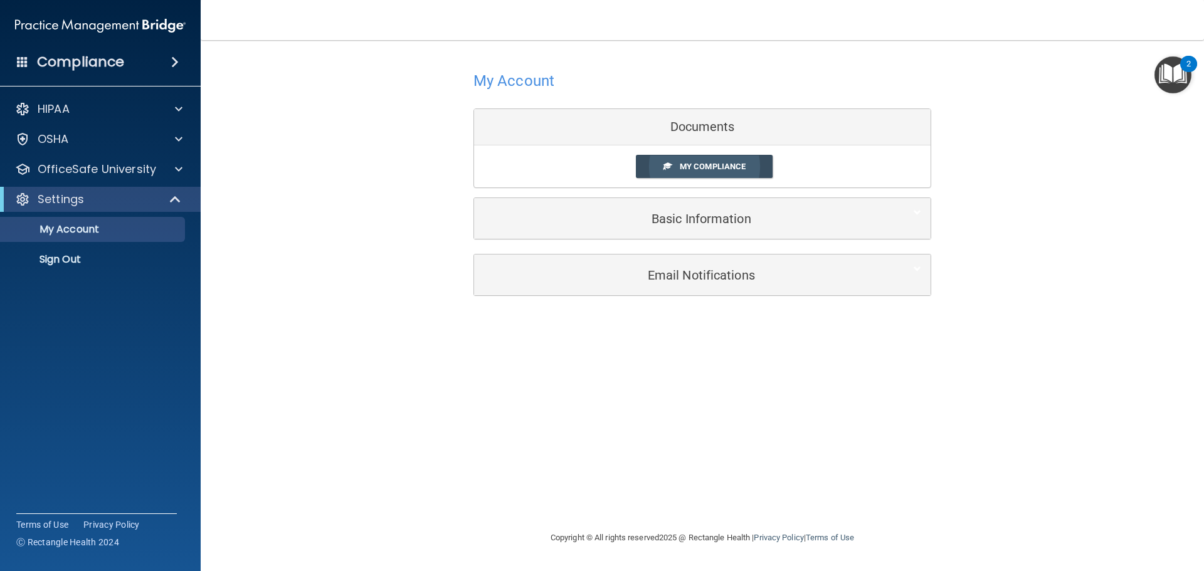
click at [718, 164] on span "My Compliance" at bounding box center [713, 166] width 66 height 9
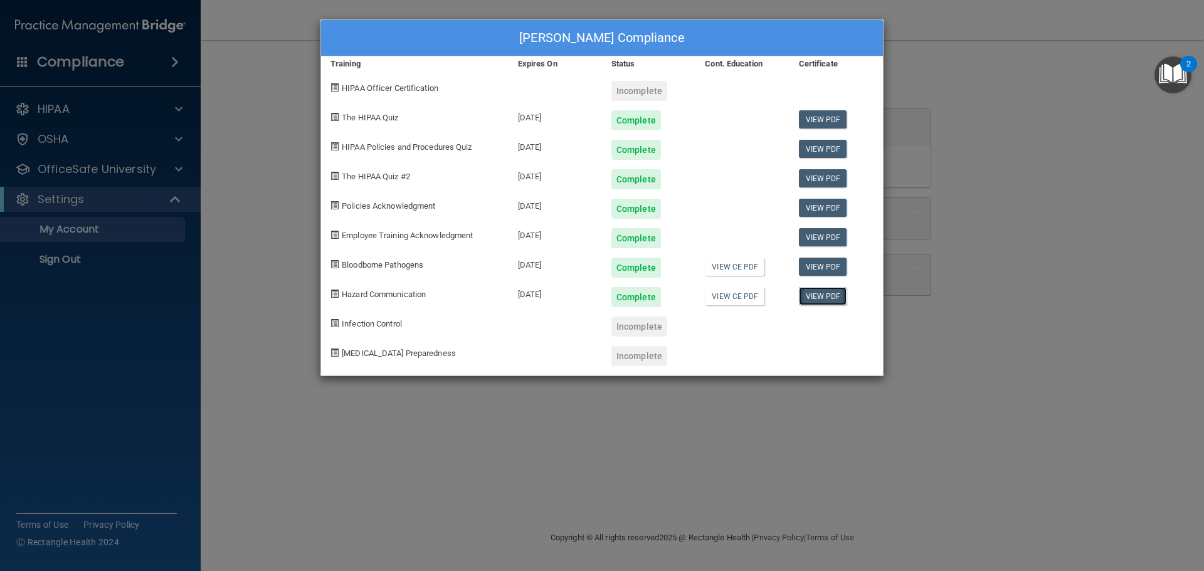
click at [819, 304] on link "View PDF" at bounding box center [823, 296] width 48 height 18
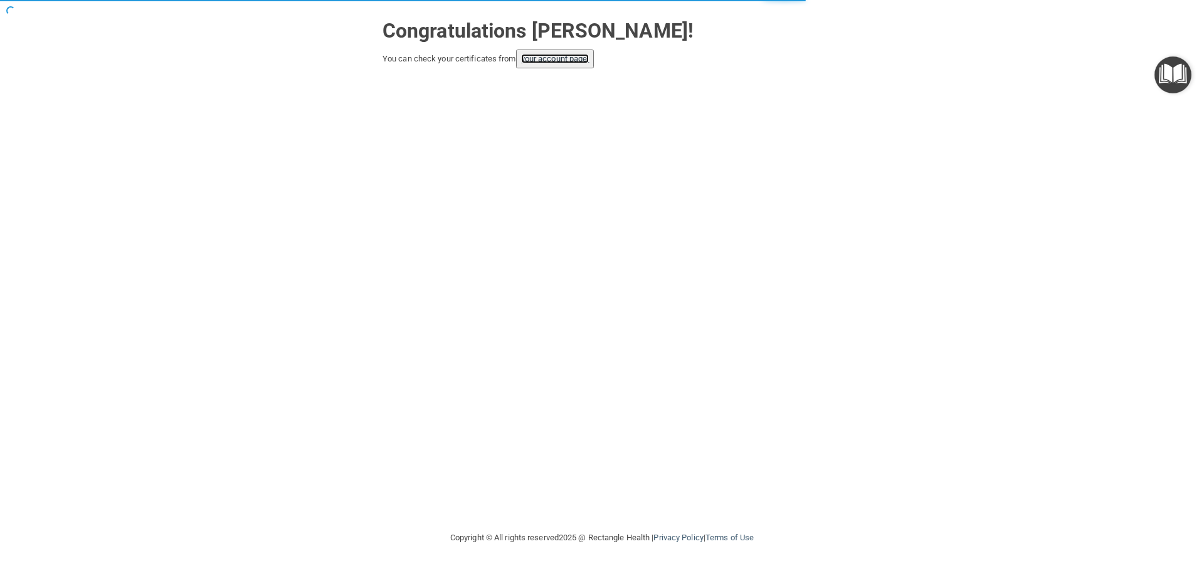
click at [564, 59] on link "your account page!" at bounding box center [555, 58] width 68 height 9
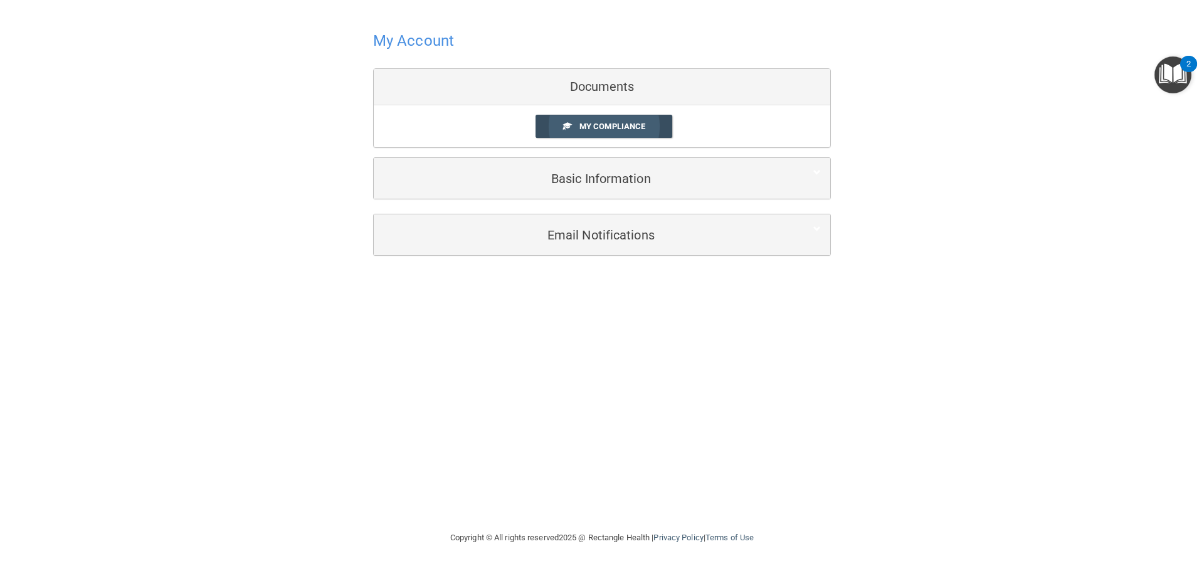
click at [580, 132] on link "My Compliance" at bounding box center [604, 126] width 137 height 23
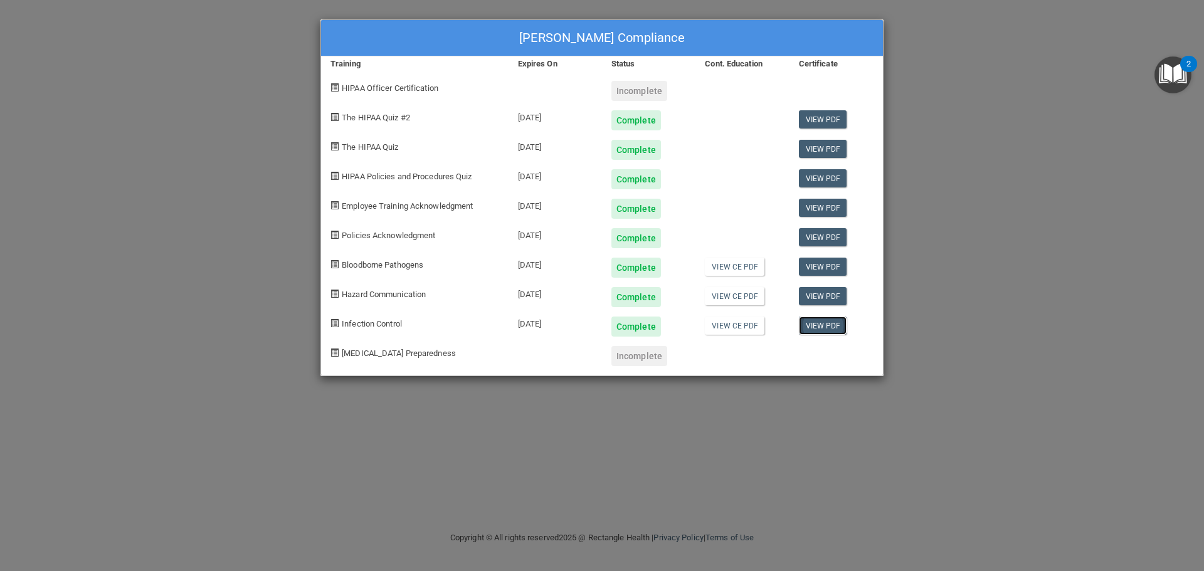
click at [822, 334] on link "View PDF" at bounding box center [823, 326] width 48 height 18
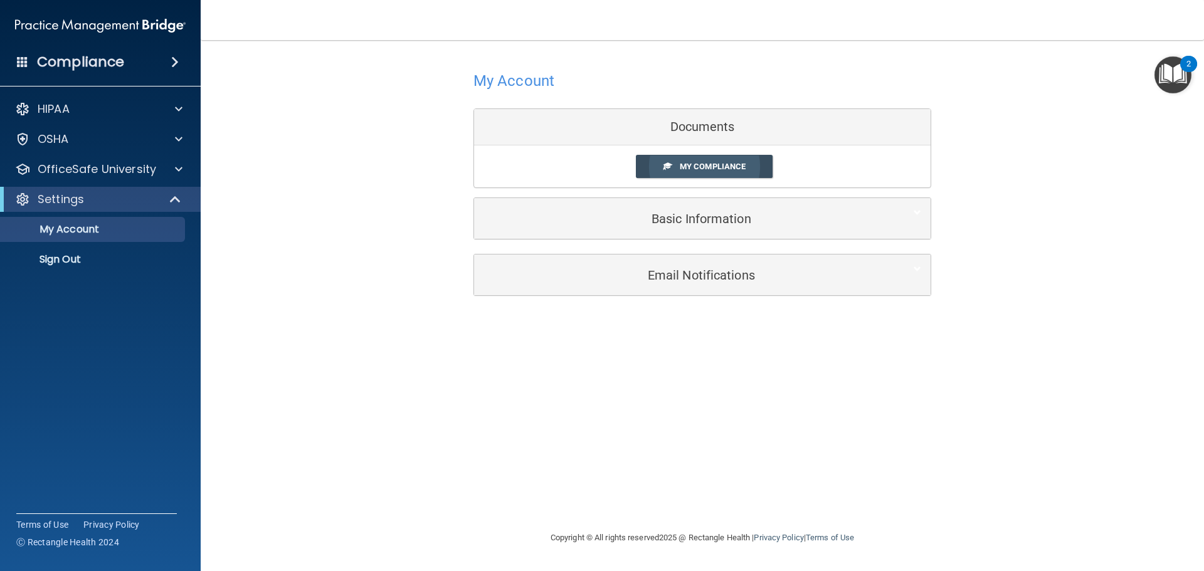
click at [664, 162] on span at bounding box center [668, 166] width 8 height 8
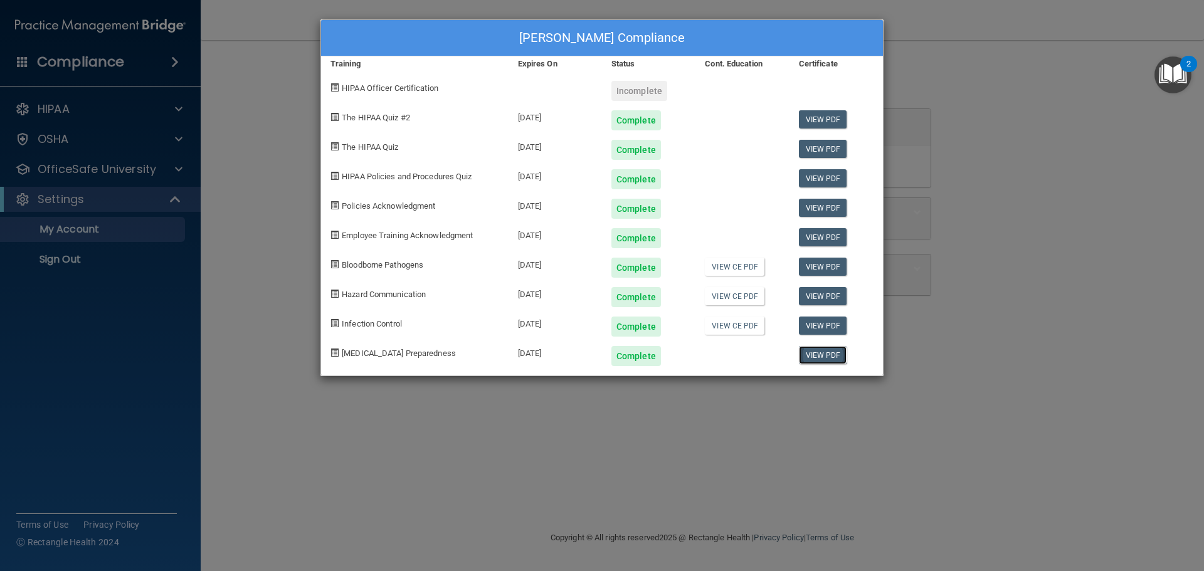
click at [823, 351] on link "View PDF" at bounding box center [823, 355] width 48 height 18
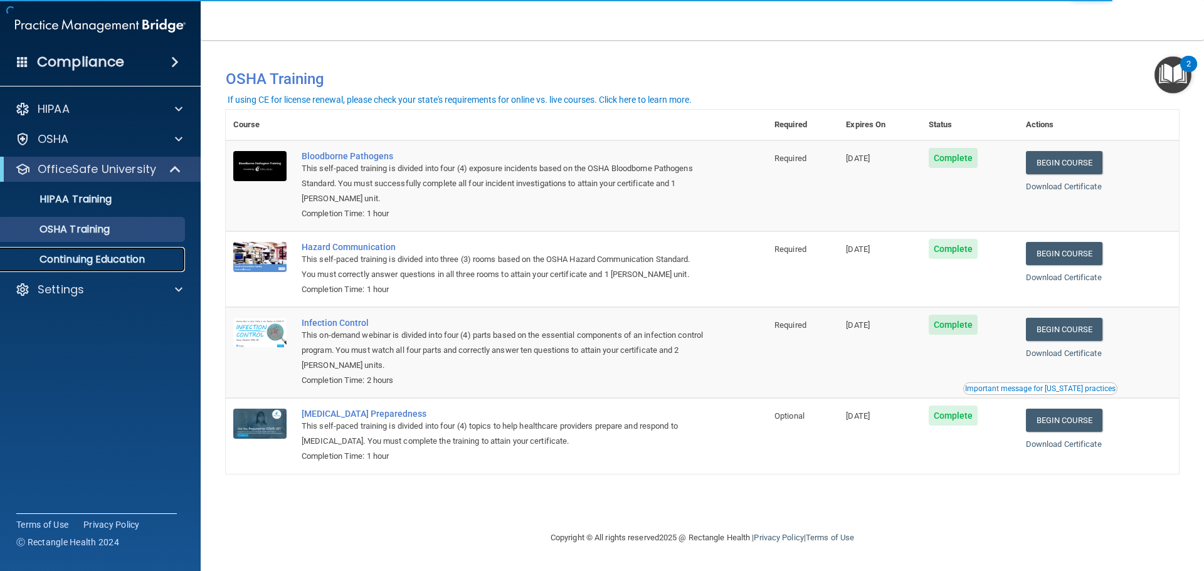
click at [128, 255] on p "Continuing Education" at bounding box center [93, 259] width 171 height 13
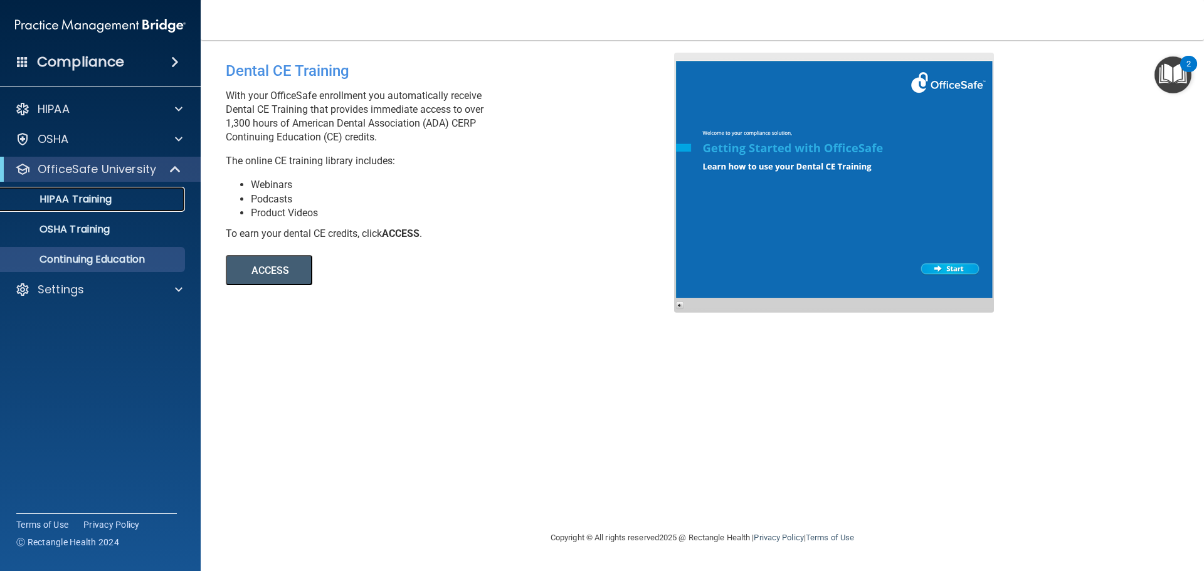
click at [91, 201] on p "HIPAA Training" at bounding box center [59, 199] width 103 height 13
